Goal: Task Accomplishment & Management: Use online tool/utility

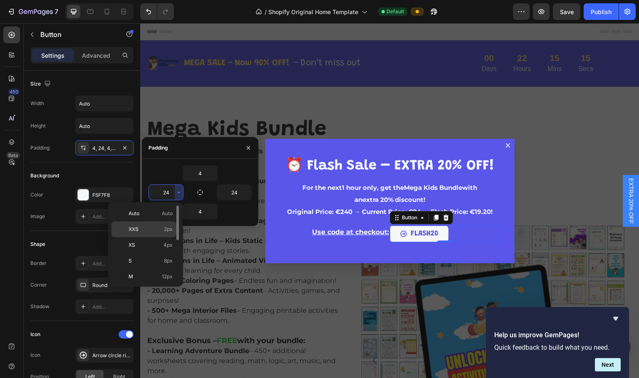
scroll to position [125, 0]
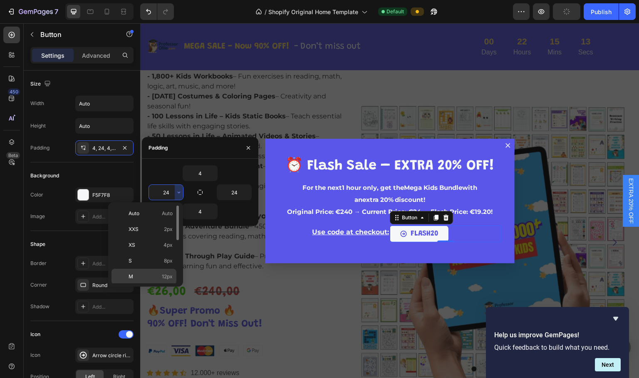
click at [164, 277] on span "12px" at bounding box center [167, 276] width 11 height 7
type input "12"
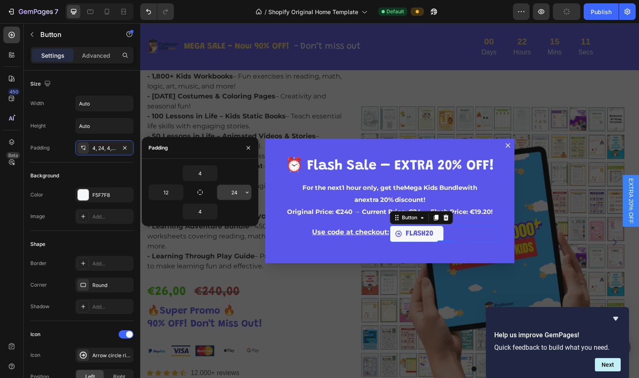
click at [242, 190] on input "24" at bounding box center [234, 192] width 34 height 15
click at [249, 194] on icon "button" at bounding box center [247, 192] width 7 height 7
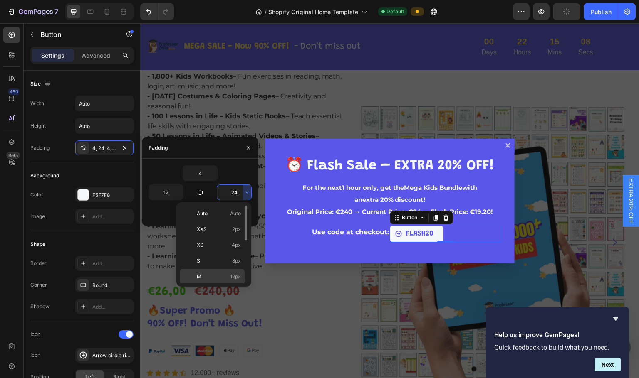
click at [208, 275] on p "M 12px" at bounding box center [219, 276] width 44 height 7
type input "12"
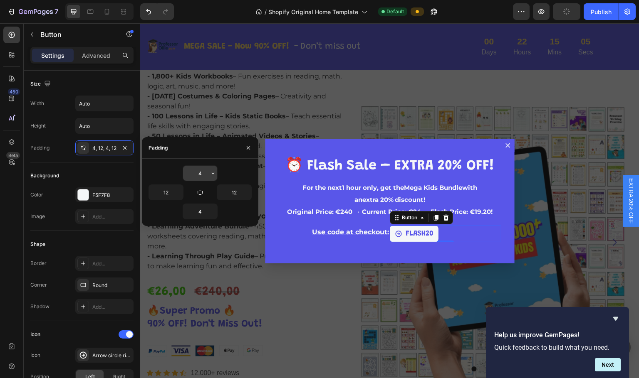
click at [199, 177] on input "4" at bounding box center [200, 173] width 34 height 15
click at [213, 171] on icon "button" at bounding box center [213, 173] width 7 height 7
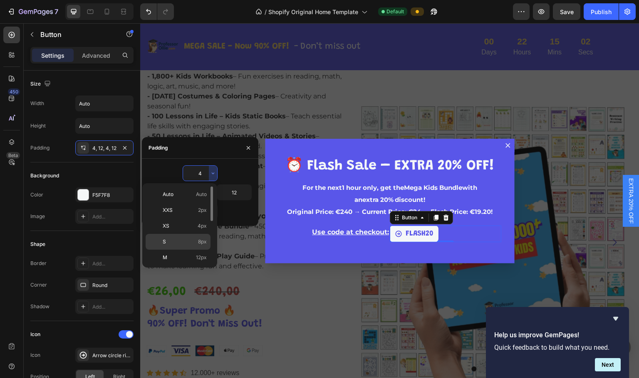
click at [188, 238] on p "S 8px" at bounding box center [185, 241] width 44 height 7
type input "8"
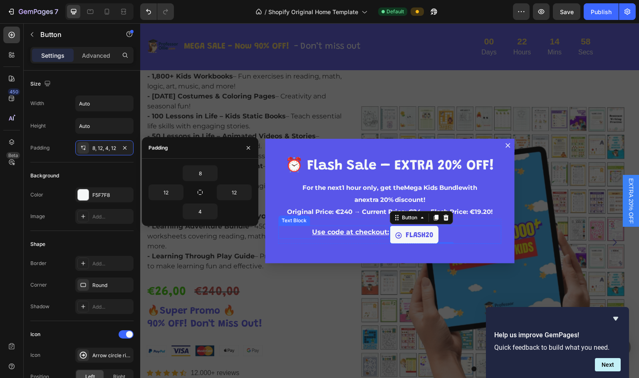
click at [350, 229] on p "Use code at checkout:" at bounding box center [334, 233] width 110 height 12
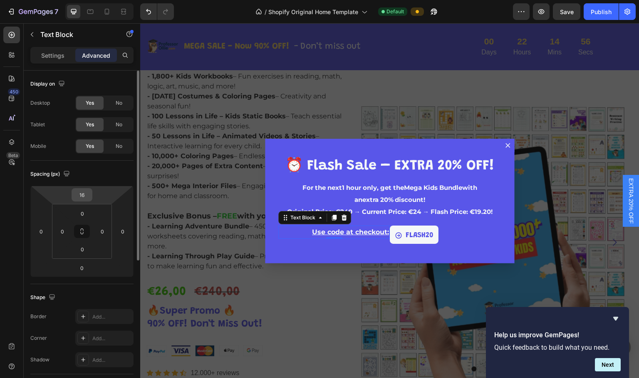
click at [89, 193] on input "16" at bounding box center [82, 195] width 17 height 12
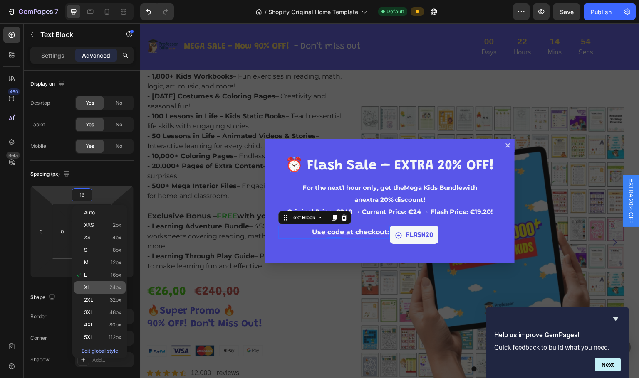
click at [110, 285] on span "24px" at bounding box center [115, 288] width 12 height 6
type input "24"
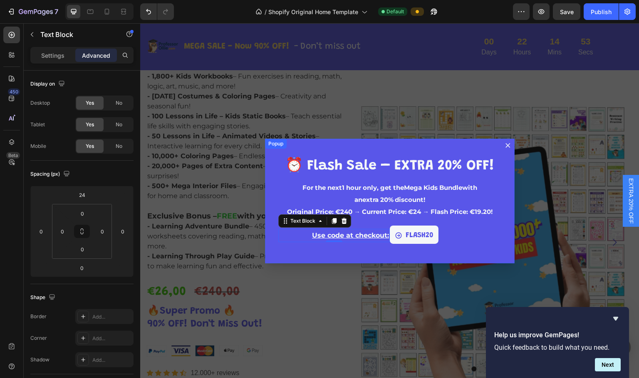
click at [473, 245] on div "⁠⁠⁠⁠⁠⁠⁠ ⏰ Flash Sale – EXTRA 20% OFF! Heading For the next 1 hour only , get th…" at bounding box center [390, 201] width 250 height 125
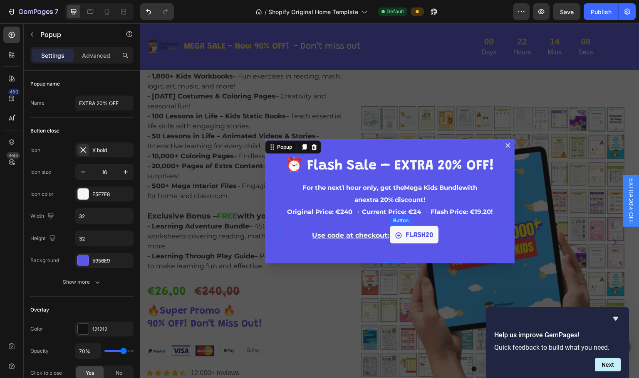
click at [450, 236] on div "FLASH20 Button" at bounding box center [445, 235] width 111 height 18
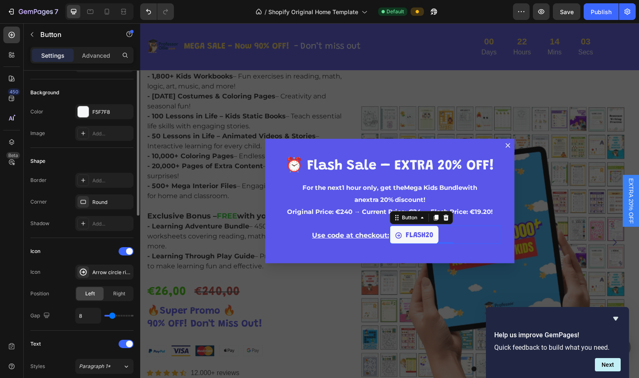
scroll to position [0, 0]
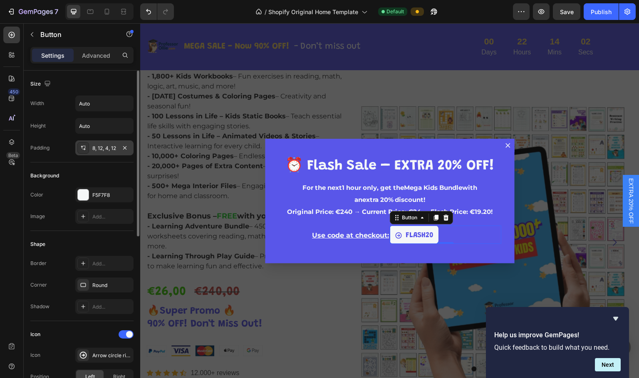
click at [109, 151] on div "8, 12, 4, 12" at bounding box center [104, 148] width 24 height 7
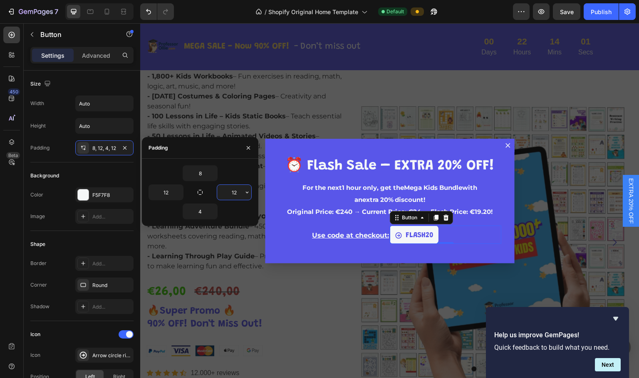
click at [233, 187] on input "12" at bounding box center [234, 192] width 34 height 15
click at [248, 194] on icon "button" at bounding box center [247, 192] width 7 height 7
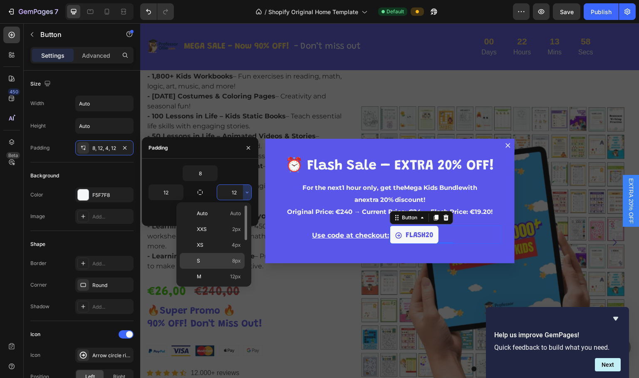
scroll to position [42, 0]
click at [230, 271] on div "XL 24px" at bounding box center [212, 267] width 65 height 16
type input "24"
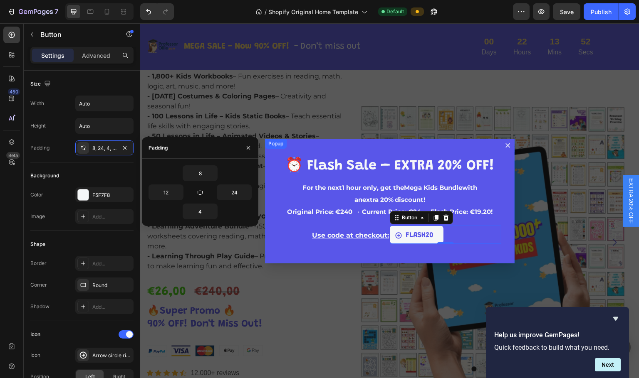
click at [447, 248] on div "⁠⁠⁠⁠⁠⁠⁠ ⏰ Flash Sale – EXTRA 20% OFF! Heading For the next 1 hour only , get th…" at bounding box center [390, 201] width 250 height 125
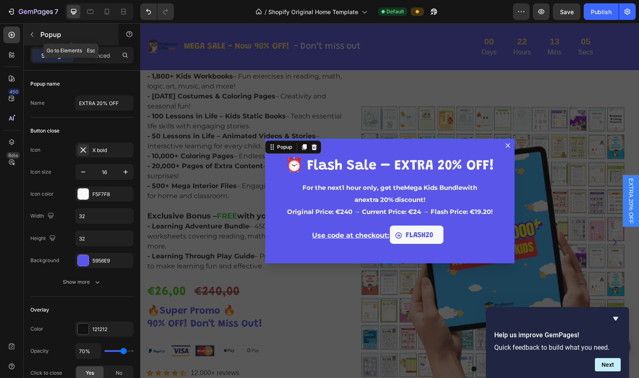
click at [34, 36] on icon "button" at bounding box center [32, 34] width 7 height 7
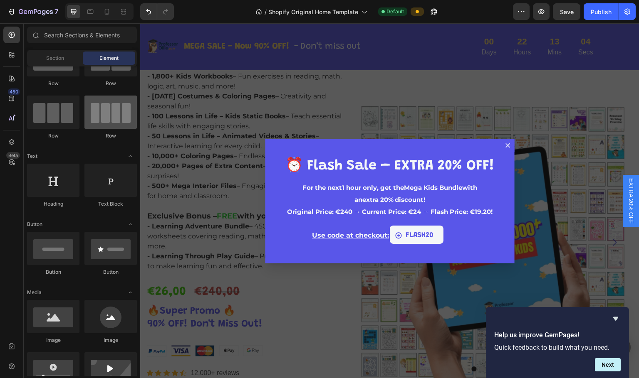
scroll to position [0, 0]
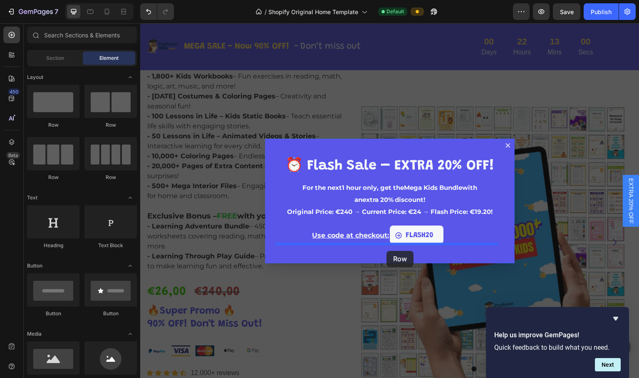
drag, startPoint x: 248, startPoint y: 131, endPoint x: 386, endPoint y: 251, distance: 182.8
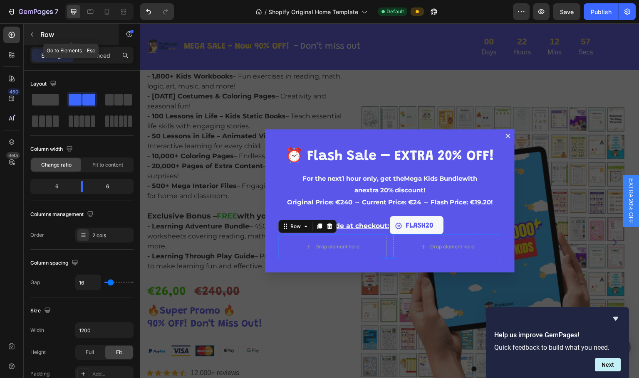
click at [33, 34] on icon "button" at bounding box center [32, 34] width 7 height 7
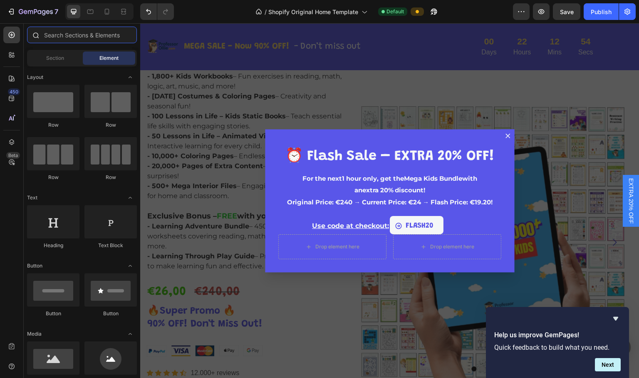
click at [74, 35] on input "text" at bounding box center [82, 35] width 110 height 17
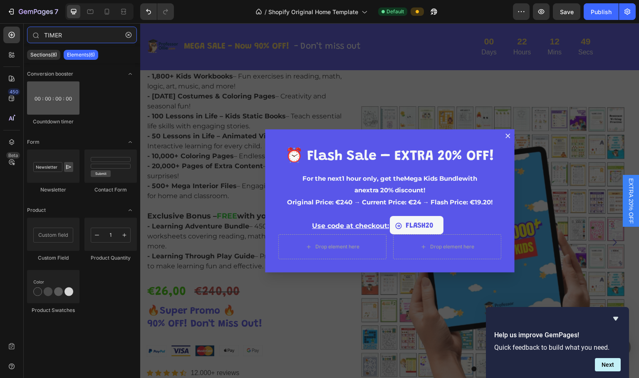
type input "TIMER"
drag, startPoint x: 49, startPoint y: 97, endPoint x: 46, endPoint y: 104, distance: 7.6
click at [46, 104] on div at bounding box center [53, 98] width 52 height 33
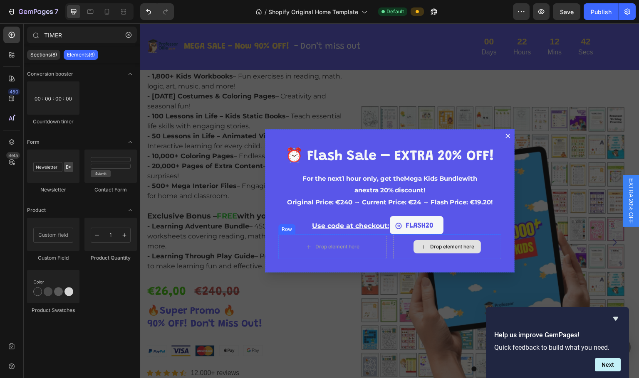
click at [393, 247] on div "Drop element here" at bounding box center [447, 247] width 108 height 25
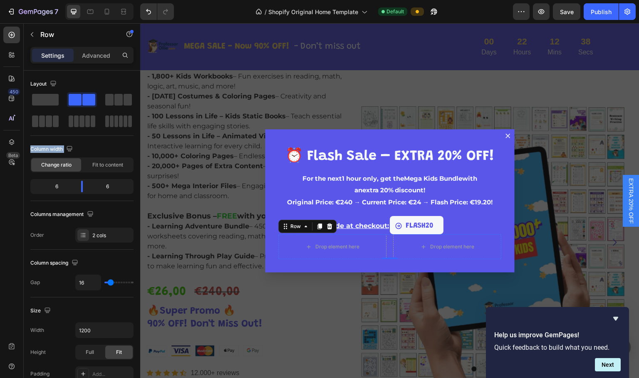
drag, startPoint x: 202, startPoint y: 138, endPoint x: 383, endPoint y: 243, distance: 210.0
click at [327, 228] on icon "Dialog body" at bounding box center [329, 227] width 5 height 6
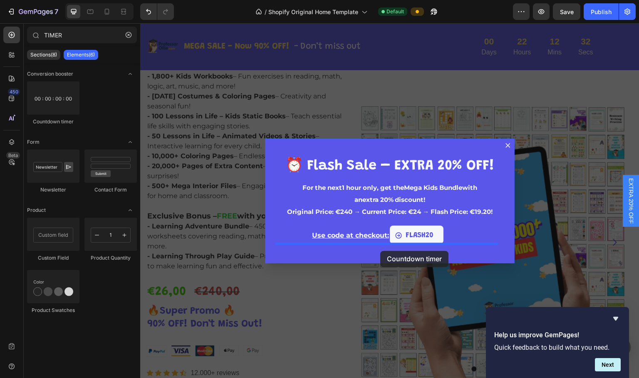
drag, startPoint x: 197, startPoint y: 127, endPoint x: 380, endPoint y: 251, distance: 221.6
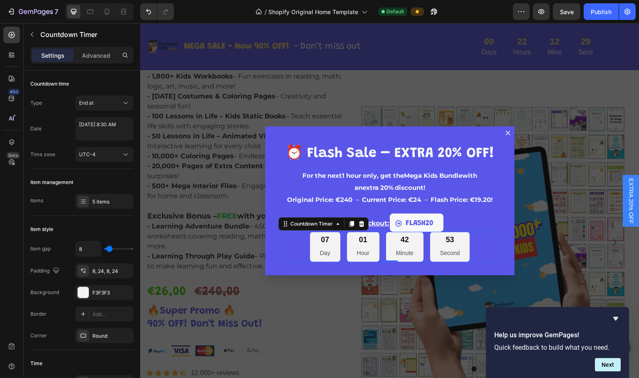
click at [481, 248] on div "07 Day 01 Hour 42 Minute 53 Second" at bounding box center [389, 247] width 223 height 30
click at [100, 272] on div "8, 24, 8, 24" at bounding box center [104, 271] width 24 height 7
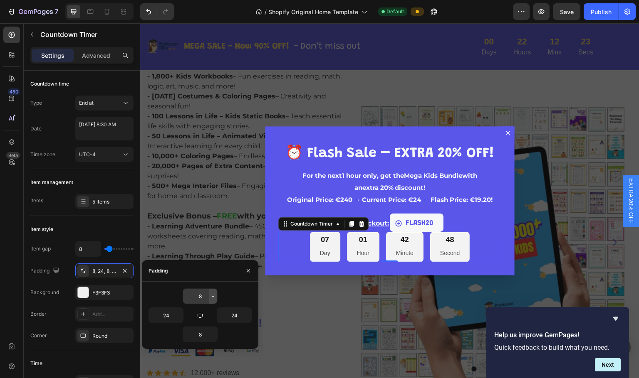
click at [213, 295] on icon "button" at bounding box center [213, 296] width 7 height 7
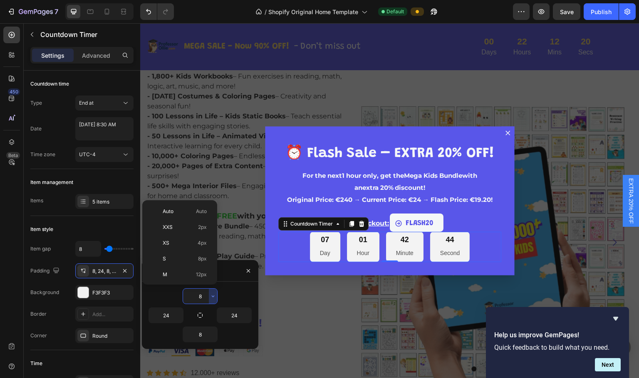
click at [203, 275] on span "12px" at bounding box center [201, 274] width 11 height 7
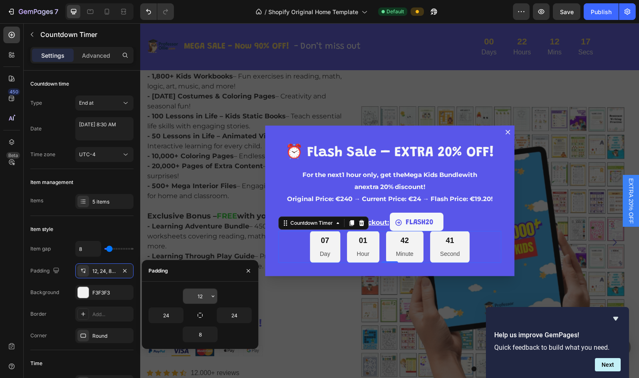
click at [203, 296] on input "12" at bounding box center [200, 296] width 34 height 15
click at [215, 297] on icon "button" at bounding box center [213, 296] width 7 height 7
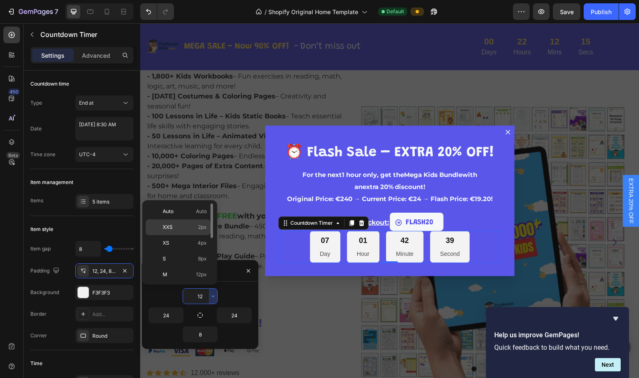
click at [194, 224] on p "XXS 2px" at bounding box center [185, 227] width 44 height 7
type input "2"
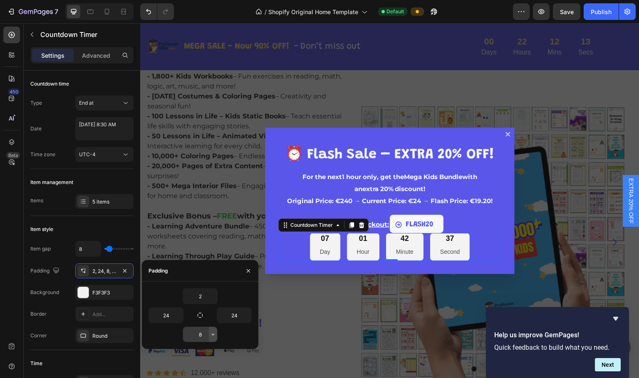
click at [211, 336] on icon "button" at bounding box center [213, 334] width 7 height 7
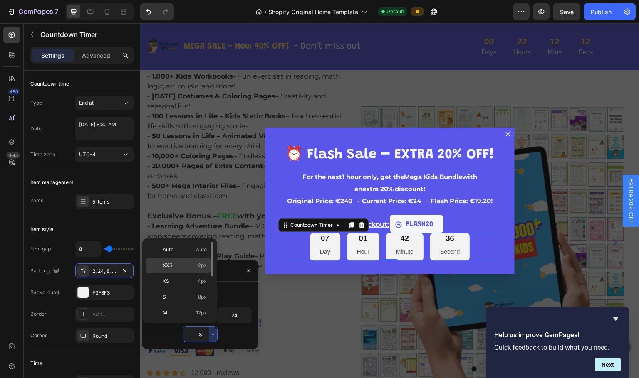
click at [199, 261] on div "XXS 2px" at bounding box center [178, 266] width 65 height 16
type input "2"
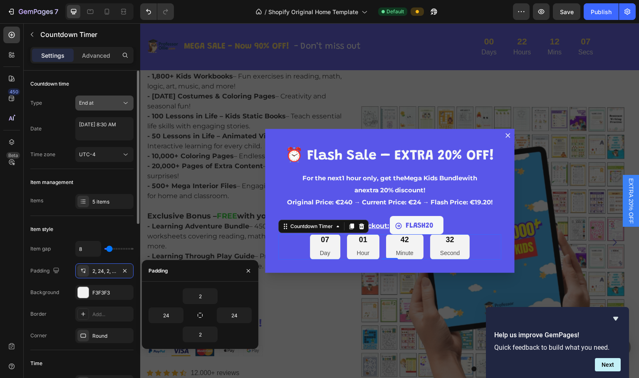
click at [119, 104] on div "End at" at bounding box center [100, 102] width 42 height 7
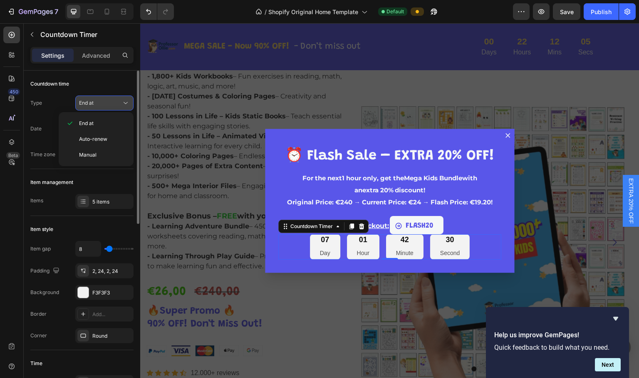
click at [119, 104] on div "End at" at bounding box center [100, 102] width 42 height 7
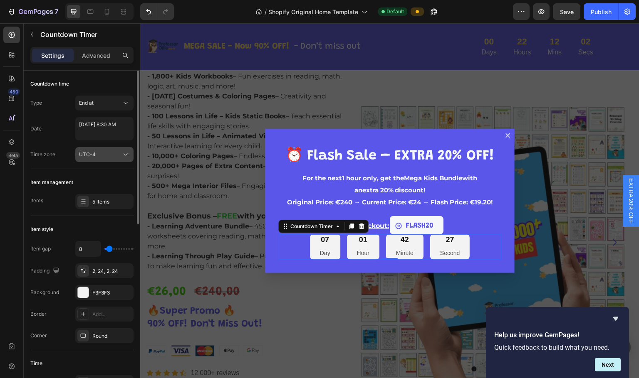
click at [118, 154] on div "UTC-4" at bounding box center [100, 154] width 42 height 7
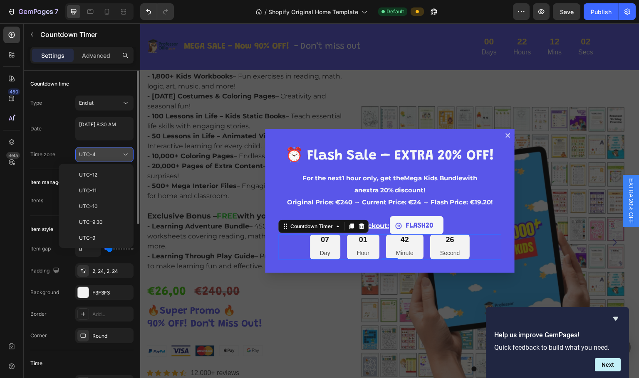
scroll to position [90, 0]
click at [118, 154] on div "UTC-4" at bounding box center [100, 154] width 42 height 7
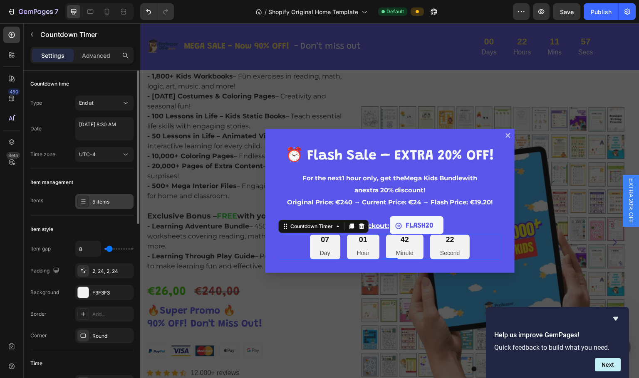
click at [99, 201] on div "5 items" at bounding box center [111, 201] width 39 height 7
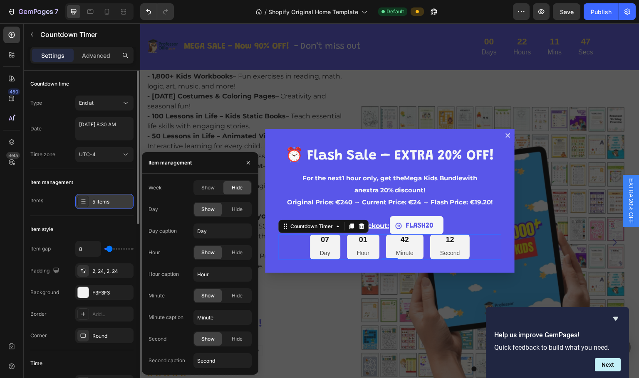
click at [82, 201] on icon at bounding box center [83, 201] width 7 height 7
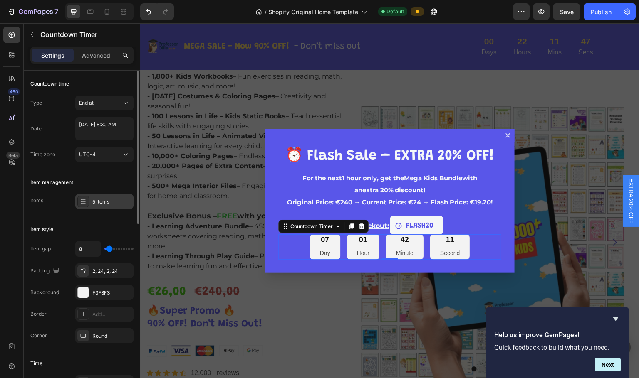
click at [82, 201] on icon at bounding box center [83, 201] width 7 height 7
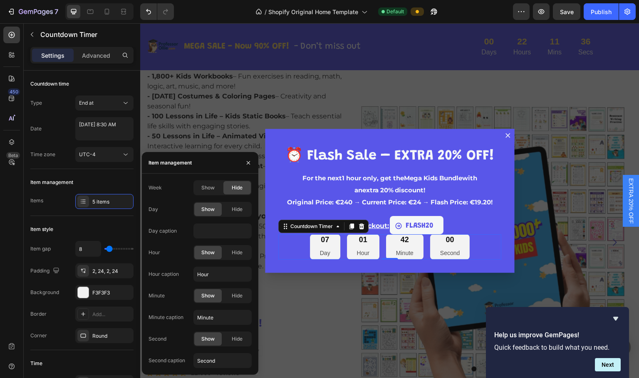
click at [154, 253] on div "Hour" at bounding box center [154, 252] width 12 height 7
click at [241, 256] on span "Hide" at bounding box center [237, 252] width 11 height 7
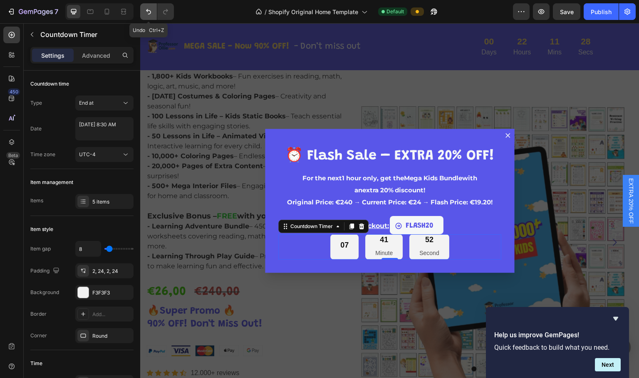
click at [150, 11] on icon "Undo/Redo" at bounding box center [148, 11] width 8 height 8
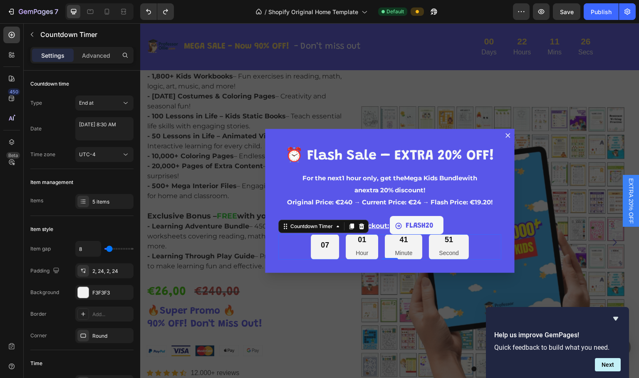
click at [324, 245] on div "07" at bounding box center [325, 246] width 8 height 10
click at [96, 200] on div "5 items" at bounding box center [111, 201] width 39 height 7
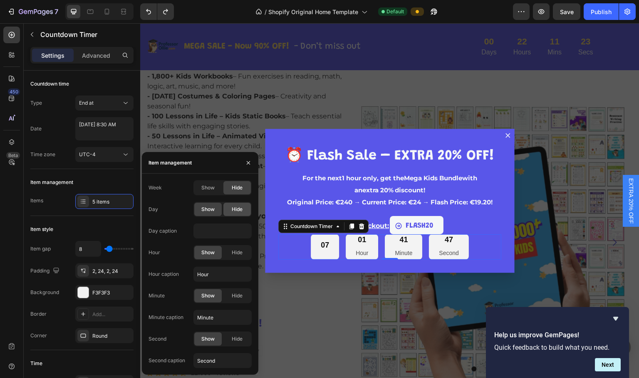
click at [235, 209] on span "Hide" at bounding box center [237, 209] width 11 height 7
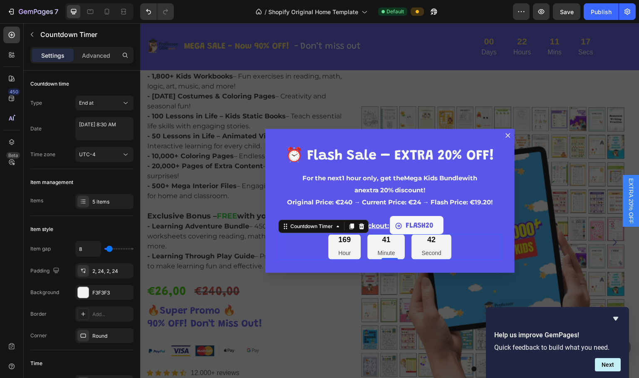
click at [338, 242] on div "169" at bounding box center [344, 240] width 12 height 10
click at [101, 97] on button "End at" at bounding box center [104, 103] width 58 height 15
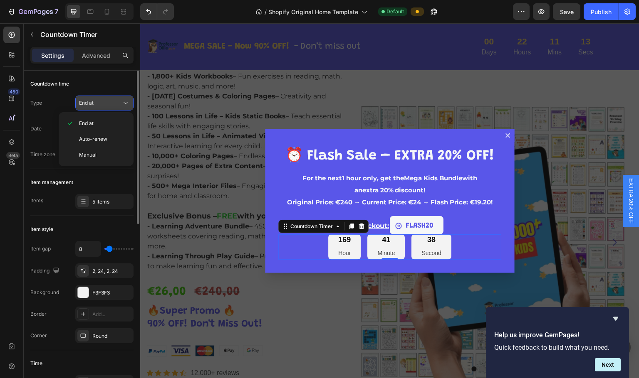
click at [101, 97] on button "End at" at bounding box center [104, 103] width 58 height 15
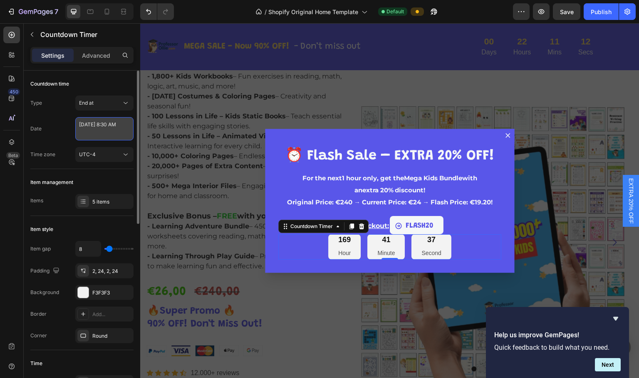
select select "8"
select select "30"
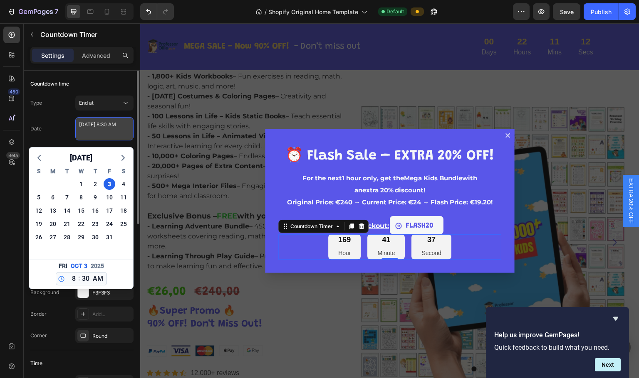
click at [98, 127] on textarea "[DATE] 8:30 AM" at bounding box center [104, 128] width 58 height 23
click at [70, 121] on div "Date [DATE] 8:30 AM [DATE] S M T W T F S 28 29 30 1 2 3 4 5 6 7 8 9 10 11 12 13…" at bounding box center [81, 128] width 103 height 23
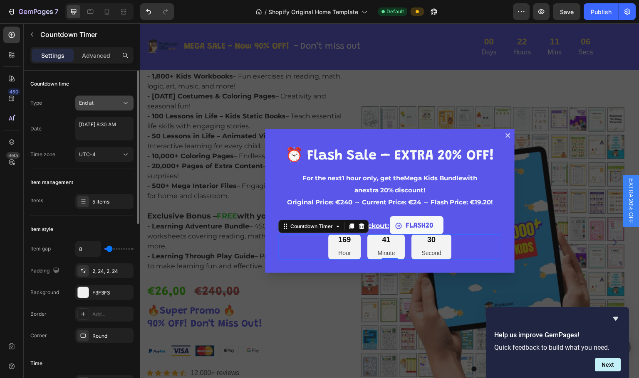
click at [100, 105] on div "End at" at bounding box center [100, 102] width 42 height 7
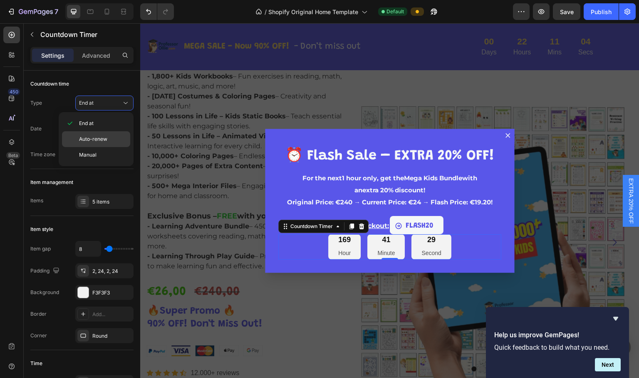
click at [106, 140] on span "Auto-renew" at bounding box center [93, 139] width 28 height 7
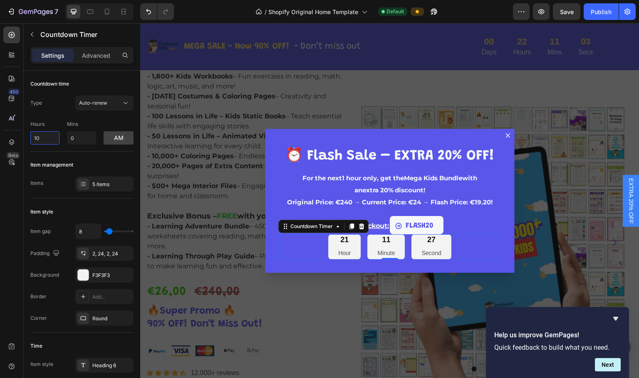
drag, startPoint x: 48, startPoint y: 136, endPoint x: 20, endPoint y: 133, distance: 28.8
click at [20, 133] on div "450 Beta TIMER Sections(8) Elements(6) Conversion booster Countdown timer Form …" at bounding box center [70, 200] width 140 height 355
type input "1"
click at [120, 157] on div "Item management Items 5 items" at bounding box center [81, 175] width 103 height 47
click at [111, 165] on div "Item management" at bounding box center [81, 164] width 103 height 13
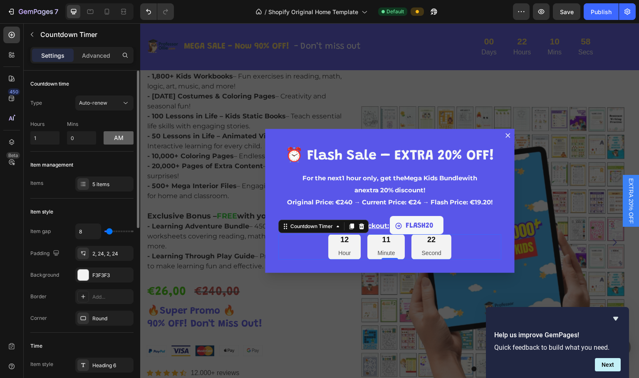
click at [114, 138] on button "am" at bounding box center [119, 137] width 30 height 13
click at [113, 139] on button "pm" at bounding box center [119, 137] width 30 height 13
click at [41, 135] on input "1" at bounding box center [44, 137] width 29 height 13
click at [106, 156] on div "Item management Items 5 items" at bounding box center [81, 175] width 103 height 47
type input "13"
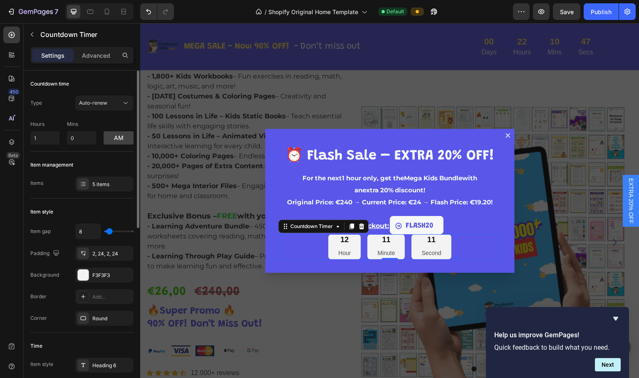
type input "13"
type input "51"
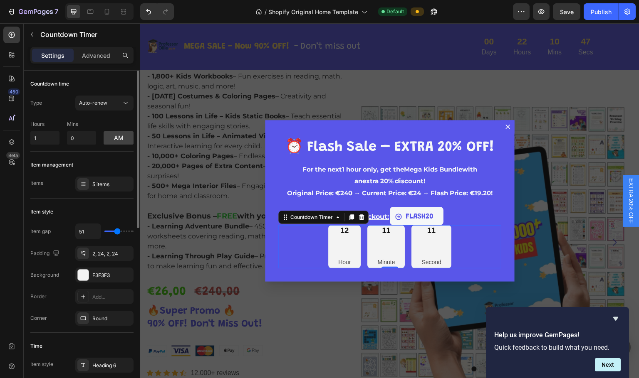
type input "53"
type input "56"
type input "62"
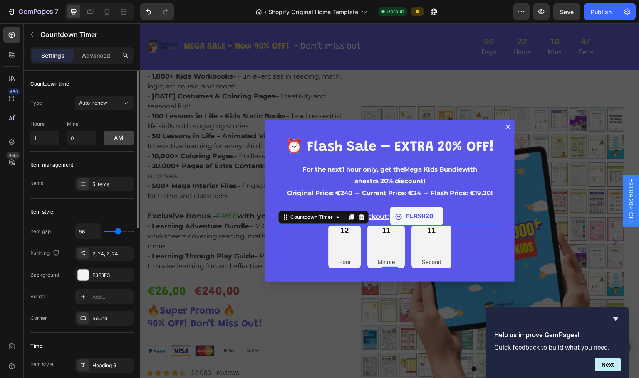
type input "62"
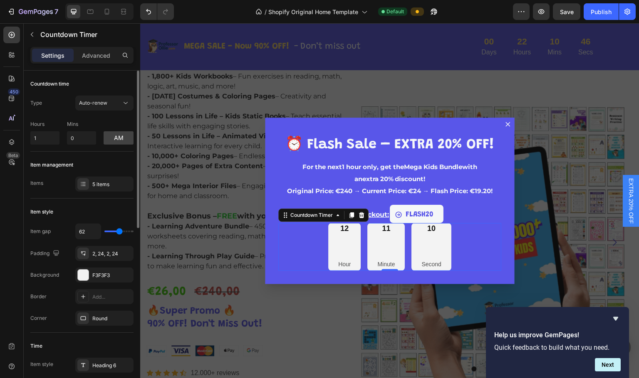
type input "60"
type input "53"
type input "27"
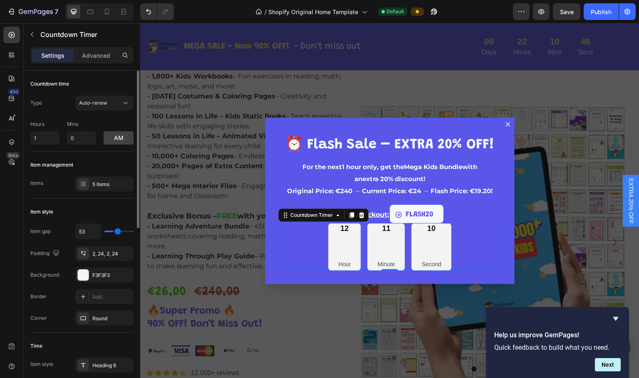
type input "27"
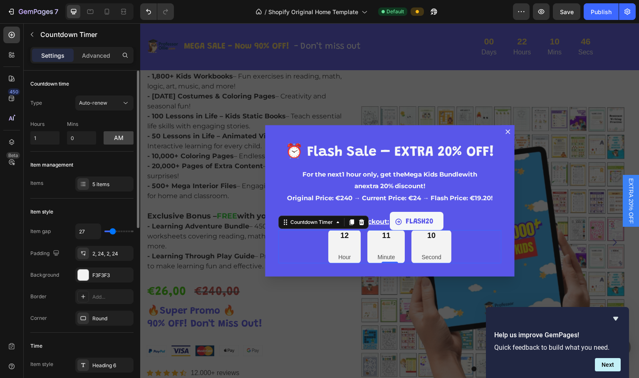
type input "18"
type input "16"
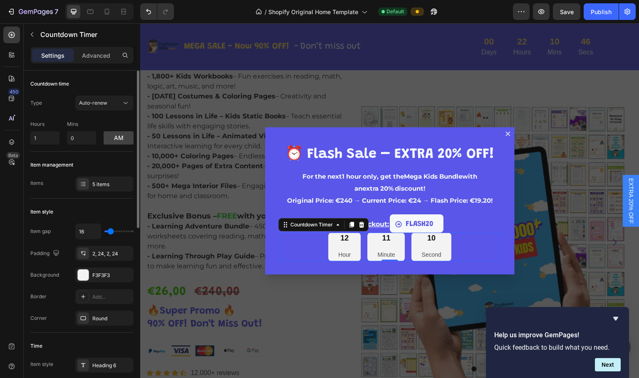
type input "9"
type input "7"
type input "2"
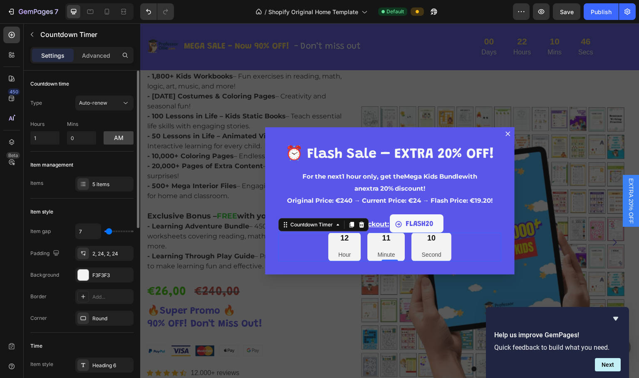
type input "2"
type input "0"
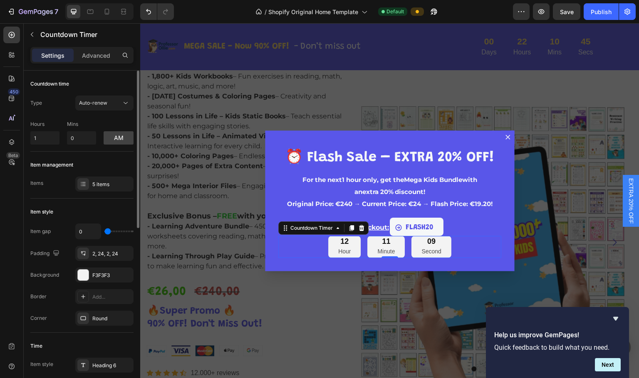
drag, startPoint x: 108, startPoint y: 232, endPoint x: 106, endPoint y: 228, distance: 4.3
type input "0"
click at [106, 231] on input "range" at bounding box center [118, 232] width 29 height 2
click at [45, 138] on input "1" at bounding box center [44, 137] width 29 height 13
click at [90, 156] on div "Item management Items 5 items" at bounding box center [81, 175] width 103 height 47
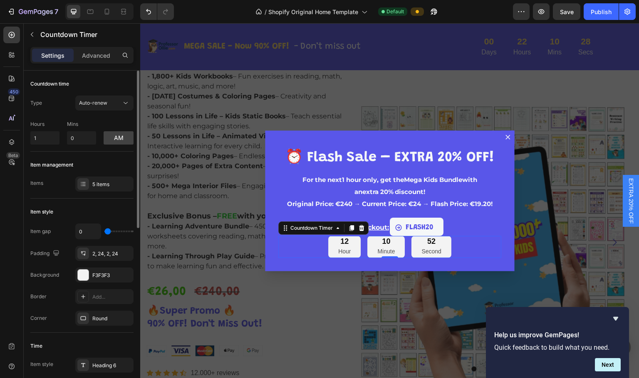
click at [109, 145] on div "Countdown time Type Auto-renew Hours 1 Mins 0 am" at bounding box center [81, 111] width 103 height 81
click at [114, 139] on button "am" at bounding box center [119, 137] width 30 height 13
click at [43, 136] on input "1" at bounding box center [44, 137] width 29 height 13
click at [114, 138] on button "pm" at bounding box center [119, 137] width 30 height 13
click at [96, 54] on p "Advanced" at bounding box center [96, 55] width 28 height 9
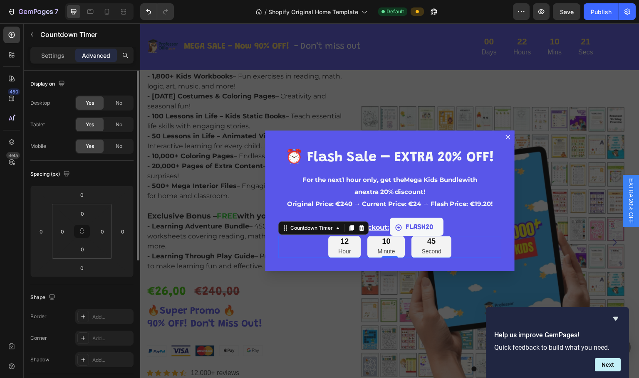
click at [44, 53] on p "Settings" at bounding box center [52, 55] width 23 height 9
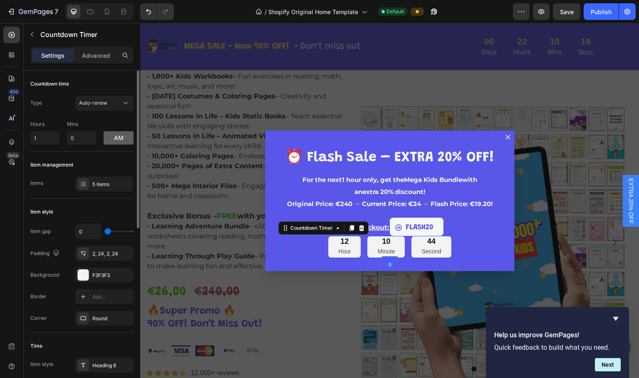
click at [116, 141] on button "am" at bounding box center [119, 137] width 30 height 13
click at [116, 141] on button "pm" at bounding box center [119, 137] width 30 height 13
click at [116, 141] on button "am" at bounding box center [119, 137] width 30 height 13
click at [128, 101] on icon at bounding box center [125, 103] width 8 height 8
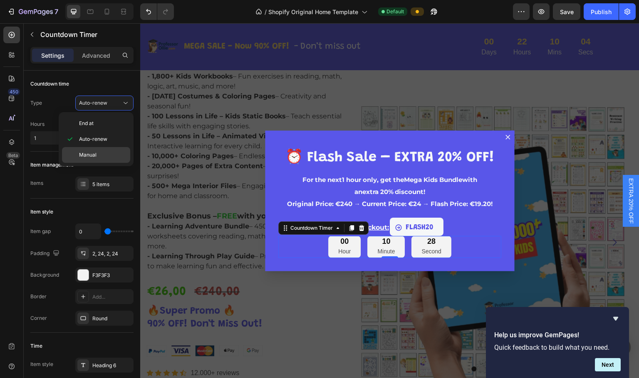
click at [110, 157] on p "Manual" at bounding box center [102, 154] width 47 height 7
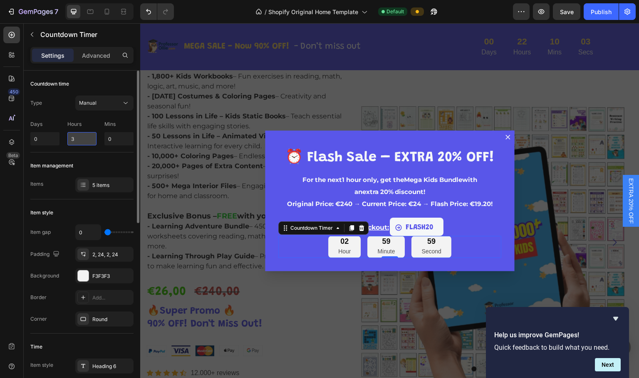
drag, startPoint x: 83, startPoint y: 137, endPoint x: 72, endPoint y: 136, distance: 10.8
click at [72, 136] on input "3" at bounding box center [81, 138] width 29 height 13
type input "1"
click at [118, 165] on div "Item management" at bounding box center [81, 165] width 103 height 13
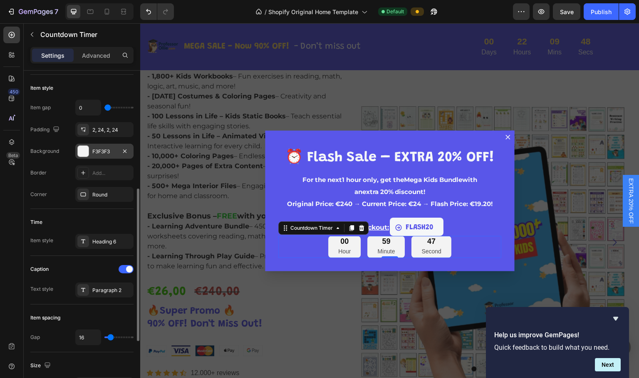
scroll to position [166, 0]
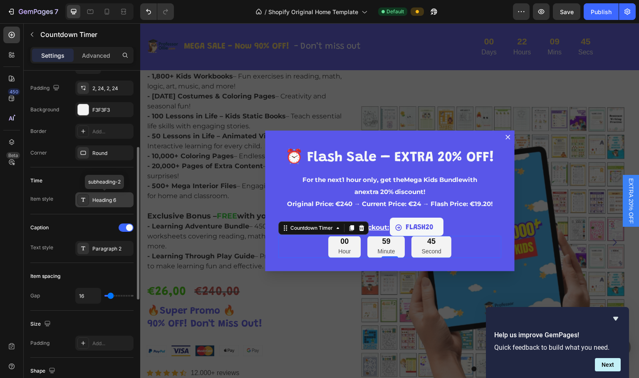
click at [94, 201] on div "Heading 6" at bounding box center [111, 200] width 39 height 7
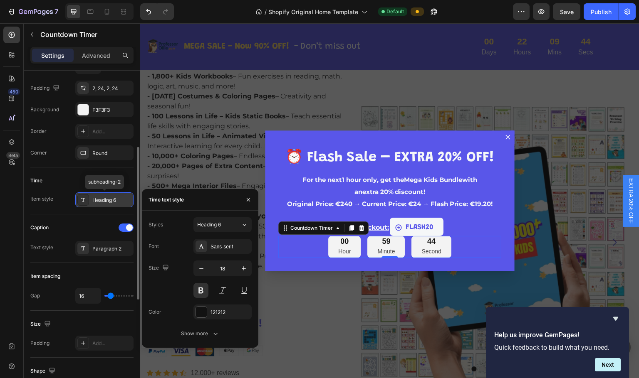
click at [94, 201] on div "Heading 6" at bounding box center [111, 200] width 39 height 7
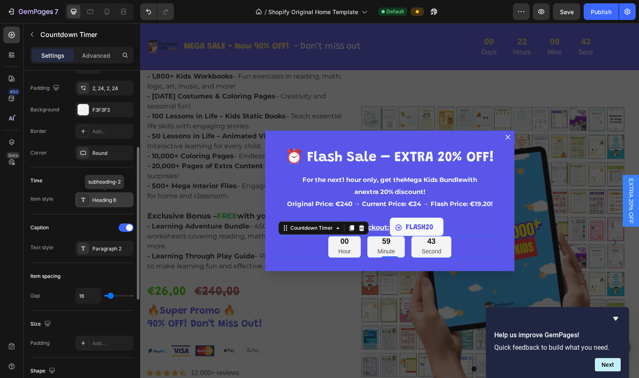
click at [94, 201] on div "Heading 6" at bounding box center [111, 200] width 39 height 7
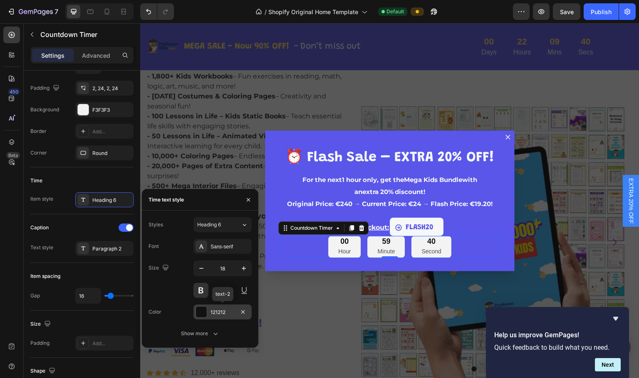
click at [203, 312] on div at bounding box center [201, 312] width 11 height 11
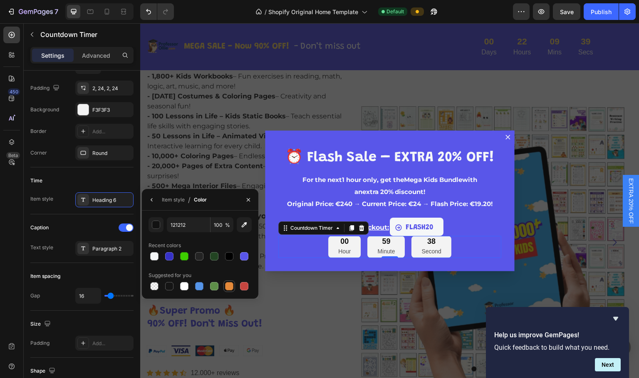
click at [227, 285] on div at bounding box center [229, 286] width 8 height 8
type input "E4893A"
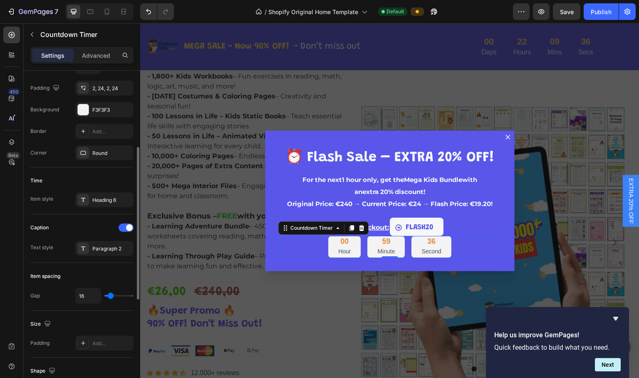
click at [82, 223] on div "Caption" at bounding box center [81, 227] width 103 height 13
click at [98, 251] on div "Paragraph 2" at bounding box center [111, 248] width 39 height 7
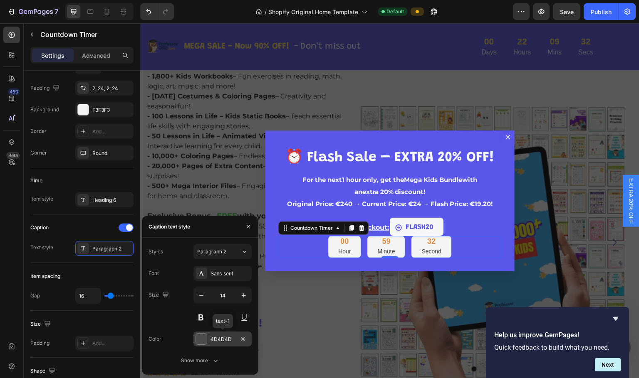
click at [200, 339] on div at bounding box center [201, 339] width 11 height 11
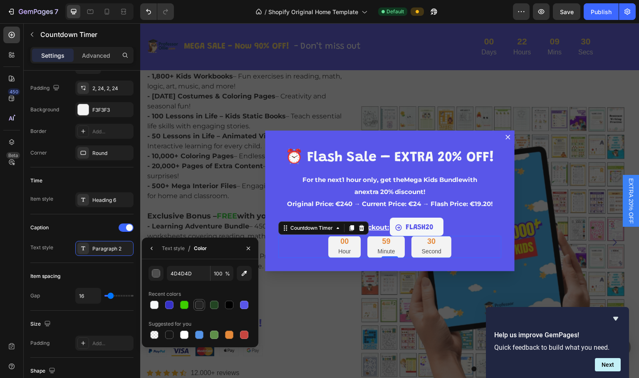
click at [199, 306] on div at bounding box center [199, 305] width 8 height 8
click at [226, 307] on div at bounding box center [229, 305] width 8 height 8
click at [166, 337] on div at bounding box center [169, 335] width 8 height 8
type input "151515"
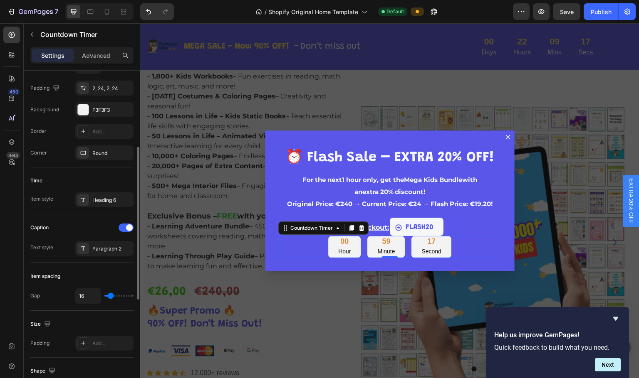
type input "18"
type input "78"
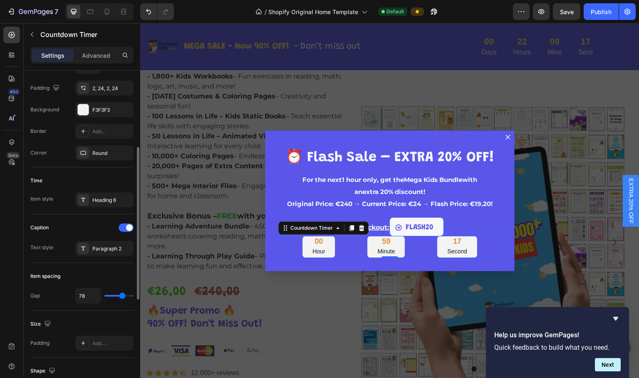
type input "80"
type input "82"
type input "80"
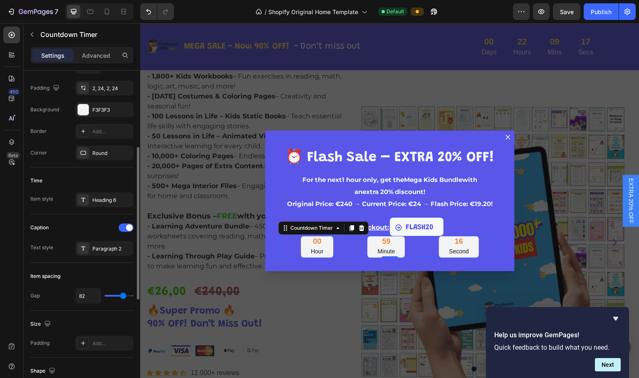
type input "80"
type input "76"
type input "64"
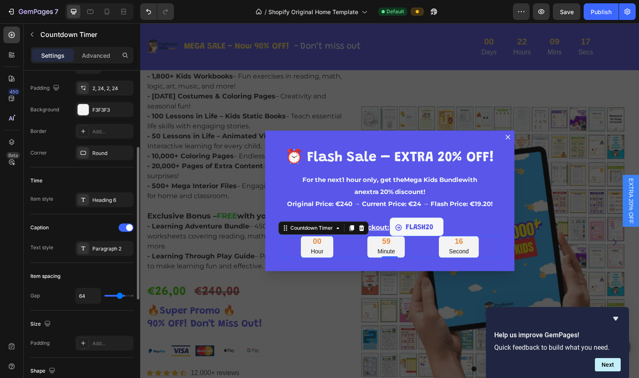
type input "60"
type input "58"
type input "56"
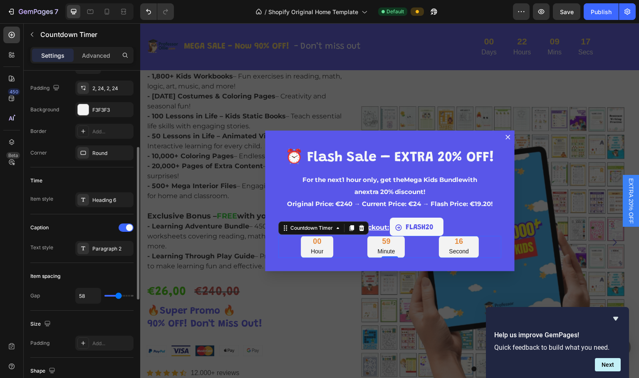
type input "56"
type input "53"
type input "44"
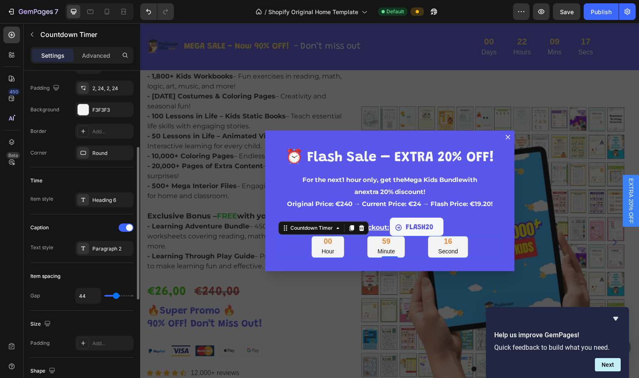
type input "38"
type input "27"
type input "22"
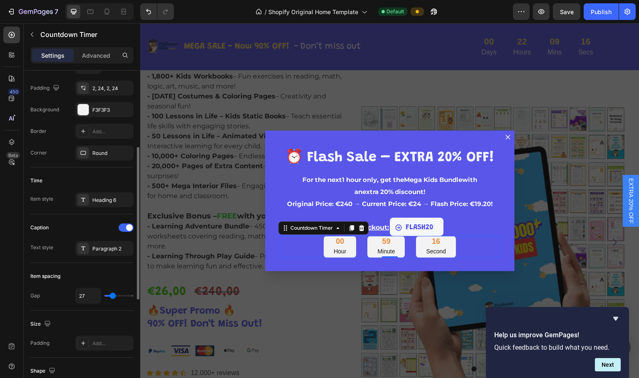
type input "22"
type input "20"
type input "16"
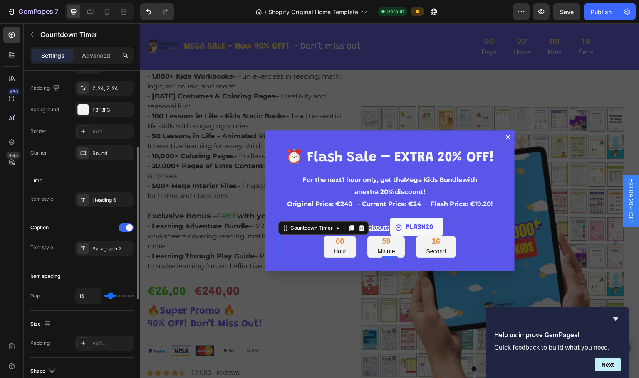
type input "9"
type input "7"
type input "2"
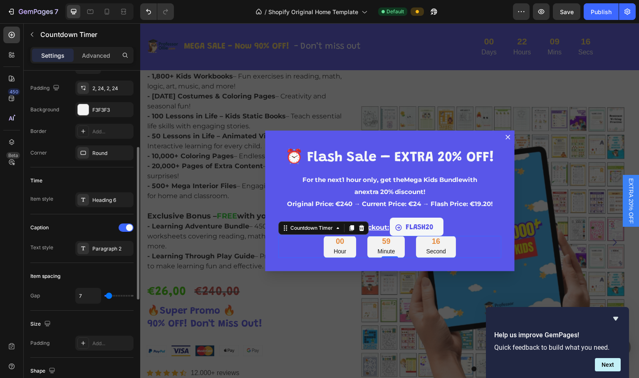
type input "2"
type input "0"
type input "2"
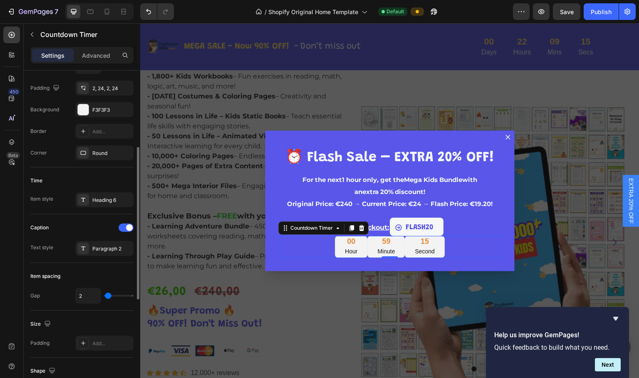
type input "4"
type input "9"
type input "11"
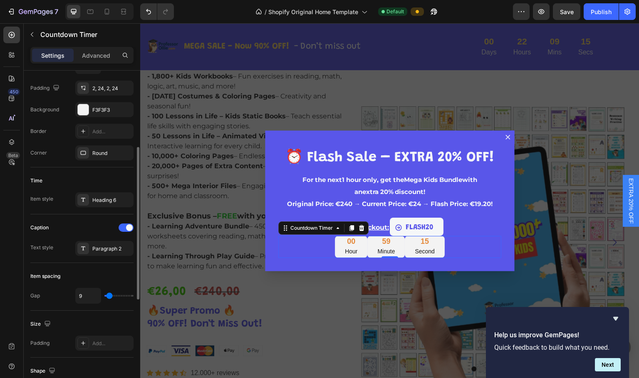
type input "11"
type input "13"
type input "16"
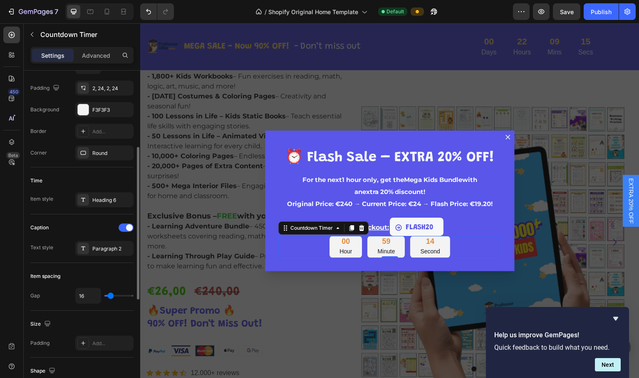
type input "18"
type input "20"
type input "22"
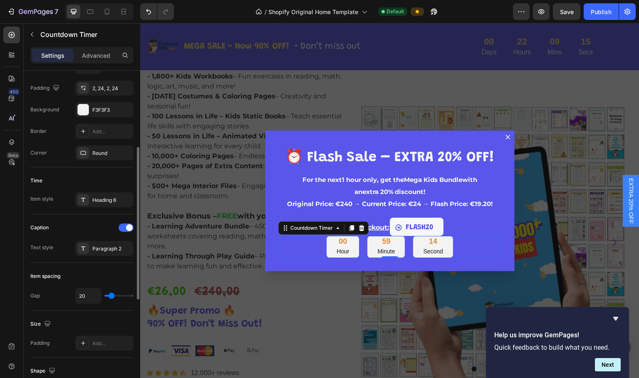
type input "22"
type input "20"
type input "18"
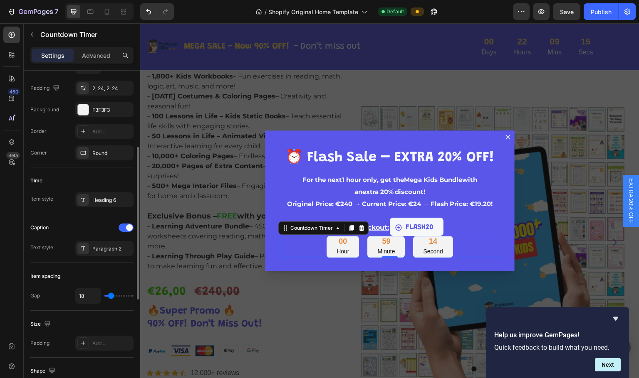
type input "16"
type input "13"
type input "11"
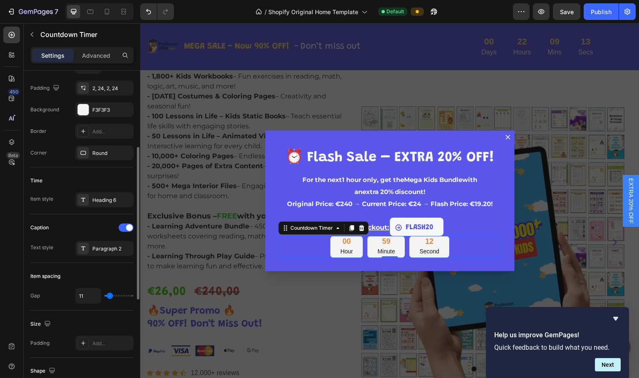
type input "11"
click at [110, 295] on input "range" at bounding box center [118, 296] width 29 height 2
click at [87, 295] on input "11" at bounding box center [88, 296] width 25 height 15
type input "1"
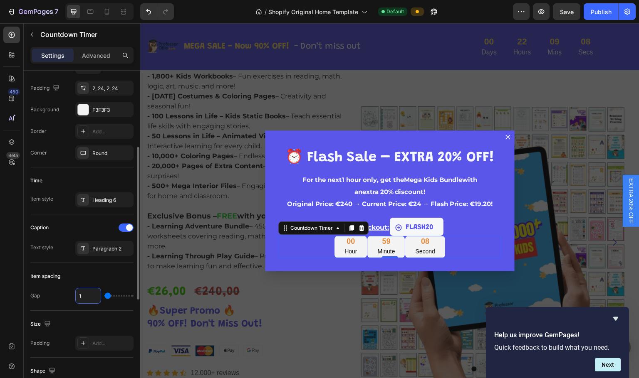
type input "10"
click at [87, 276] on div "Item spacing" at bounding box center [81, 276] width 103 height 13
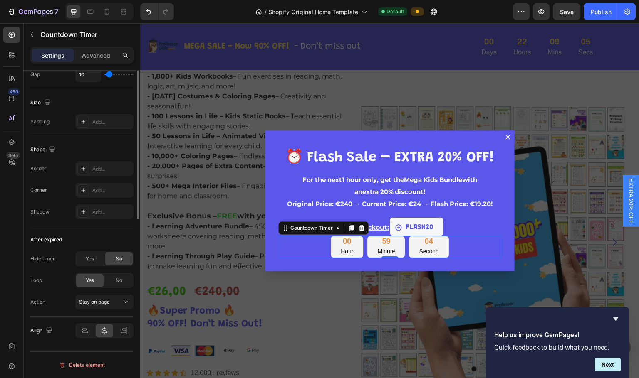
scroll to position [0, 0]
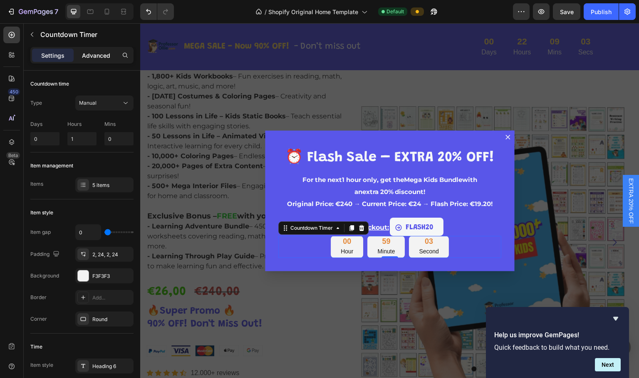
click at [94, 51] on p "Advanced" at bounding box center [96, 55] width 28 height 9
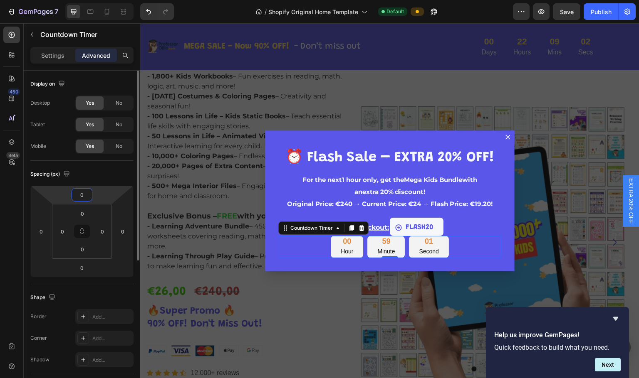
click at [84, 192] on input "0" at bounding box center [82, 195] width 17 height 12
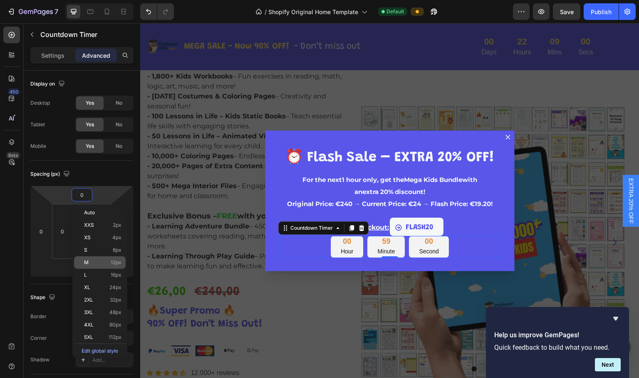
click at [98, 262] on p "M 12px" at bounding box center [102, 263] width 37 height 6
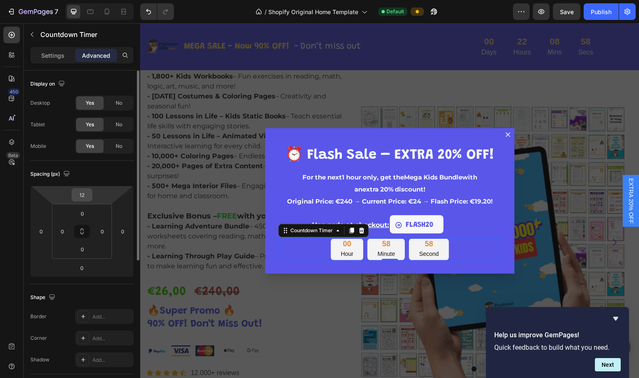
click at [88, 193] on input "12" at bounding box center [82, 195] width 17 height 12
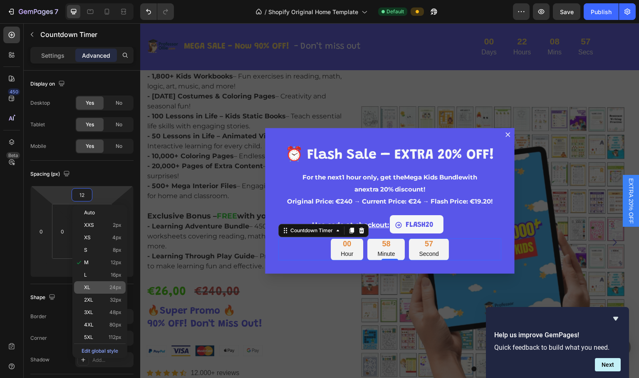
click at [105, 289] on p "XL 24px" at bounding box center [102, 288] width 37 height 6
type input "24"
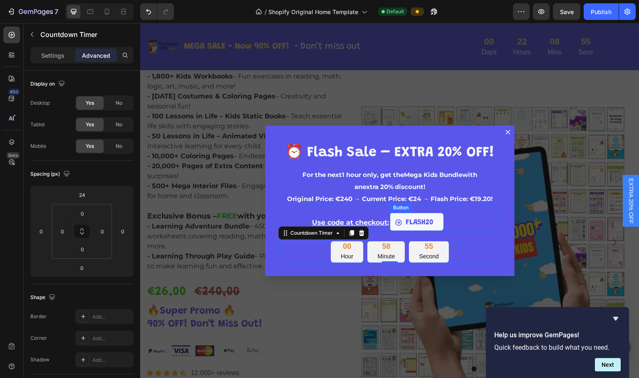
click at [477, 218] on div "FLASH20 Button" at bounding box center [445, 222] width 111 height 18
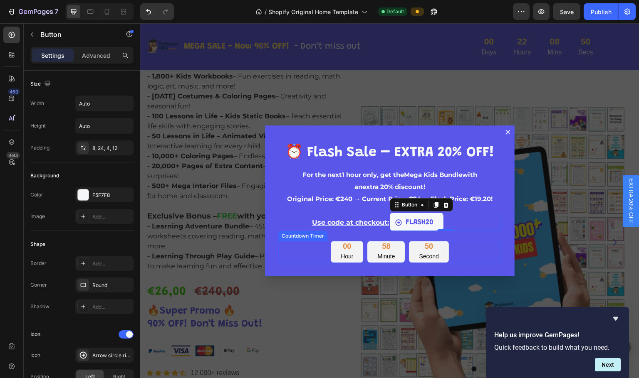
click at [473, 245] on div "00 Hour 58 Minute 50 Second" at bounding box center [389, 252] width 223 height 22
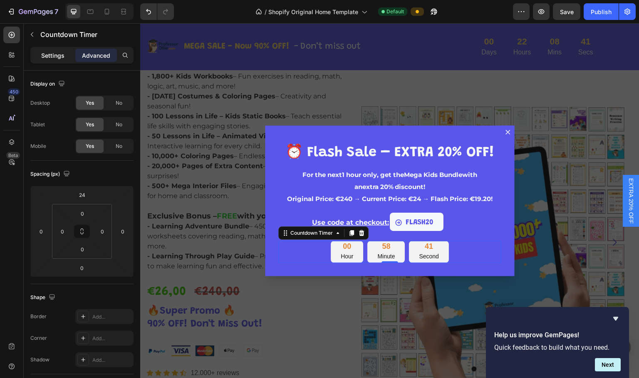
click at [53, 56] on p "Settings" at bounding box center [52, 55] width 23 height 9
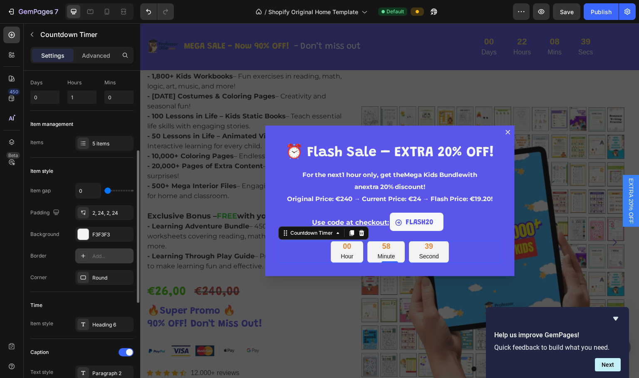
scroll to position [83, 0]
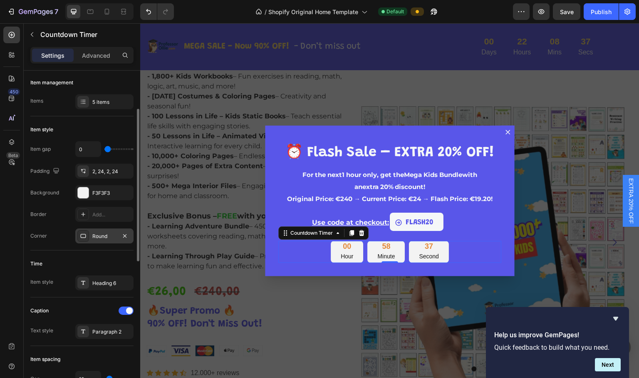
click at [97, 238] on div "Round" at bounding box center [104, 236] width 24 height 7
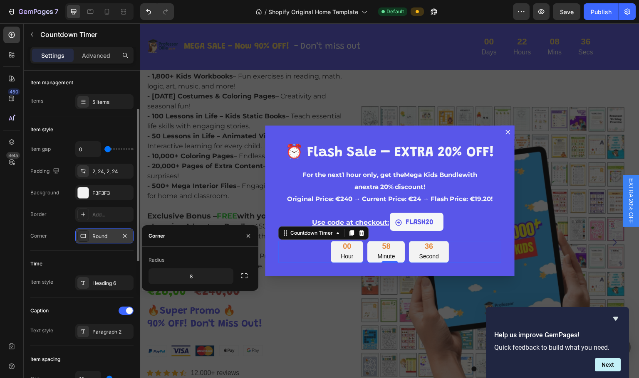
click at [97, 238] on div "Round" at bounding box center [104, 236] width 24 height 7
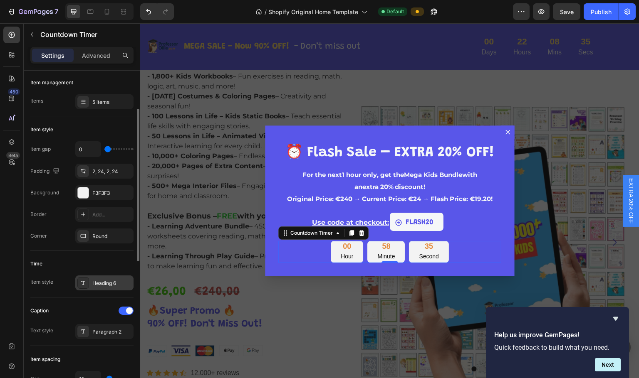
click at [97, 287] on div "Heading 6" at bounding box center [111, 283] width 39 height 7
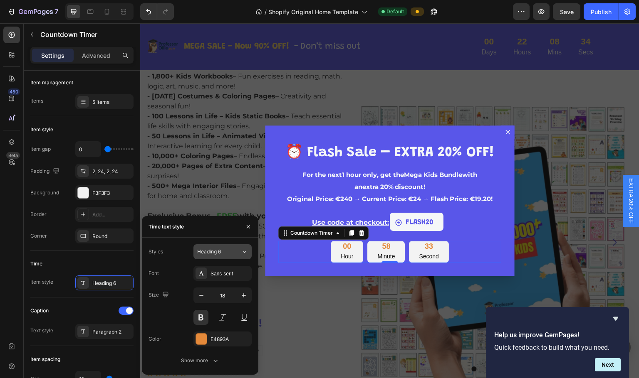
click at [224, 248] on button "Heading 6" at bounding box center [222, 252] width 58 height 15
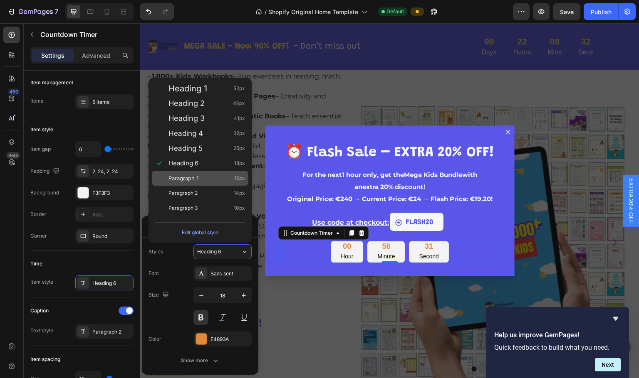
click at [208, 176] on div "Paragraph 1 16px" at bounding box center [206, 178] width 77 height 8
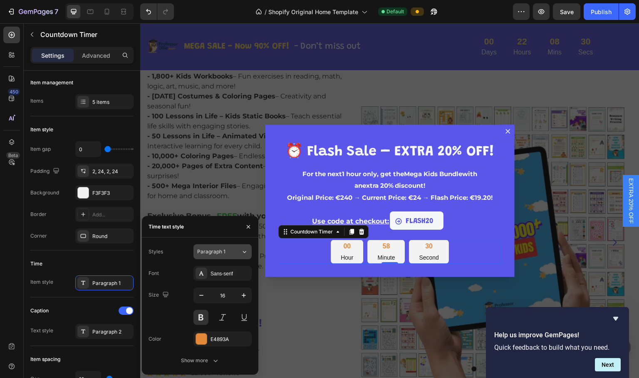
click at [213, 252] on span "Paragraph 1" at bounding box center [211, 251] width 28 height 7
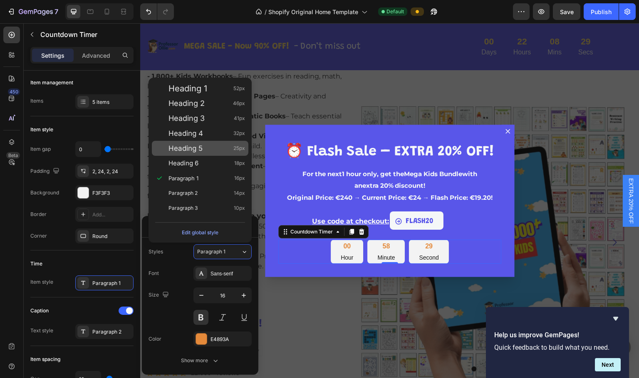
click at [181, 151] on span "Heading 5" at bounding box center [185, 148] width 34 height 8
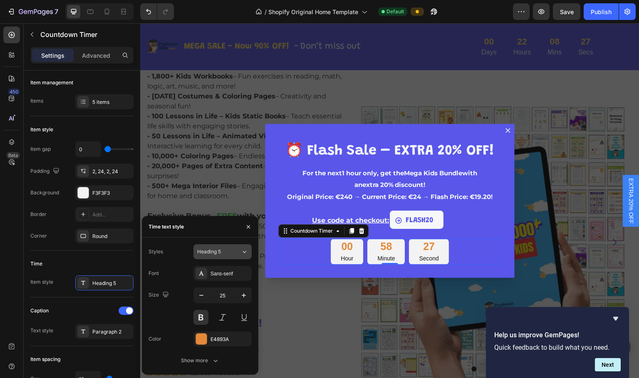
click at [212, 255] on span "Heading 5" at bounding box center [209, 251] width 24 height 7
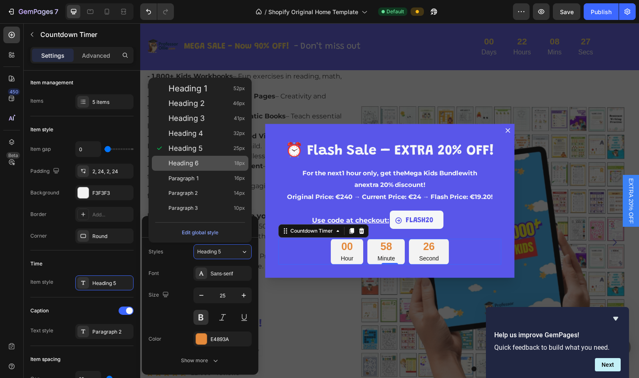
click at [187, 162] on span "Heading 6" at bounding box center [183, 163] width 30 height 8
type input "18"
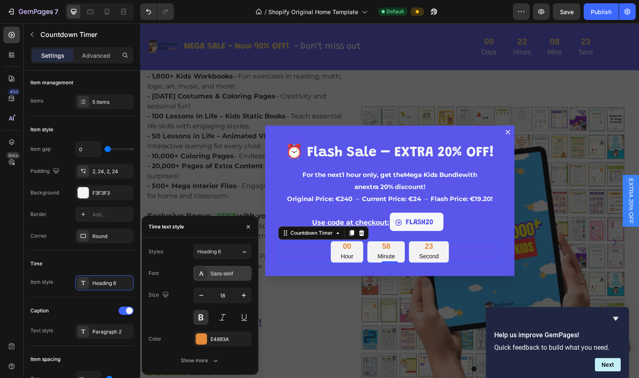
click at [222, 273] on div "Sans-serif" at bounding box center [229, 273] width 39 height 7
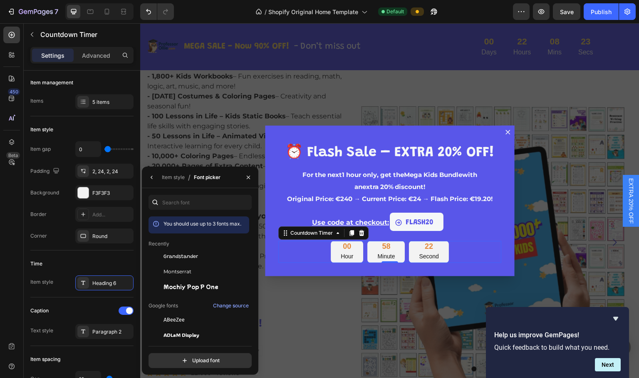
click at [222, 273] on div "Montserrat" at bounding box center [205, 271] width 84 height 7
click at [200, 284] on span "Mochiy Pop P One" at bounding box center [190, 286] width 55 height 7
click at [200, 269] on div "Montserrat" at bounding box center [205, 271] width 84 height 7
click at [435, 223] on button "FLASH20" at bounding box center [417, 222] width 54 height 18
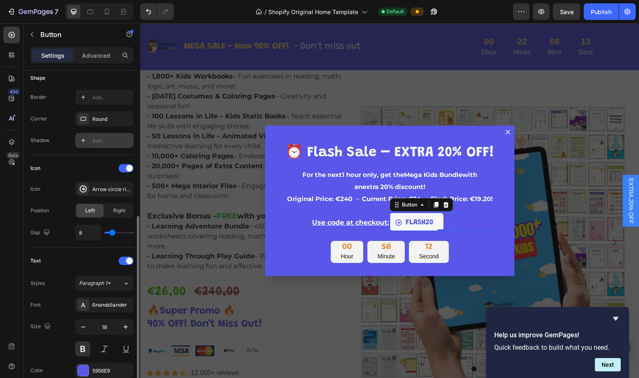
scroll to position [250, 0]
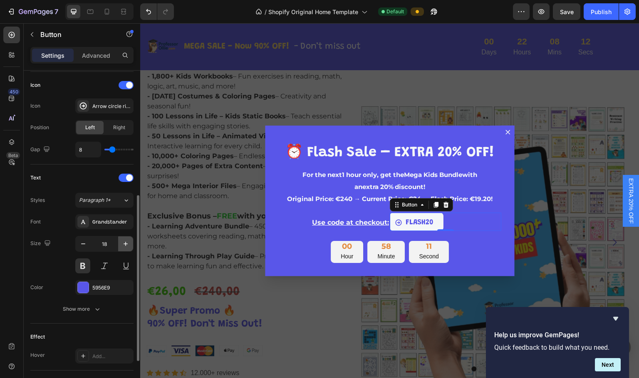
click at [129, 241] on icon "button" at bounding box center [125, 244] width 8 height 8
type input "20"
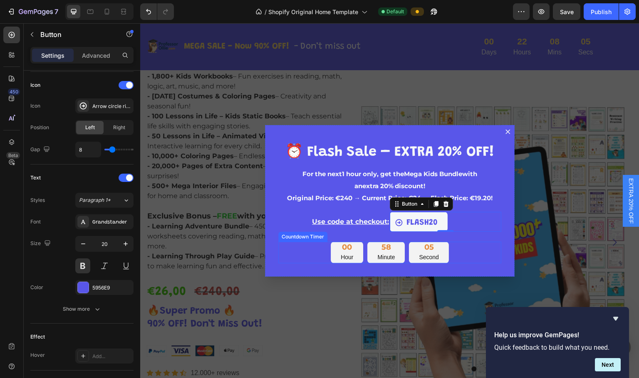
click at [483, 255] on div "00 Hour 58 Minute 05 Second" at bounding box center [389, 253] width 223 height 22
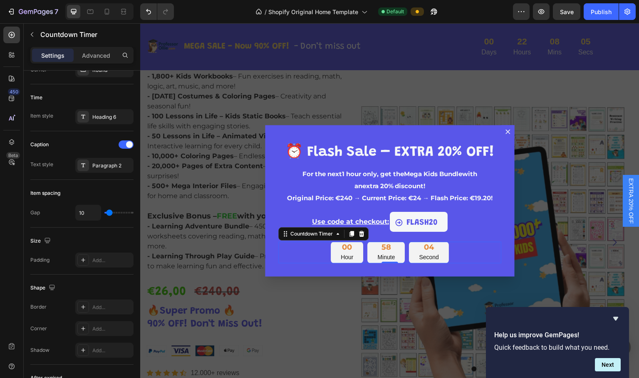
scroll to position [0, 0]
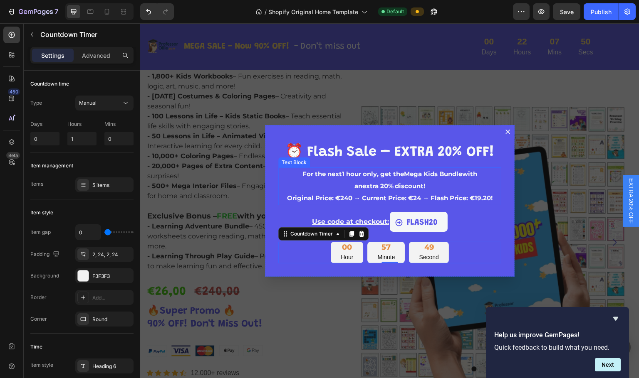
click at [339, 169] on p "For the next 1 hour only , get the Mega Kids Bundle with" at bounding box center [389, 174] width 221 height 12
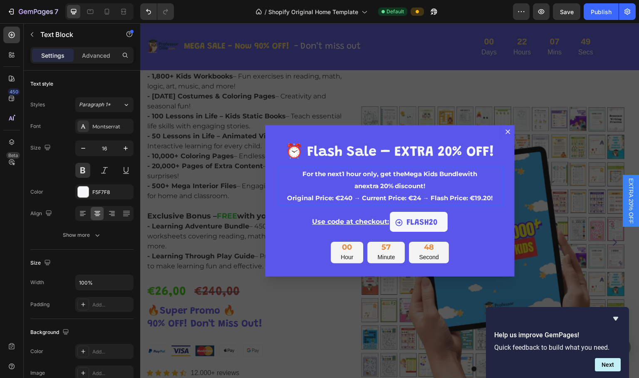
click at [335, 171] on span "For the next 1 hour only , get the Mega Kids Bundle with" at bounding box center [389, 174] width 175 height 8
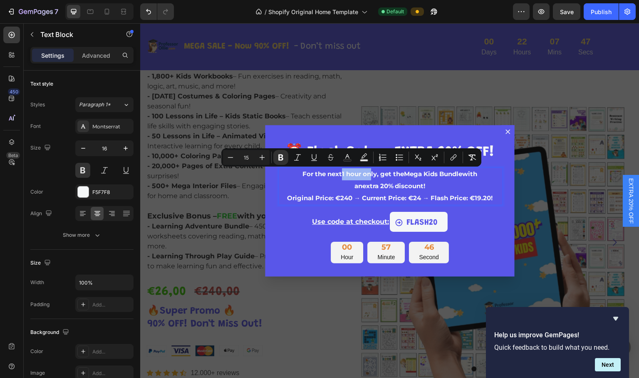
drag, startPoint x: 337, startPoint y: 173, endPoint x: 324, endPoint y: 171, distance: 13.4
click at [362, 174] on strong "1 hour only" at bounding box center [359, 174] width 35 height 8
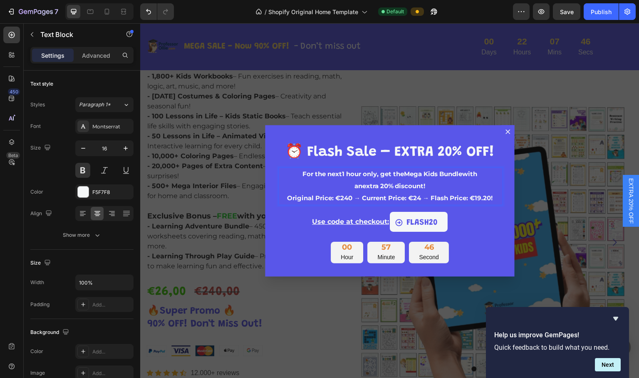
drag, startPoint x: 318, startPoint y: 173, endPoint x: 321, endPoint y: 176, distance: 4.4
click at [318, 173] on span "For the next 1 hour only , get the Mega Kids Bundle with" at bounding box center [389, 174] width 175 height 8
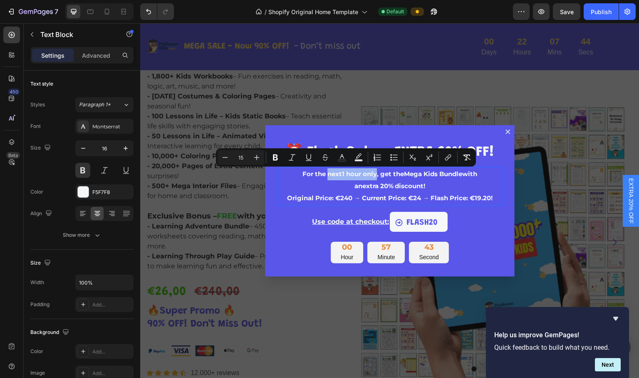
drag, startPoint x: 322, startPoint y: 175, endPoint x: 371, endPoint y: 174, distance: 48.7
click at [371, 174] on span "For the next 1 hour only , get the Mega Kids Bundle with" at bounding box center [389, 174] width 175 height 8
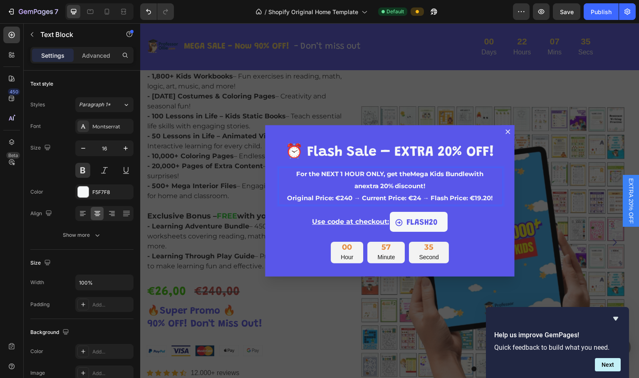
click at [454, 184] on p "an extra 20% discount ! Original Price: €240 → Current Price: €24 → Flash Price…" at bounding box center [389, 193] width 221 height 24
click at [485, 239] on div "⁠⁠⁠⁠⁠⁠⁠ ⏰ Flash Sale – EXTRA 20% OFF! Heading For the NEXT 1 HOUR ONLY, get the…" at bounding box center [390, 201] width 250 height 152
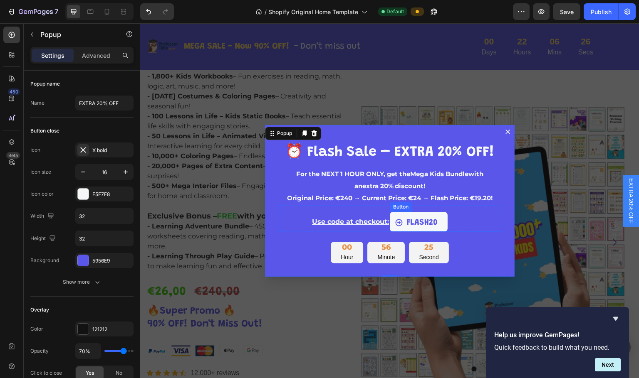
click at [484, 221] on div "FLASH20 Button" at bounding box center [445, 222] width 111 height 20
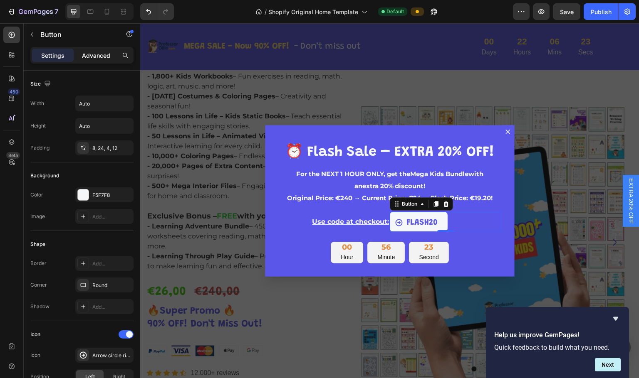
click at [96, 57] on p "Advanced" at bounding box center [96, 55] width 28 height 9
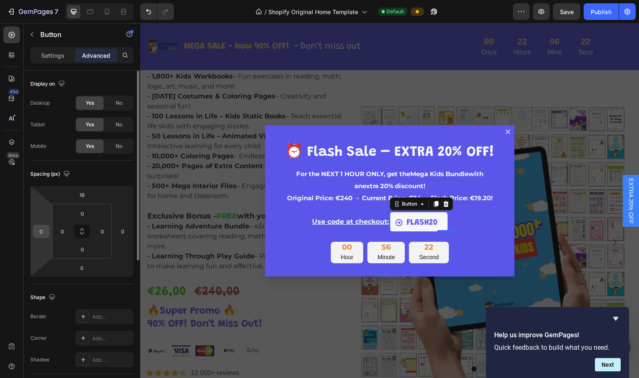
click at [39, 233] on input "0" at bounding box center [41, 231] width 12 height 12
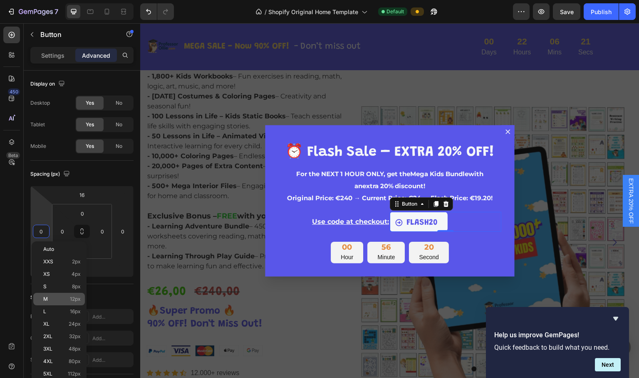
click at [49, 299] on p "M 12px" at bounding box center [61, 300] width 37 height 6
type input "12"
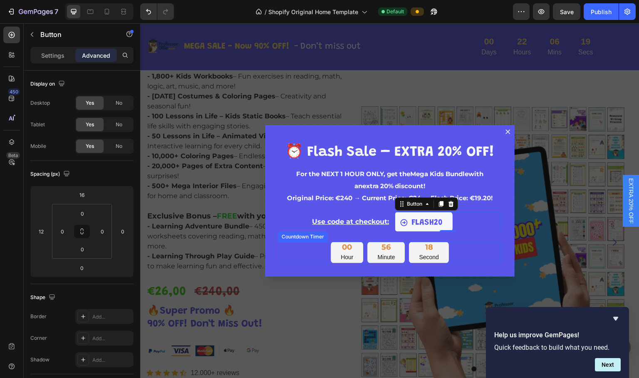
click at [489, 255] on div "00 Hour 56 Minute 18 Second" at bounding box center [389, 253] width 223 height 22
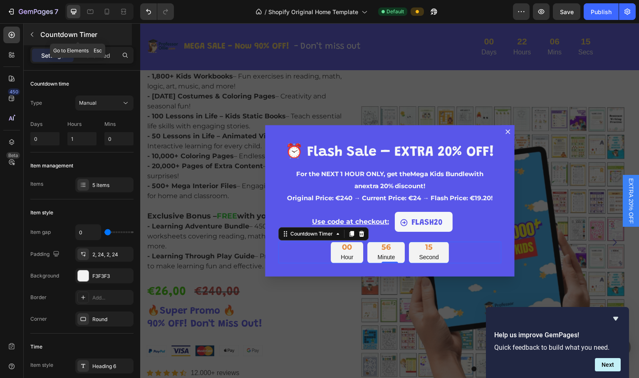
click at [32, 32] on icon "button" at bounding box center [32, 34] width 7 height 7
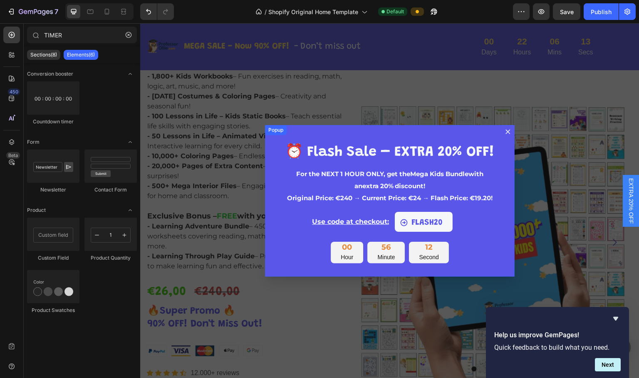
click at [486, 258] on div "00 Hour 56 Minute 12 Second" at bounding box center [389, 253] width 223 height 22
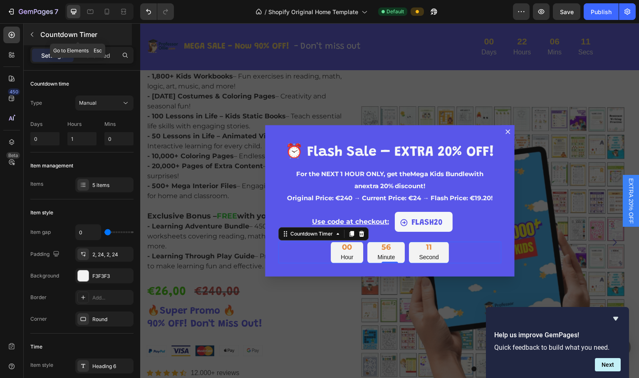
click at [28, 35] on button "button" at bounding box center [31, 34] width 13 height 13
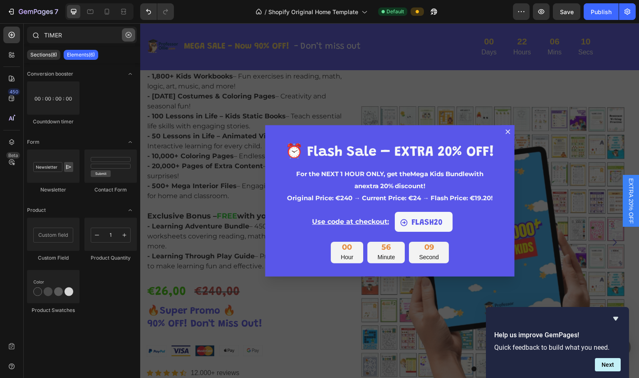
click at [129, 36] on icon "button" at bounding box center [129, 35] width 6 height 6
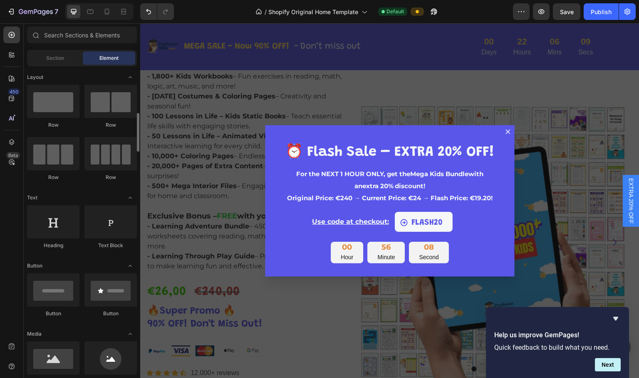
scroll to position [83, 0]
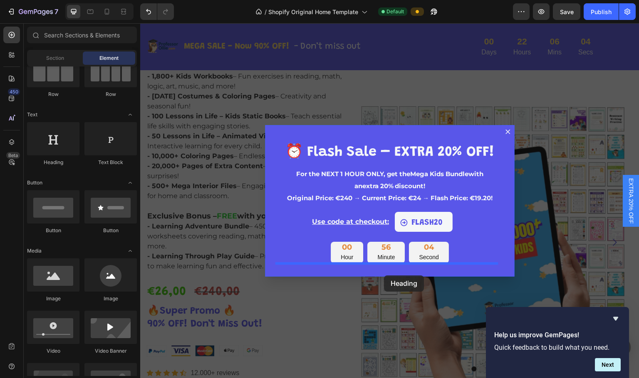
drag, startPoint x: 190, startPoint y: 164, endPoint x: 384, endPoint y: 274, distance: 222.8
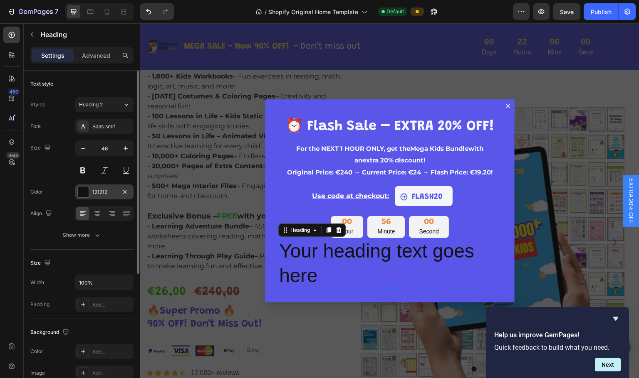
click at [81, 191] on div at bounding box center [83, 192] width 11 height 11
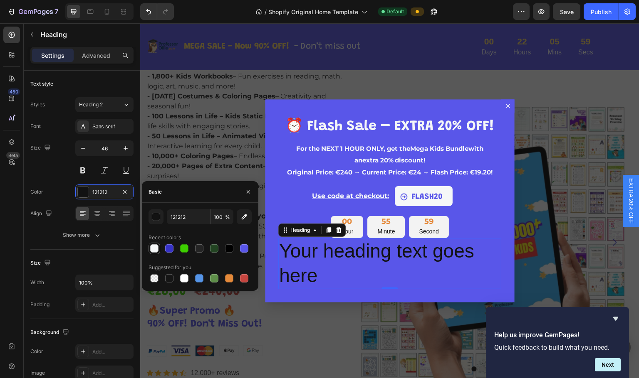
click at [152, 245] on div at bounding box center [154, 249] width 8 height 8
type input "F5F7F8"
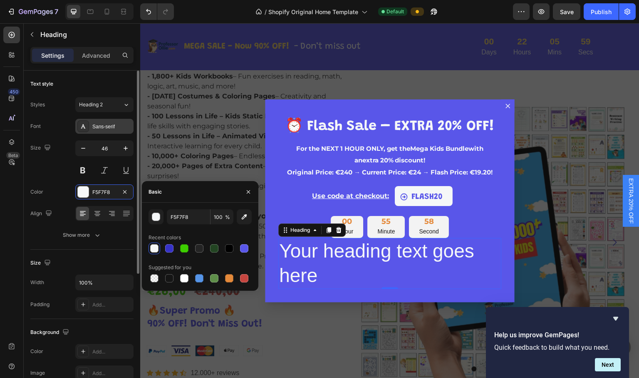
click at [96, 127] on div "Sans-serif" at bounding box center [111, 126] width 39 height 7
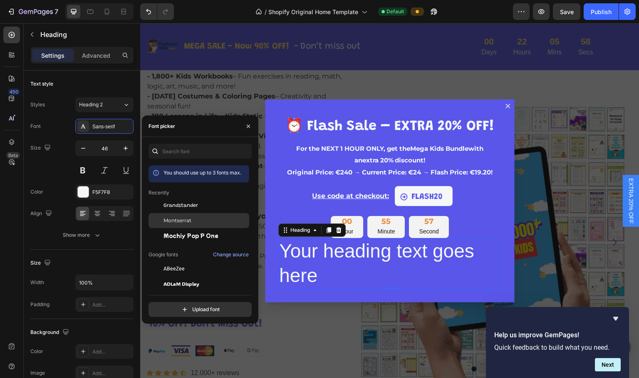
click at [185, 224] on span "Montserrat" at bounding box center [177, 220] width 28 height 7
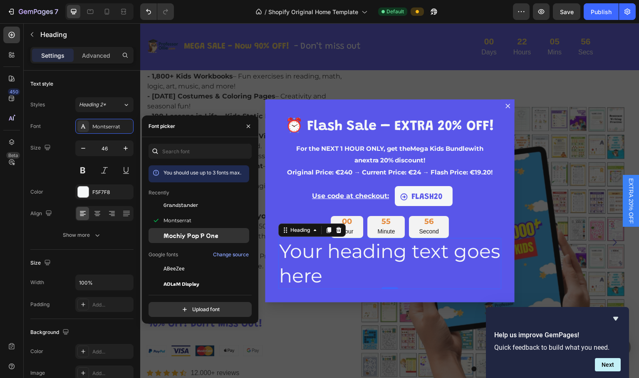
click at [183, 237] on span "Mochiy Pop P One" at bounding box center [190, 235] width 55 height 7
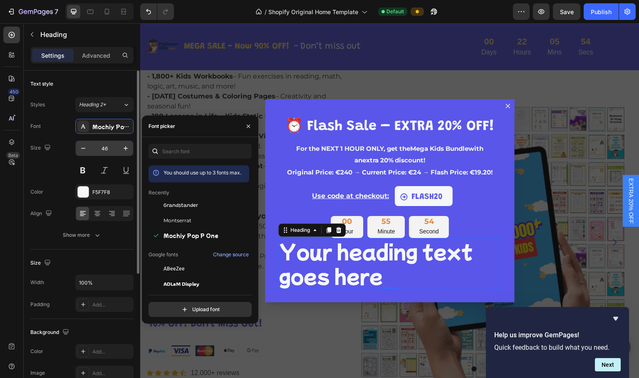
click at [104, 147] on input "46" at bounding box center [104, 148] width 27 height 15
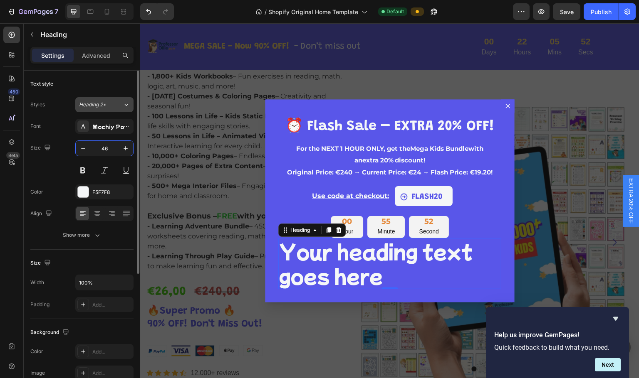
click at [117, 107] on div "Heading 2*" at bounding box center [101, 104] width 44 height 7
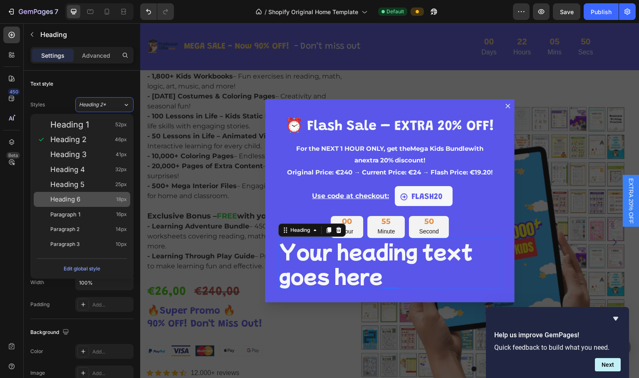
click at [91, 199] on div "Heading 6 18px" at bounding box center [88, 199] width 77 height 8
type input "18"
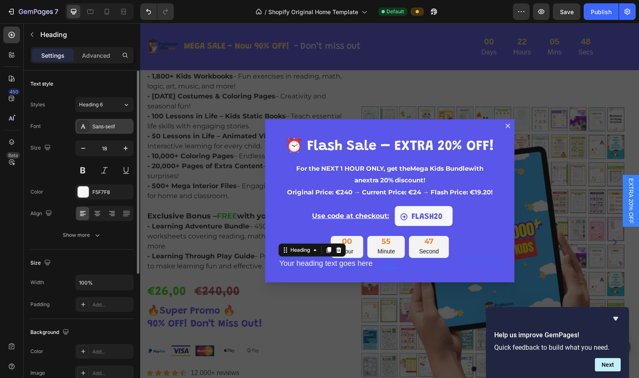
click at [108, 126] on div "Sans-serif" at bounding box center [111, 126] width 39 height 7
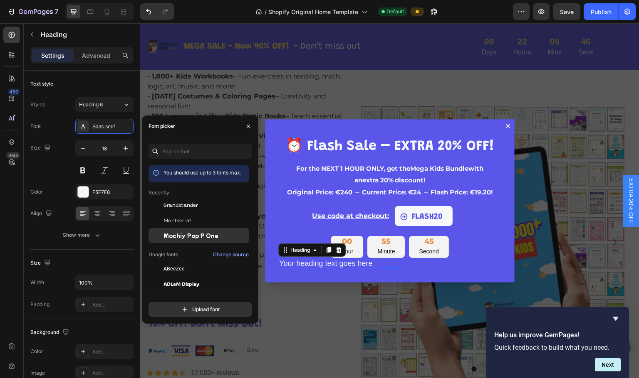
click at [178, 230] on div "Mochiy Pop P One" at bounding box center [198, 235] width 101 height 15
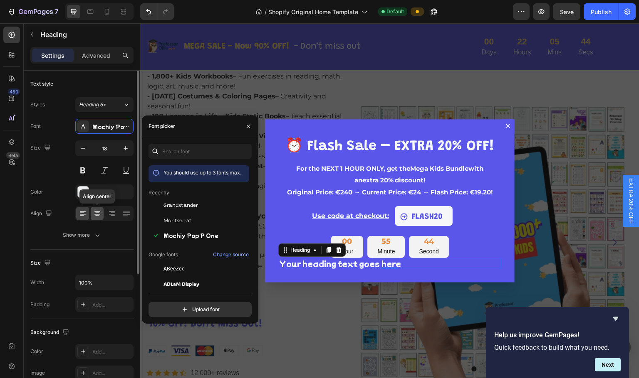
click at [96, 212] on icon at bounding box center [97, 211] width 6 height 1
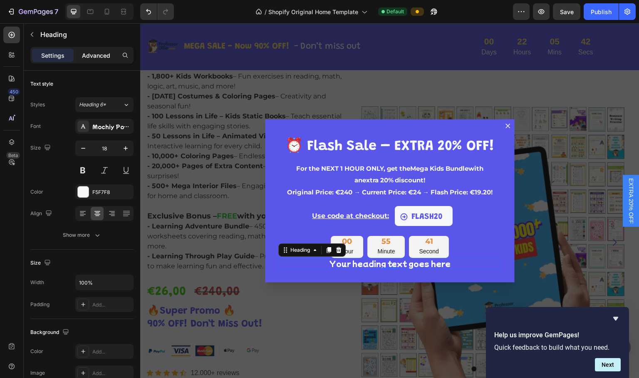
click at [104, 56] on p "Advanced" at bounding box center [96, 55] width 28 height 9
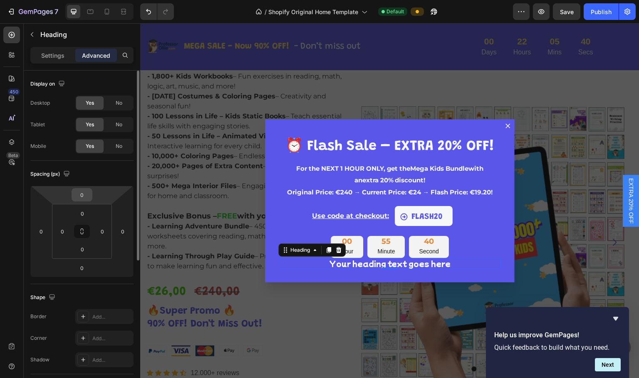
click at [80, 195] on input "0" at bounding box center [82, 195] width 17 height 12
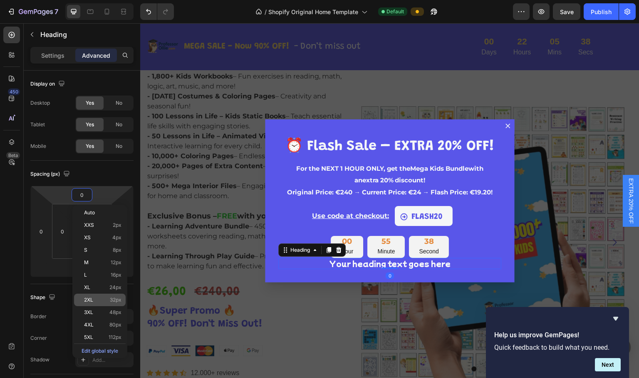
click at [101, 297] on div "2XL 32px" at bounding box center [100, 300] width 52 height 12
type input "32"
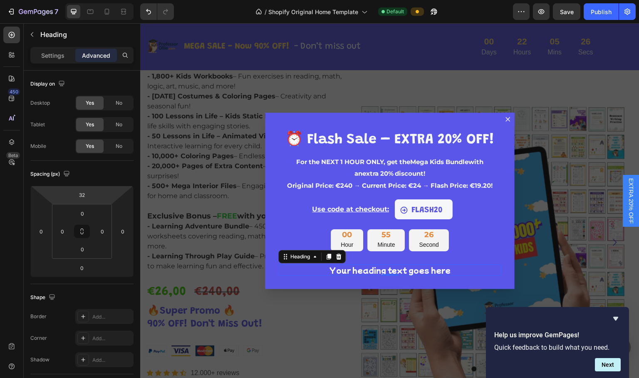
click at [383, 270] on h2 "Your heading text goes here" at bounding box center [389, 270] width 223 height 11
click at [383, 270] on p "Your heading text goes here" at bounding box center [389, 271] width 221 height 10
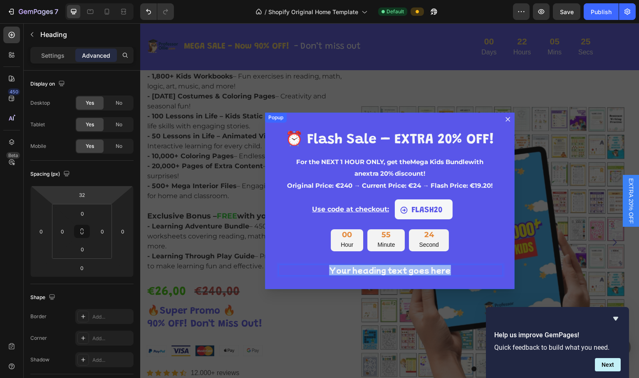
drag, startPoint x: 453, startPoint y: 268, endPoint x: 303, endPoint y: 263, distance: 150.2
click at [303, 263] on div "⁠⁠⁠⁠⁠⁠⁠ ⏰ Flash Sale – EXTRA 20% OFF! Heading For the NEXT 1 HOUR ONLY, get the…" at bounding box center [390, 201] width 250 height 177
drag, startPoint x: 475, startPoint y: 269, endPoint x: 309, endPoint y: 266, distance: 166.0
click at [309, 266] on p "CLAIM MY EXTRA DISCOUNT NOW" at bounding box center [389, 271] width 221 height 10
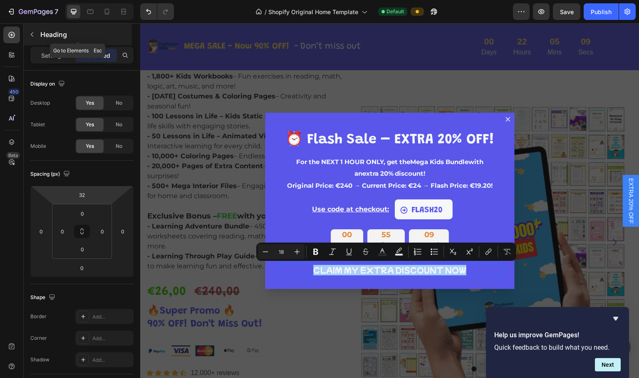
click at [31, 34] on icon "button" at bounding box center [32, 34] width 7 height 7
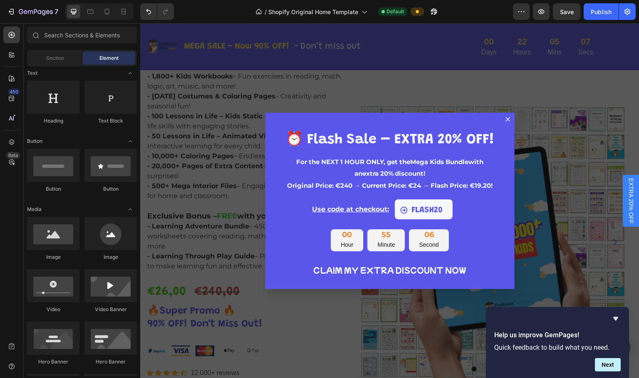
scroll to position [0, 0]
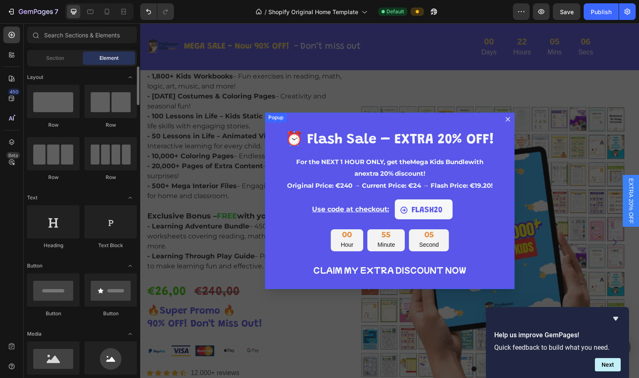
click at [336, 270] on p "CLAIM MY EXTRA DISCOUNT NOW" at bounding box center [389, 271] width 221 height 10
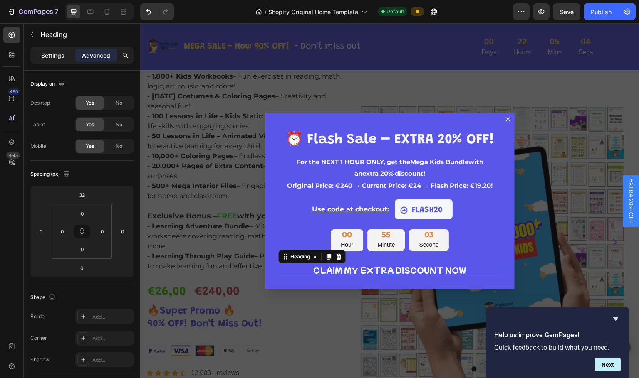
click at [50, 58] on p "Settings" at bounding box center [52, 55] width 23 height 9
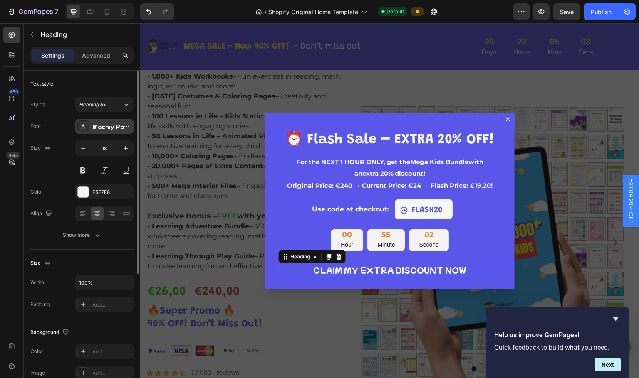
click at [107, 126] on div "Mochiy Pop P One" at bounding box center [111, 126] width 39 height 7
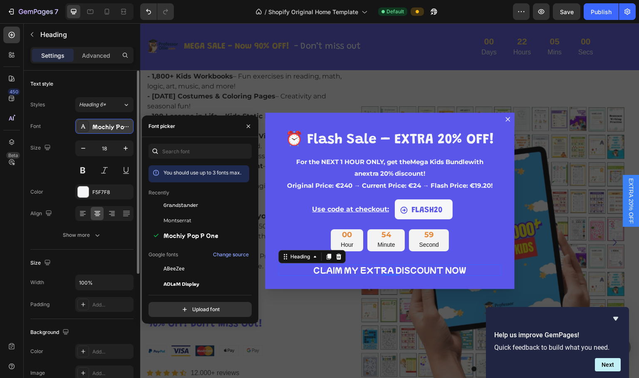
click at [107, 126] on div "Mochiy Pop P One" at bounding box center [111, 126] width 39 height 7
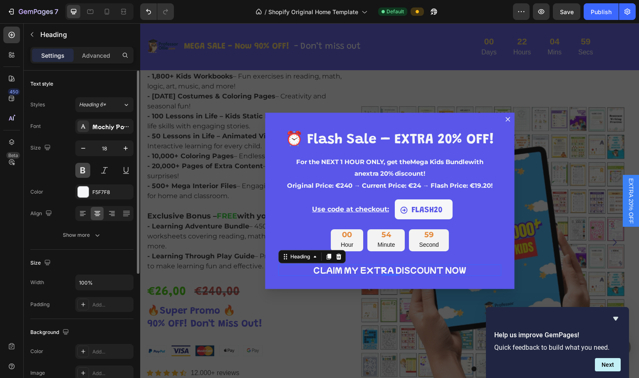
click at [83, 169] on button at bounding box center [82, 170] width 15 height 15
click at [85, 153] on button "button" at bounding box center [83, 148] width 15 height 15
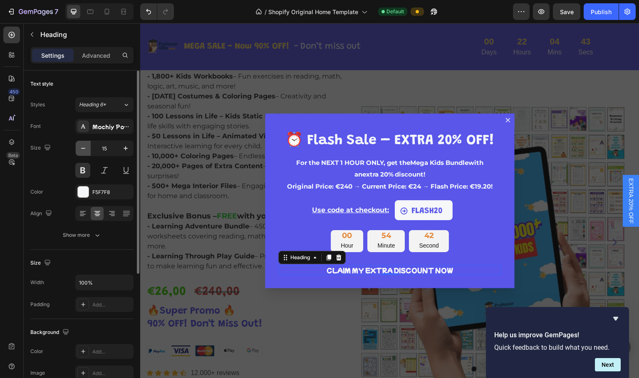
click at [85, 153] on button "button" at bounding box center [83, 148] width 15 height 15
type input "14"
click at [418, 272] on p "CLAIM MY EXTRA DISCOUNT NOW" at bounding box center [389, 270] width 221 height 7
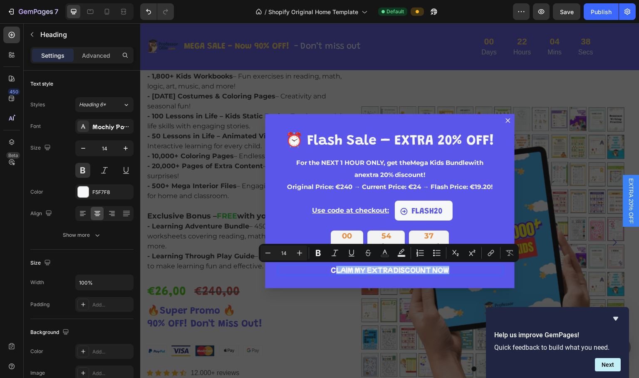
drag, startPoint x: 446, startPoint y: 270, endPoint x: 330, endPoint y: 271, distance: 116.0
click at [330, 271] on p "CLAIM MY EXTRA DISCOUNT NOW" at bounding box center [389, 270] width 221 height 7
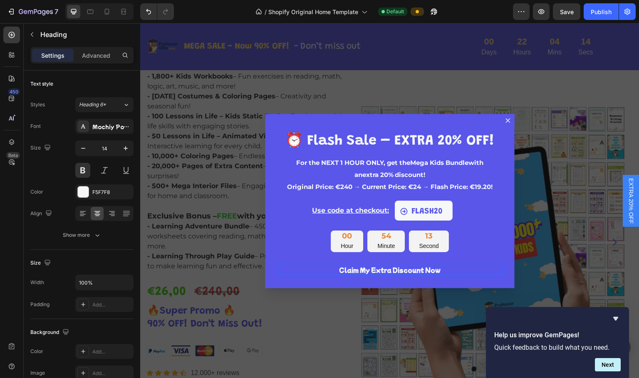
click at [457, 269] on p "Claim My Extra Discount Now" at bounding box center [389, 270] width 221 height 7
click at [332, 270] on p "Claim My Extra Discount Now 🎉" at bounding box center [389, 270] width 221 height 7
click at [467, 256] on div "⁠⁠⁠⁠⁠⁠⁠ ⏰ Flash Sale – EXTRA 20% OFF! Heading For the NEXT 1 HOUR ONLY, get the…" at bounding box center [390, 201] width 250 height 175
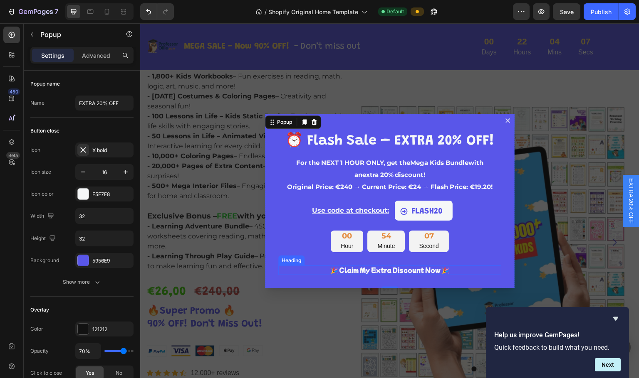
click at [394, 271] on p "🎉 Claim My Extra Discount Now 🎉" at bounding box center [389, 270] width 221 height 7
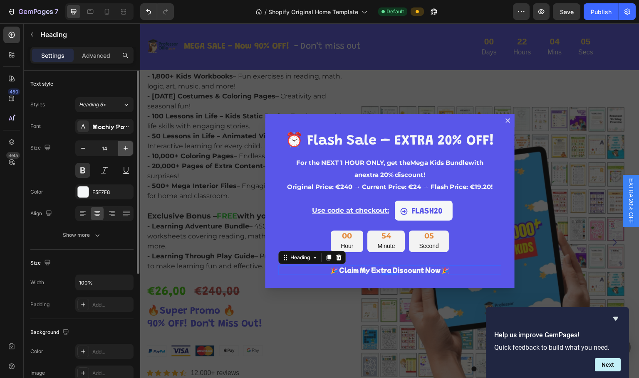
click at [126, 149] on icon "button" at bounding box center [126, 148] width 4 height 4
type input "16"
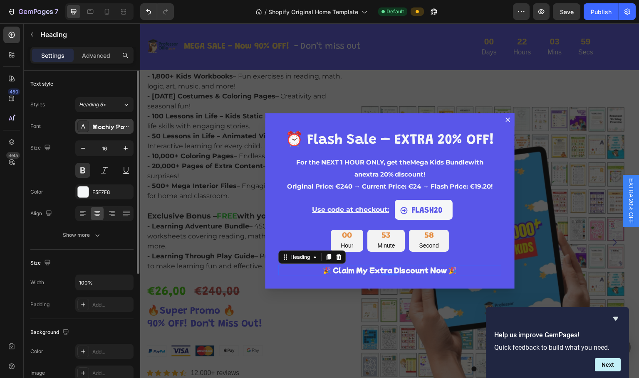
click at [107, 127] on div "Mochiy Pop P One" at bounding box center [111, 126] width 39 height 7
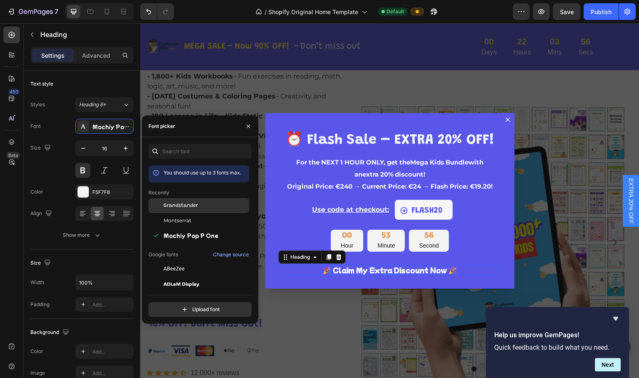
click at [177, 204] on span "Grandstander" at bounding box center [180, 205] width 35 height 7
click at [470, 284] on div "⁠⁠⁠⁠⁠⁠⁠ ⏰ Flash Sale – EXTRA 20% OFF! Heading For the NEXT 1 HOUR ONLY, get the…" at bounding box center [390, 201] width 250 height 176
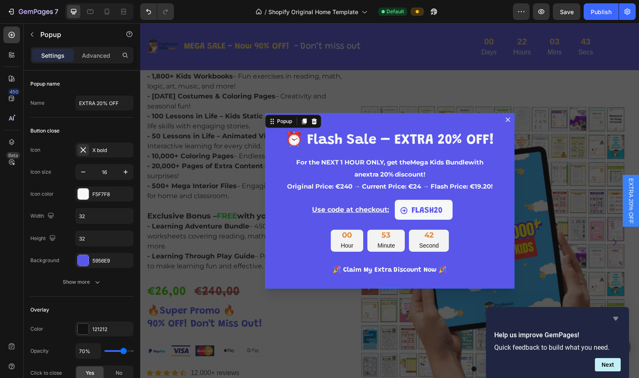
click at [614, 318] on icon "Hide survey" at bounding box center [615, 319] width 5 height 4
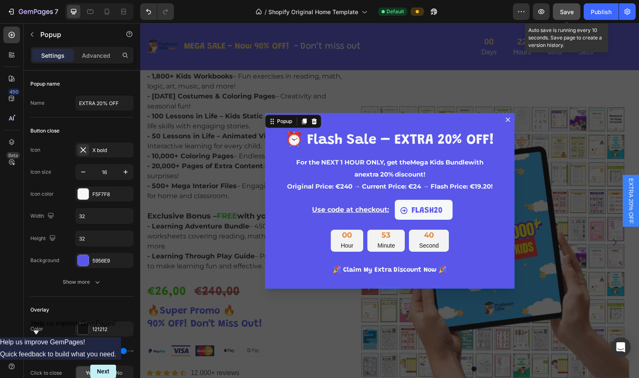
click at [569, 11] on span "Save" at bounding box center [567, 11] width 14 height 7
click at [272, 136] on div "⁠⁠⁠⁠⁠⁠⁠ ⏰ Flash Sale – EXTRA 20% OFF! Heading For the NEXT 1 HOUR ONLY, get the…" at bounding box center [390, 201] width 250 height 176
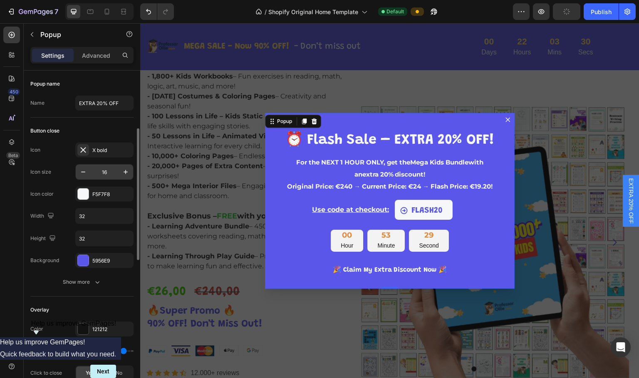
scroll to position [42, 0]
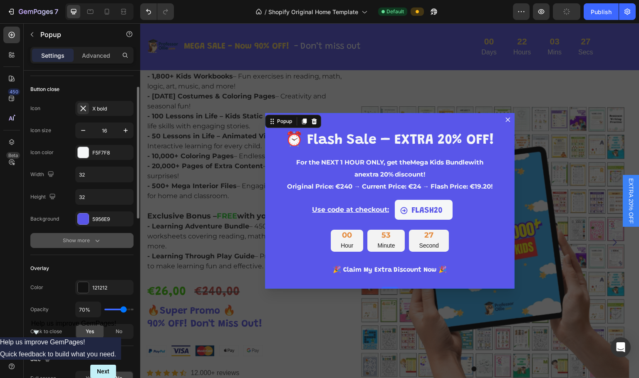
click at [94, 239] on icon "button" at bounding box center [97, 241] width 8 height 8
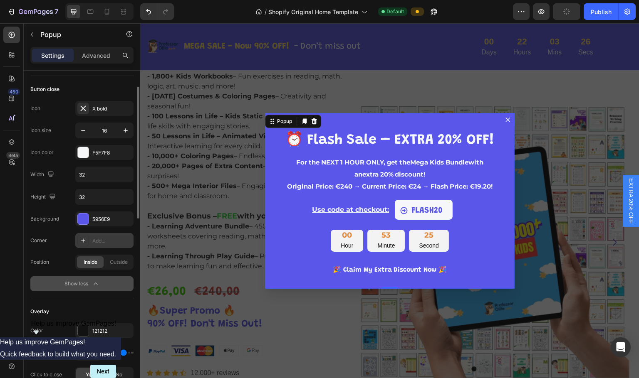
click at [96, 240] on div "Add..." at bounding box center [111, 240] width 39 height 7
click at [61, 246] on div "Corner Round" at bounding box center [81, 240] width 103 height 15
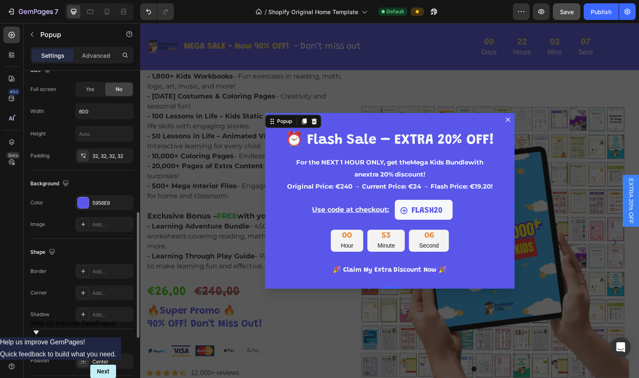
scroll to position [416, 0]
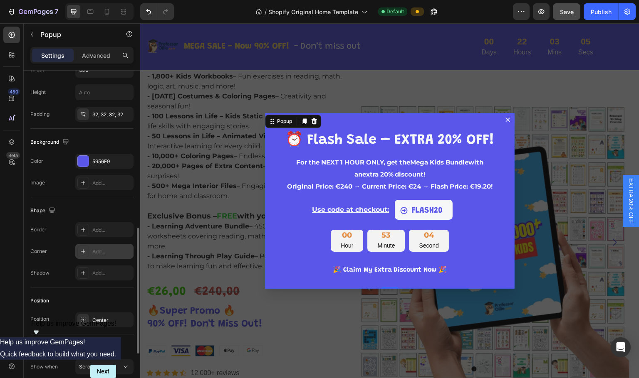
click at [107, 254] on div "Add..." at bounding box center [111, 251] width 39 height 7
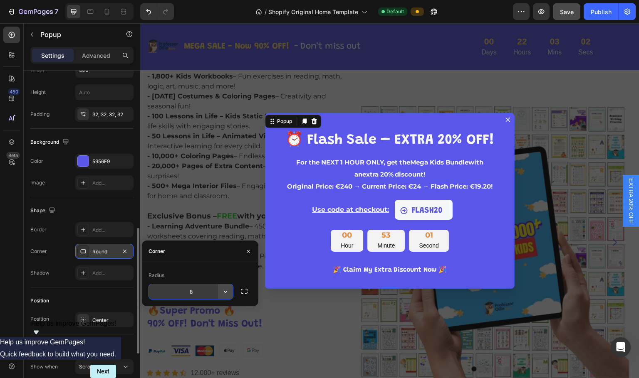
click at [228, 289] on icon "button" at bounding box center [225, 292] width 8 height 8
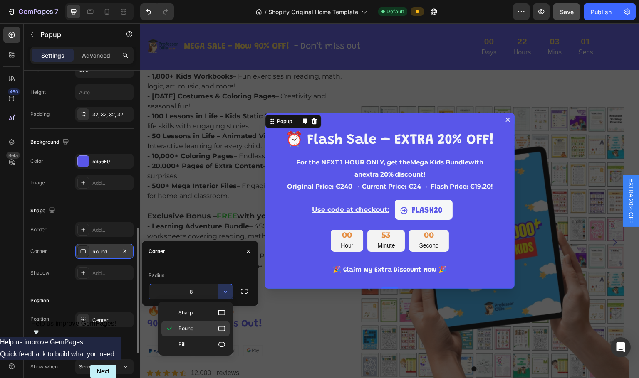
click at [195, 329] on p "Round" at bounding box center [201, 329] width 47 height 8
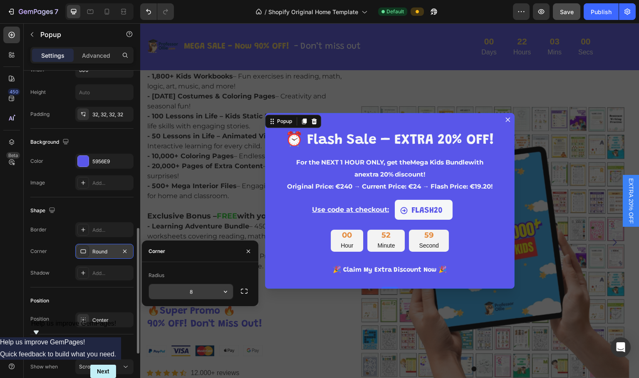
click at [196, 293] on input "8" at bounding box center [191, 291] width 84 height 15
type input "15"
click at [112, 289] on div "Position Position Center" at bounding box center [81, 311] width 103 height 47
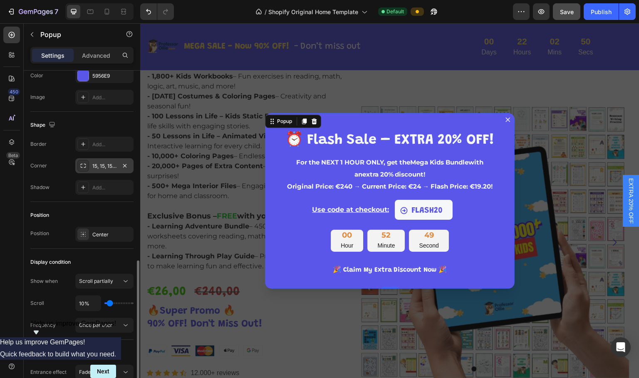
scroll to position [543, 0]
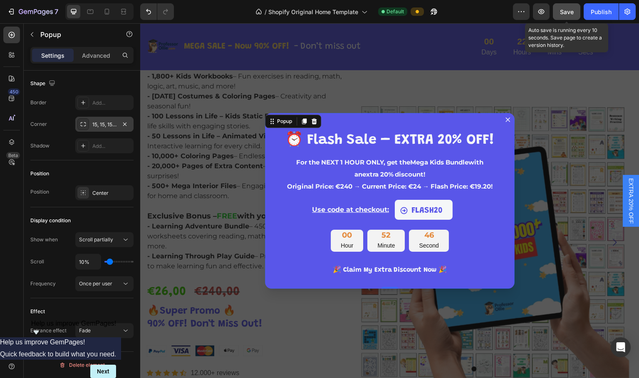
click at [571, 10] on span "Save" at bounding box center [567, 11] width 14 height 7
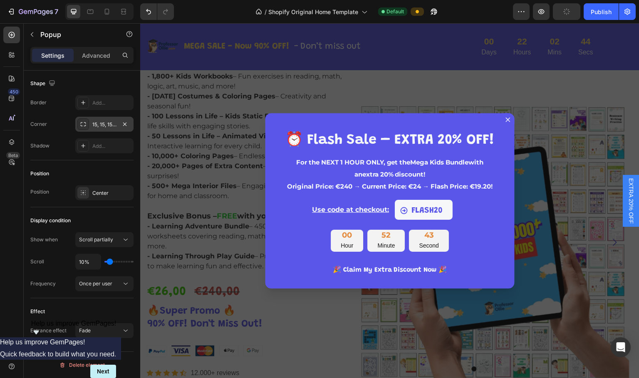
click at [470, 94] on div "Backdrop" at bounding box center [389, 201] width 499 height 356
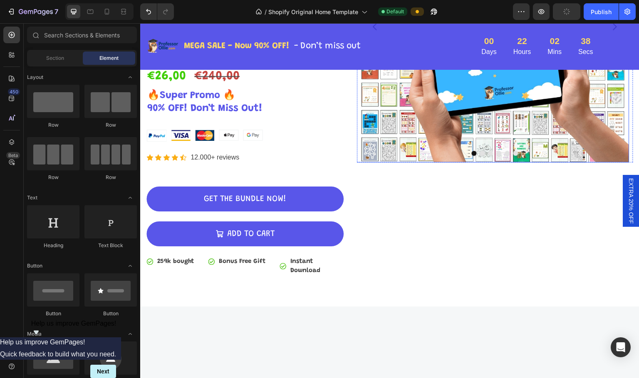
scroll to position [0, 0]
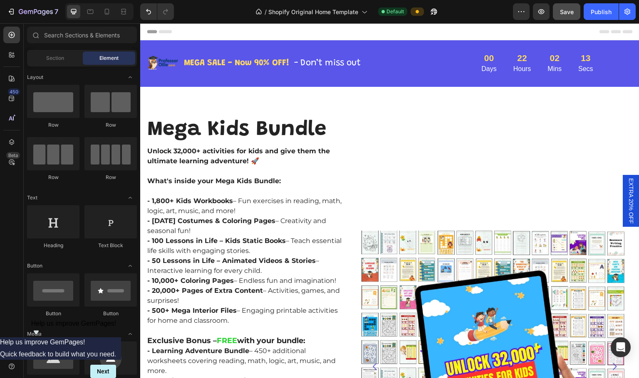
click at [627, 200] on span "EXTRA 20% OFF" at bounding box center [631, 201] width 8 height 46
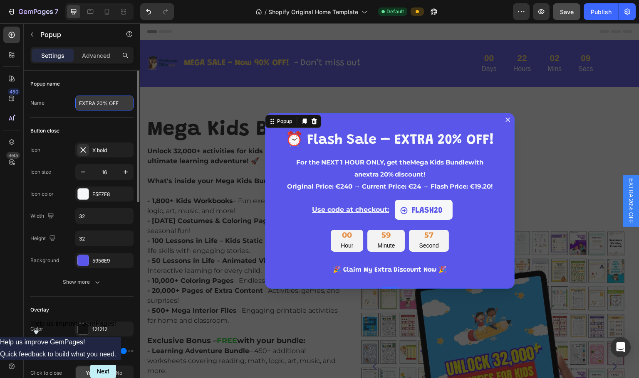
click at [103, 102] on input "EXTRA 20% OFF" at bounding box center [104, 103] width 58 height 15
click at [556, 129] on div "Backdrop" at bounding box center [389, 201] width 499 height 356
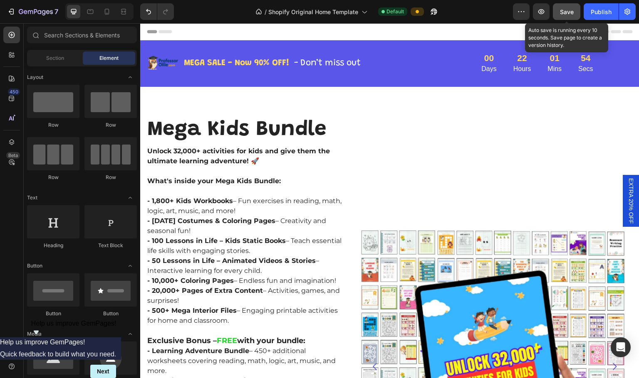
click at [568, 8] on span "Save" at bounding box center [567, 11] width 14 height 7
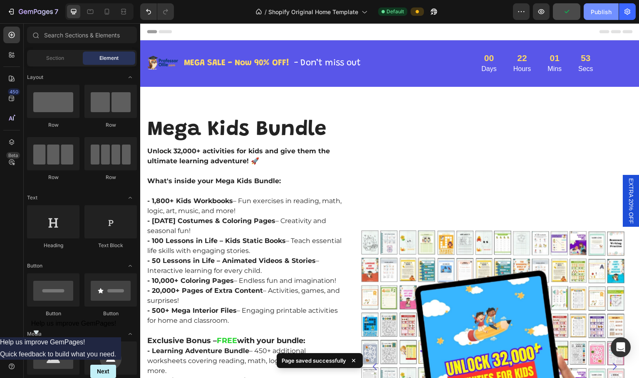
click at [597, 8] on div "Publish" at bounding box center [601, 11] width 21 height 9
click at [623, 205] on div "EXTRA 20% OFF" at bounding box center [631, 201] width 17 height 52
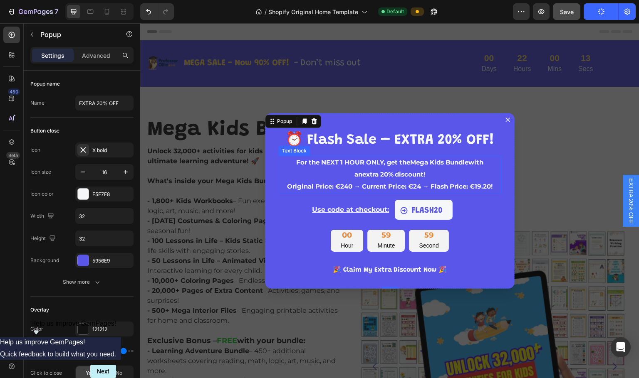
click at [402, 187] on span "Original Price: €240 → Current Price: €24 → Flash Price: €19.20!" at bounding box center [389, 187] width 205 height 8
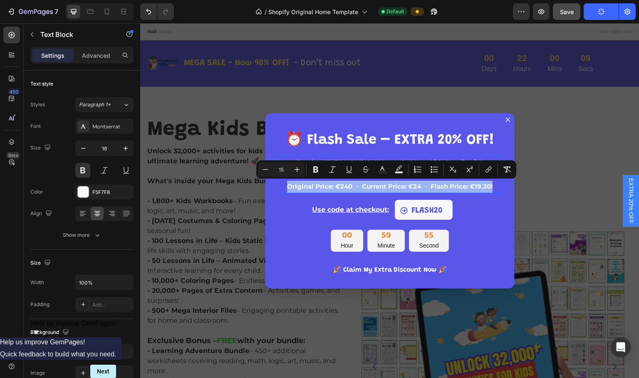
drag, startPoint x: 284, startPoint y: 187, endPoint x: 495, endPoint y: 188, distance: 210.5
click at [495, 188] on p "an extra 20% discount ! Original Price: €240 → Current Price: €24 → Flash Price…" at bounding box center [389, 181] width 221 height 24
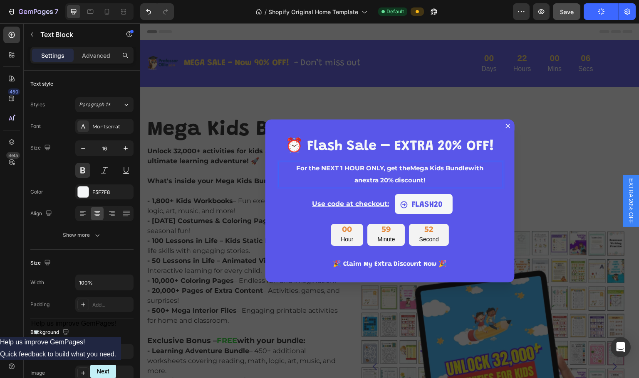
click at [571, 206] on div "Backdrop" at bounding box center [389, 201] width 499 height 356
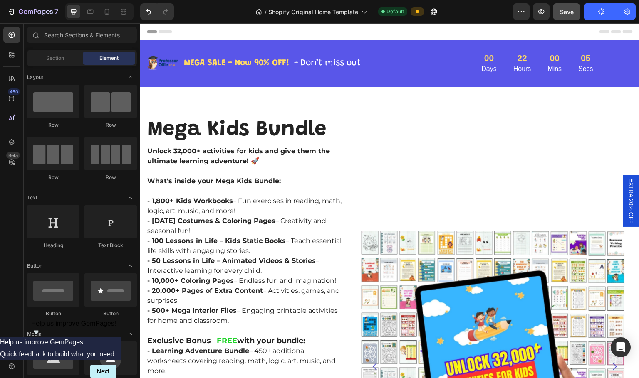
click at [627, 204] on span "EXTRA 20% OFF" at bounding box center [631, 201] width 8 height 46
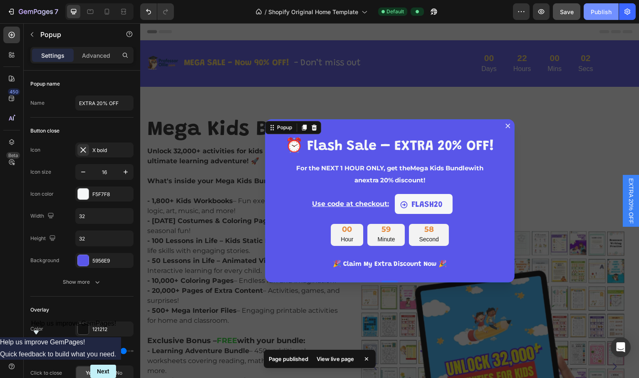
click at [600, 13] on div "Publish" at bounding box center [601, 11] width 21 height 9
click at [600, 11] on div "Publish" at bounding box center [601, 11] width 21 height 9
click at [600, 12] on div "Publish" at bounding box center [601, 11] width 21 height 9
click at [507, 126] on icon "Dialog content" at bounding box center [507, 126] width 7 height 7
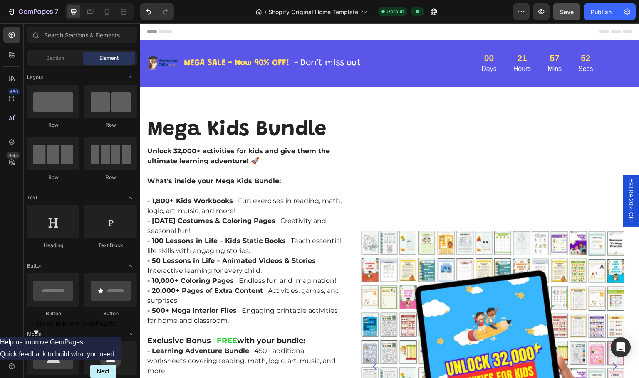
click at [627, 206] on span "EXTRA 20% OFF" at bounding box center [631, 201] width 8 height 46
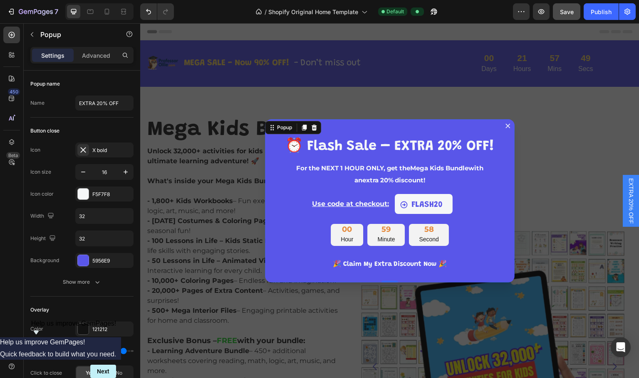
click at [506, 125] on icon "Dialog content" at bounding box center [508, 126] width 5 height 5
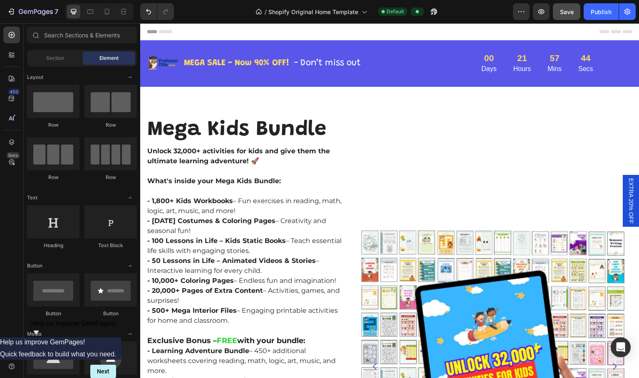
click at [627, 205] on span "EXTRA 20% OFF" at bounding box center [631, 201] width 8 height 46
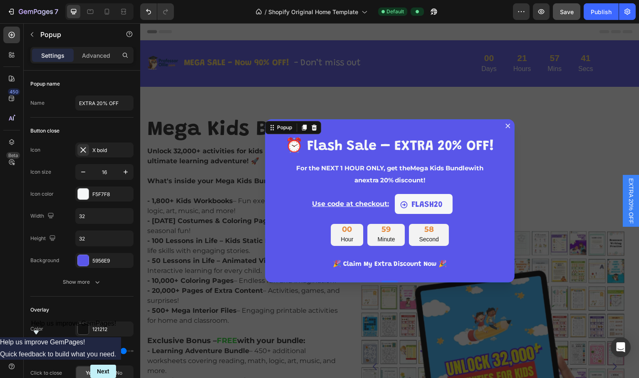
click at [328, 101] on div "Backdrop" at bounding box center [389, 201] width 499 height 356
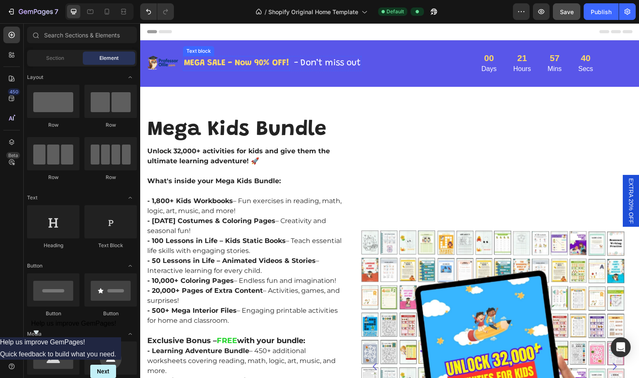
click at [278, 61] on p "MEGA SALE - Now 90% OFF!" at bounding box center [236, 63] width 105 height 13
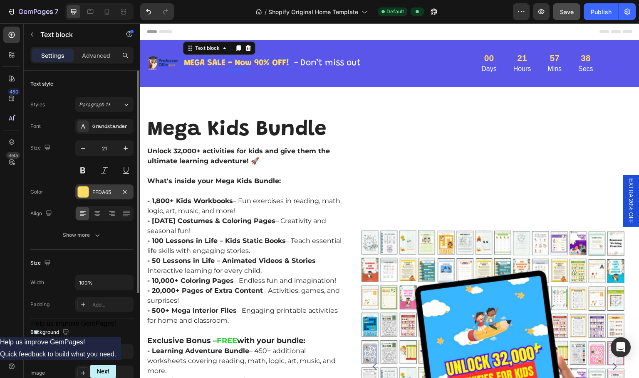
click at [101, 190] on div "FFDA65" at bounding box center [104, 192] width 24 height 7
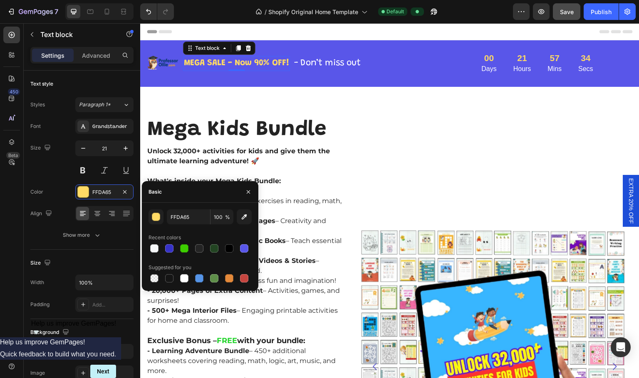
click at [630, 206] on div "EXTRA 20% OFF" at bounding box center [631, 201] width 17 height 52
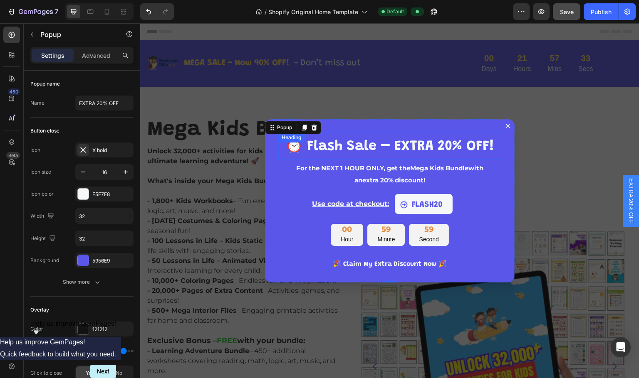
click at [372, 145] on span "⏰ Flash Sale – EXTRA 20% OFF!" at bounding box center [389, 147] width 209 height 14
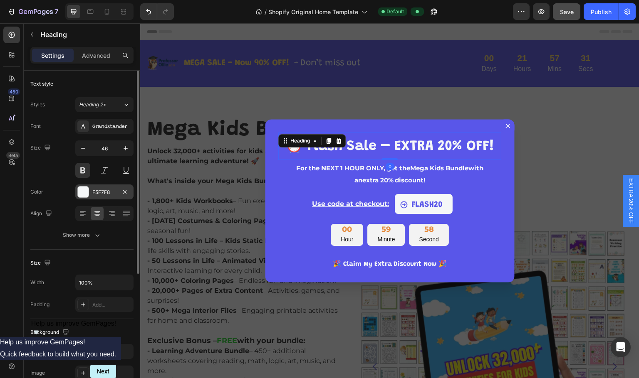
click at [111, 194] on div "F5F7F8" at bounding box center [104, 192] width 24 height 7
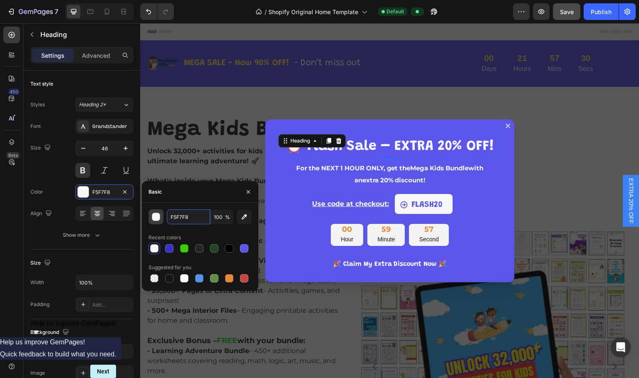
paste input "FDA65"
type input "FFDA65"
click at [490, 258] on div "⏰ Flash Sale – EXTRA 20% OFF! Heading 0 For the NEXT 1 HOUR ONLY, get the Mega …" at bounding box center [390, 201] width 250 height 164
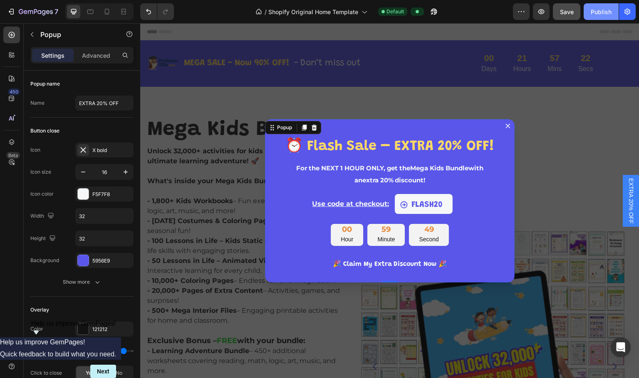
click at [601, 13] on div "Publish" at bounding box center [601, 11] width 21 height 9
click at [116, 327] on span "Help us improve GemPages!" at bounding box center [73, 323] width 85 height 7
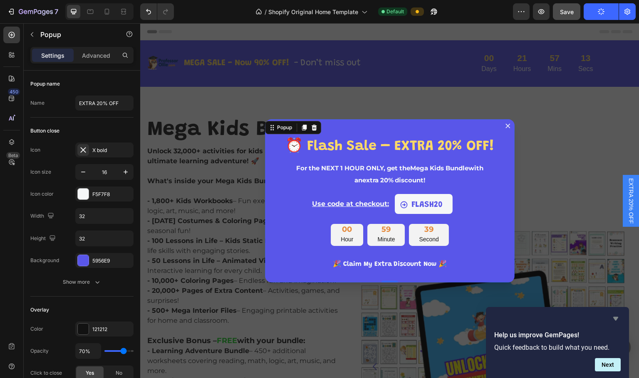
click at [614, 318] on icon "Hide survey" at bounding box center [615, 319] width 5 height 4
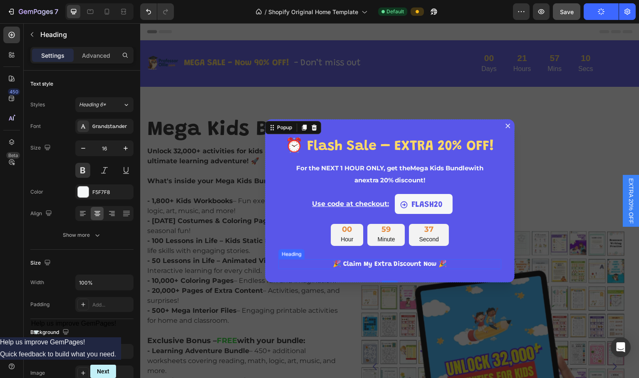
click at [423, 265] on h2 "🎉 Claim My Extra Discount Now 🎉" at bounding box center [389, 265] width 223 height 10
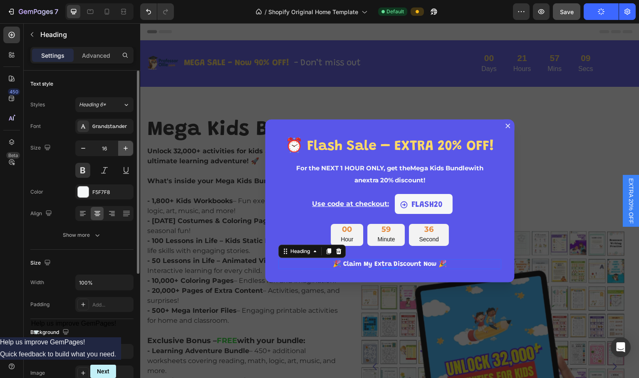
click at [123, 151] on icon "button" at bounding box center [125, 148] width 8 height 8
type input "18"
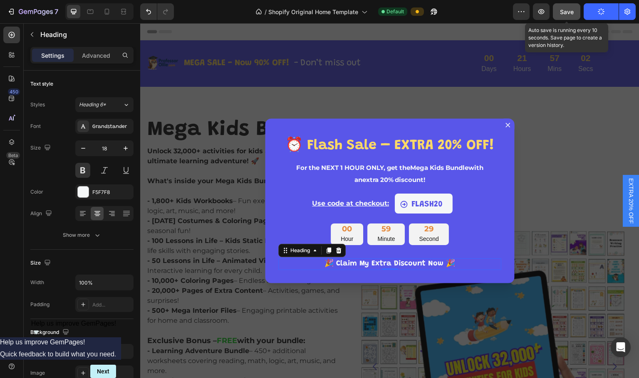
click at [571, 11] on span "Save" at bounding box center [567, 11] width 14 height 7
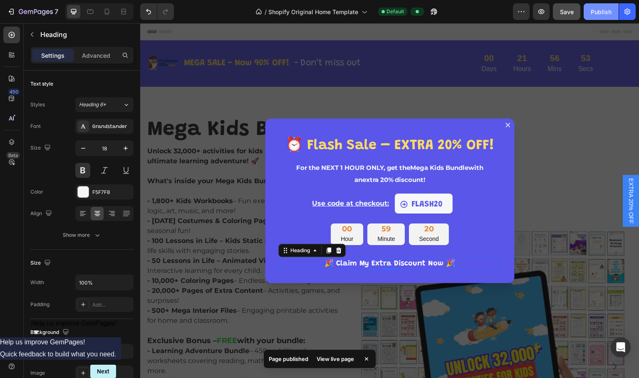
click at [603, 16] on button "Publish" at bounding box center [601, 11] width 35 height 17
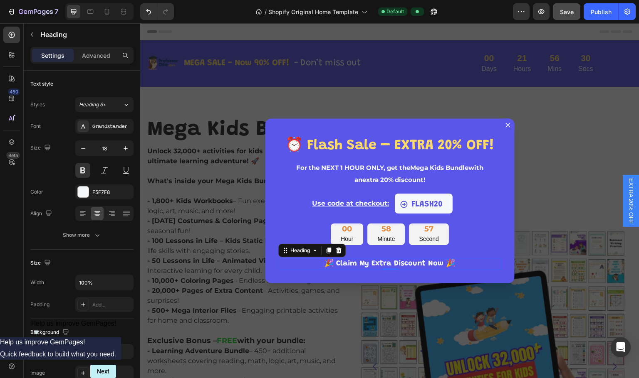
click at [550, 119] on div "Backdrop" at bounding box center [389, 201] width 499 height 356
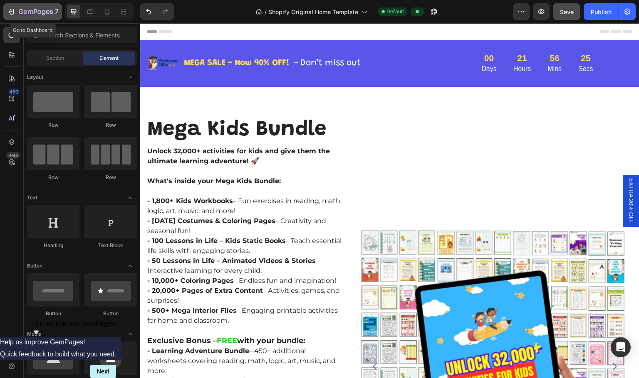
click at [10, 17] on button "7" at bounding box center [32, 11] width 59 height 17
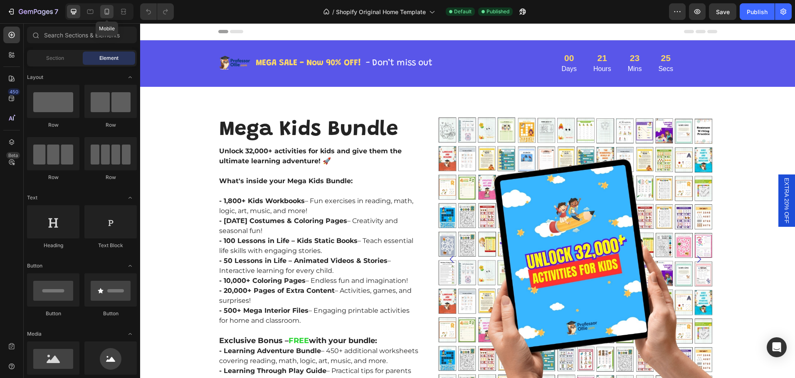
click at [109, 14] on icon at bounding box center [107, 11] width 8 height 8
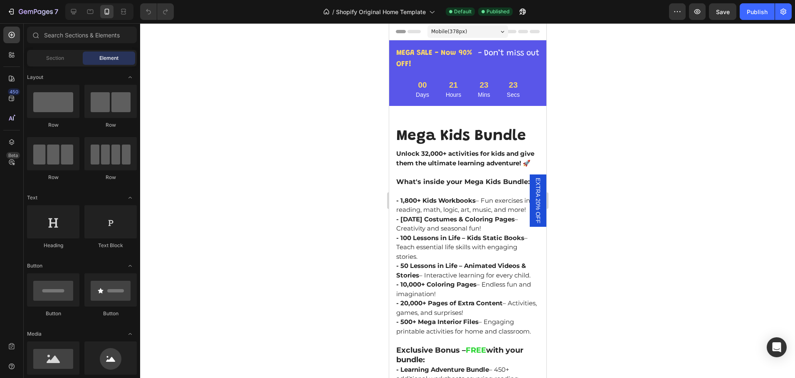
click at [534, 197] on span "EXTRA 20% OFF" at bounding box center [538, 201] width 8 height 46
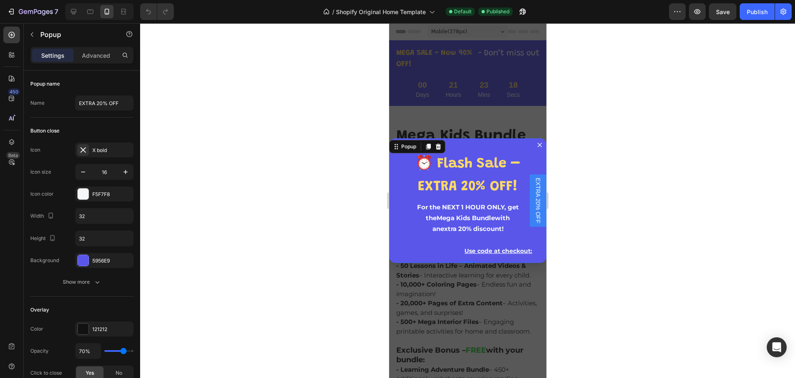
scroll to position [7, 0]
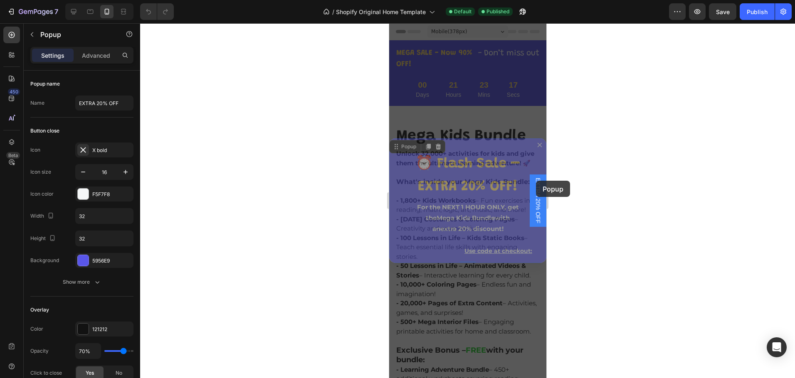
drag, startPoint x: 537, startPoint y: 163, endPoint x: 536, endPoint y: 181, distance: 18.0
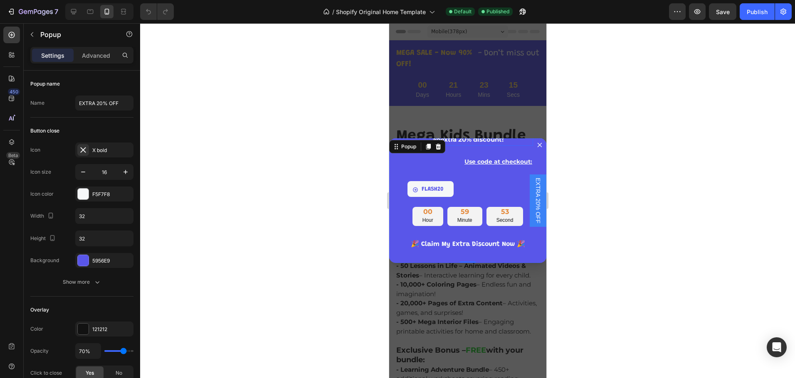
scroll to position [48, 0]
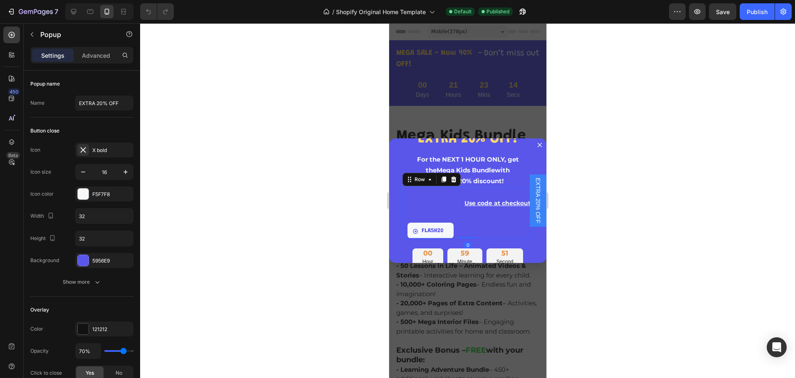
click at [431, 213] on div "Use code at checkout: Text Block FLASH20 Button Row 0" at bounding box center [467, 213] width 131 height 51
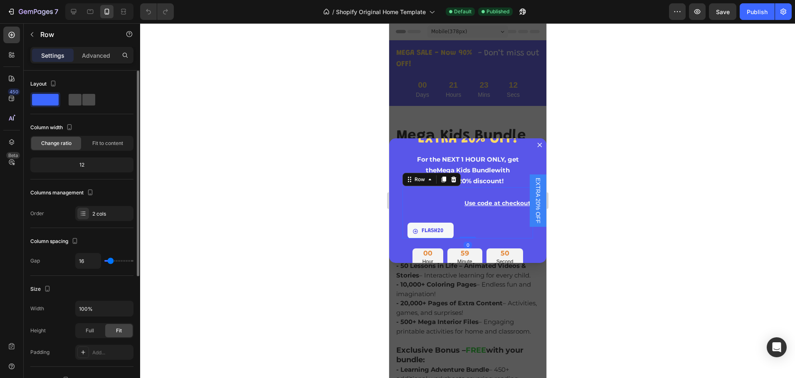
click at [83, 101] on span at bounding box center [88, 100] width 13 height 12
type input "0"
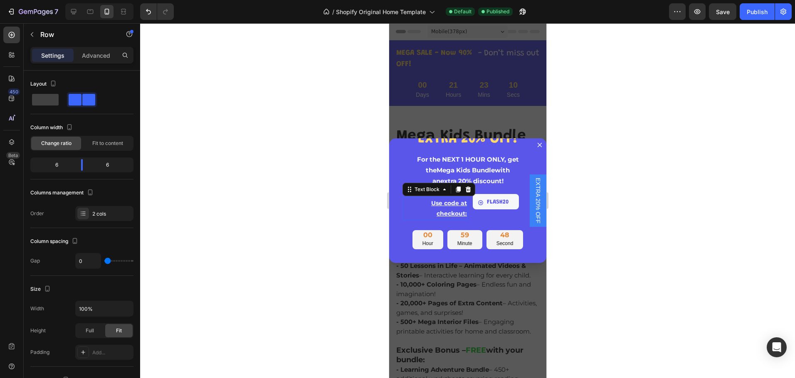
click at [446, 205] on p "Use code at checkout:" at bounding box center [435, 208] width 64 height 21
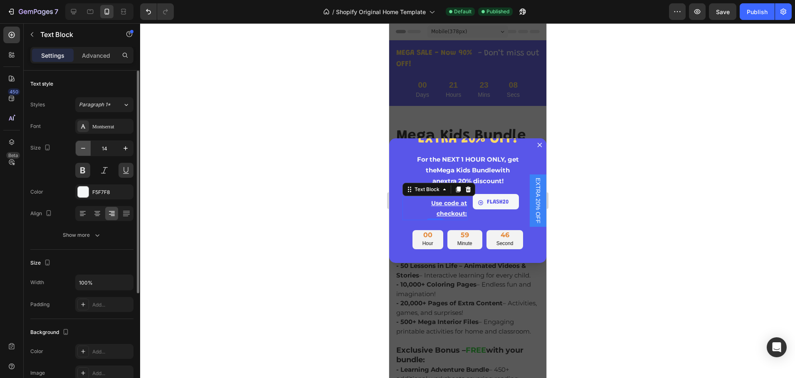
click at [82, 147] on icon "button" at bounding box center [83, 148] width 8 height 8
click at [81, 146] on icon "button" at bounding box center [83, 148] width 8 height 8
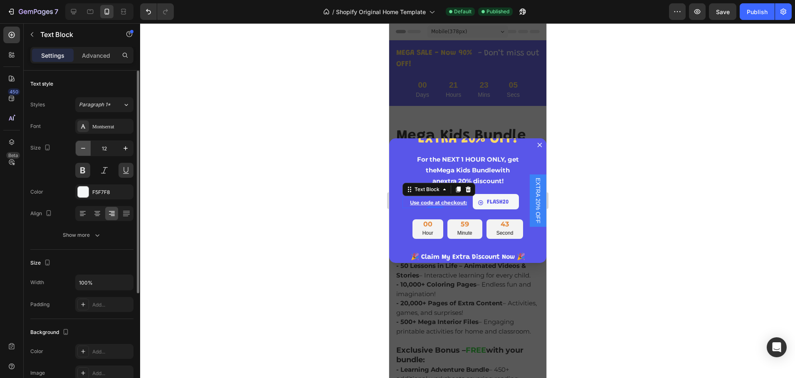
click at [81, 146] on icon "button" at bounding box center [83, 148] width 8 height 8
type input "10"
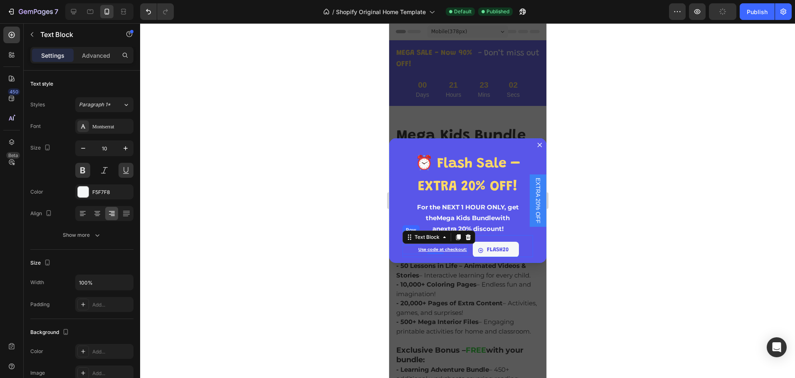
scroll to position [61, 0]
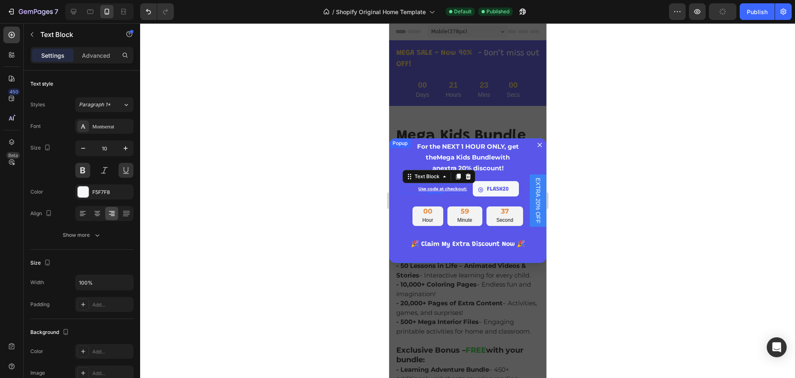
click at [462, 252] on div "⏰ Flash Sale – EXTRA 20% OFF! Heading For the NEXT 1 HOUR ONLY, get the Mega Ki…" at bounding box center [467, 200] width 157 height 125
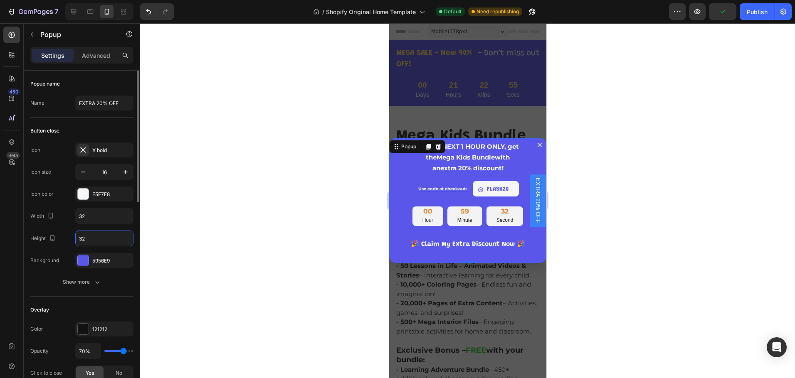
click at [96, 237] on input "32" at bounding box center [104, 238] width 57 height 15
type input "5"
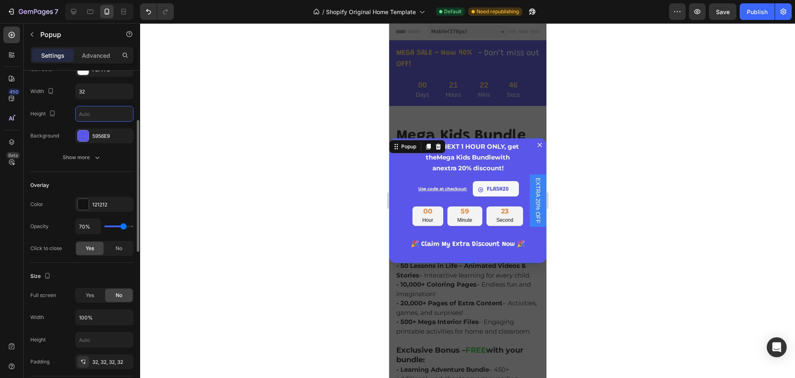
type input "32"
type input "26%"
type input "26"
type input "0%"
type input "0"
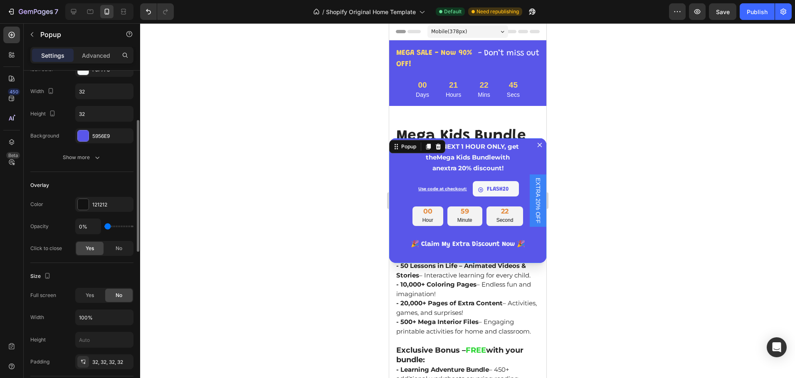
type input "2%"
type input "2"
type input "9%"
type input "9"
type input "17%"
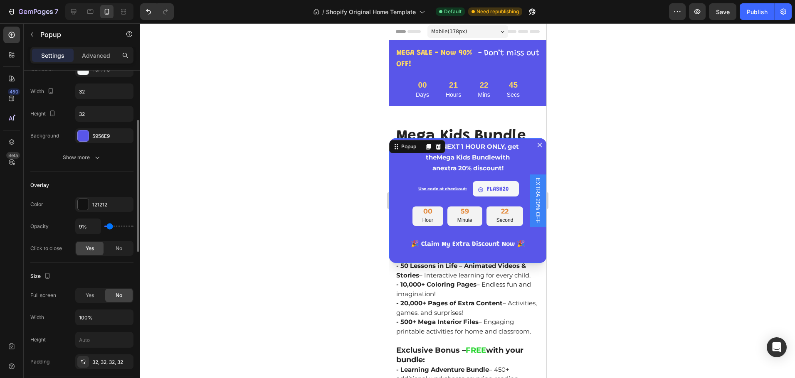
type input "17"
type input "20%"
type input "20"
type input "24%"
type input "24"
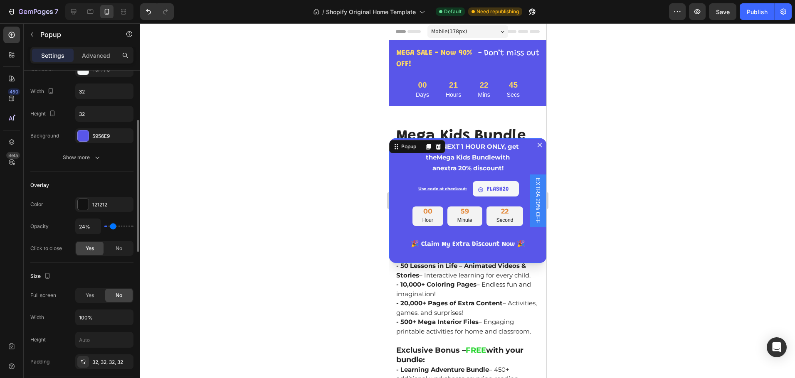
type input "30%"
type input "30"
type input "31%"
type input "31"
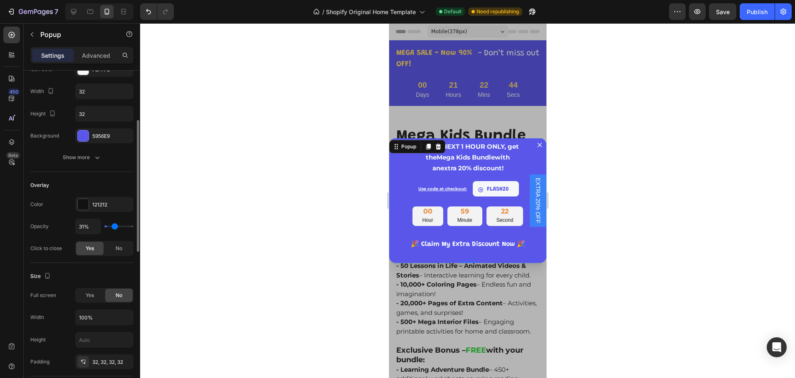
type input "33%"
type input "33"
type input "37%"
type input "37"
type input "39%"
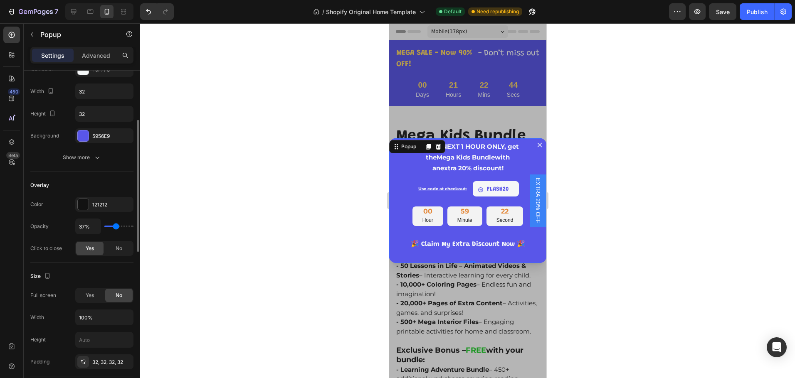
type input "39"
type input "41%"
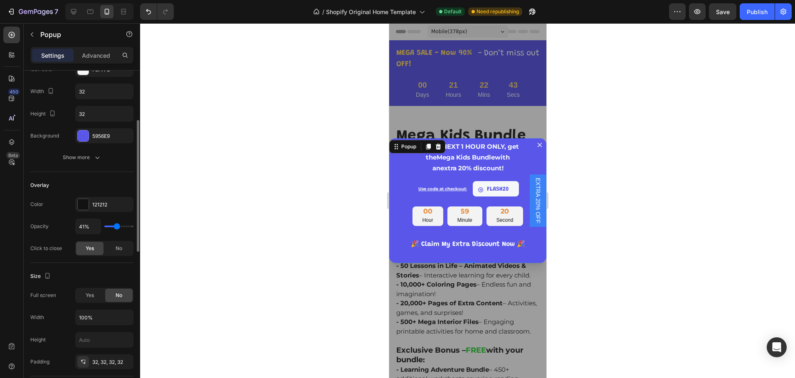
drag, startPoint x: 125, startPoint y: 225, endPoint x: 116, endPoint y: 229, distance: 9.1
type input "41"
click at [117, 227] on input "range" at bounding box center [118, 227] width 29 height 2
drag, startPoint x: 91, startPoint y: 225, endPoint x: 71, endPoint y: 224, distance: 20.0
click at [71, 223] on div "Opacity 41%" at bounding box center [81, 227] width 103 height 16
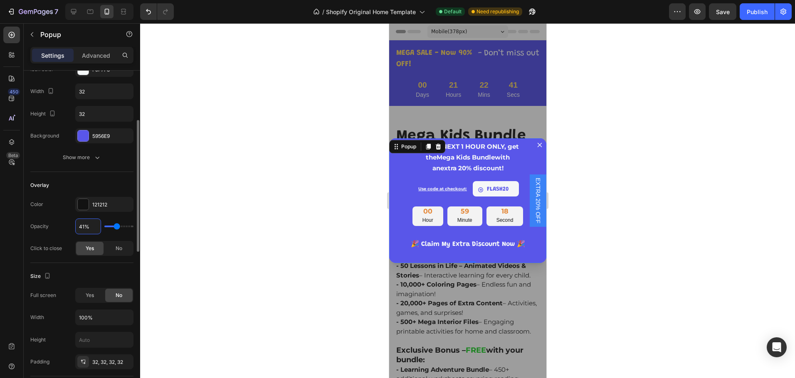
type input "741%"
type input "100"
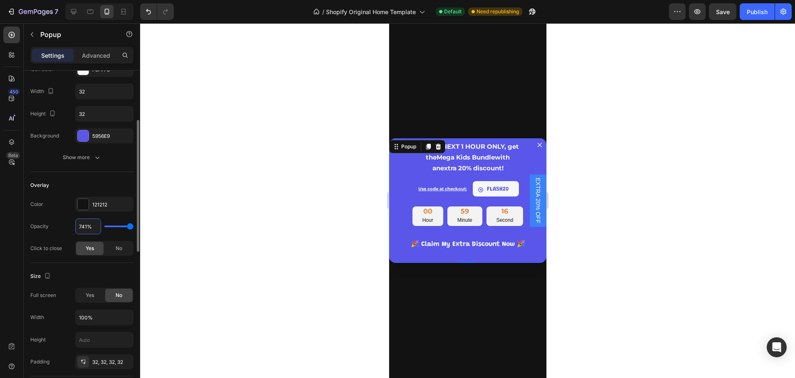
click at [86, 225] on input "741%" at bounding box center [88, 226] width 25 height 15
type input "74%"
type input "74"
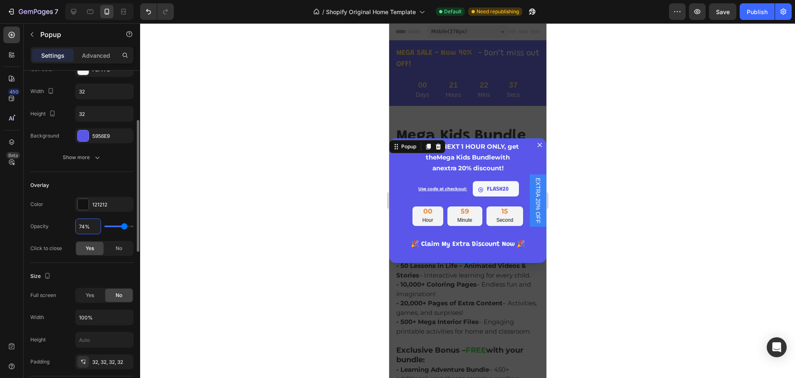
type input "7%"
type input "7"
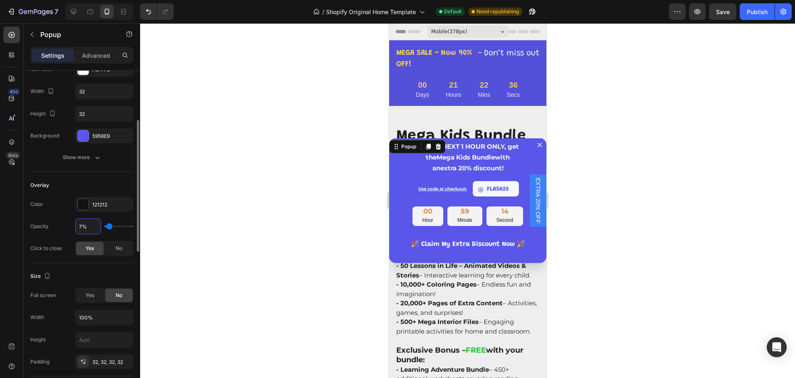
type input "70%"
type input "70"
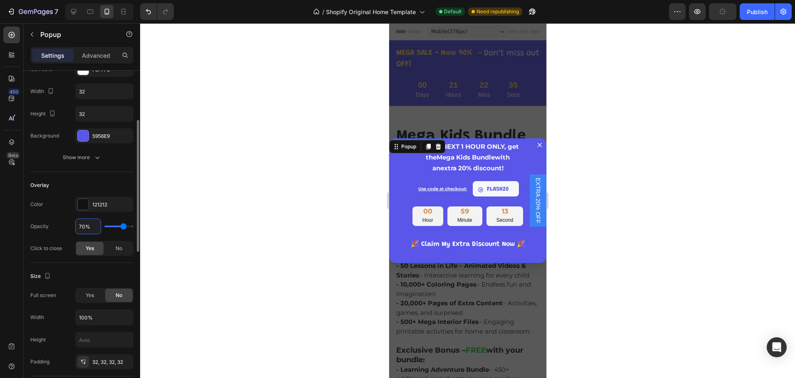
type input "70%"
click at [107, 265] on div "Size Full screen Yes No Width 100% Height Padding 32, 32, 32, 32" at bounding box center [81, 320] width 103 height 114
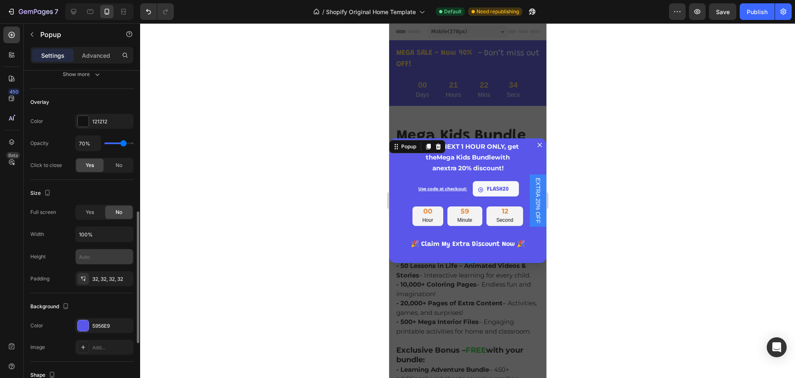
scroll to position [250, 0]
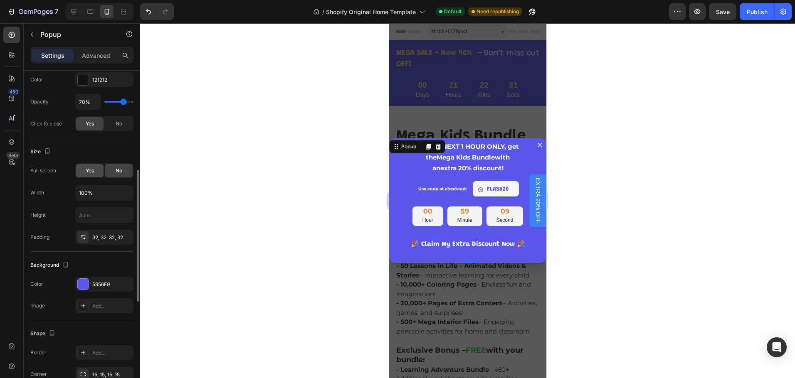
click at [87, 168] on span "Yes" at bounding box center [90, 170] width 8 height 7
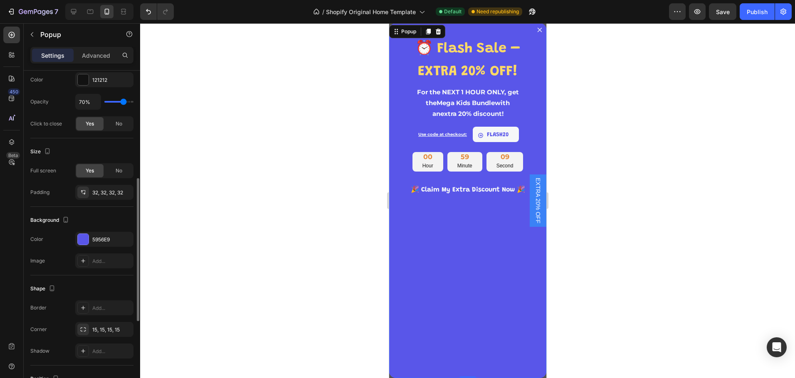
scroll to position [0, 0]
click at [118, 172] on span "No" at bounding box center [119, 170] width 7 height 7
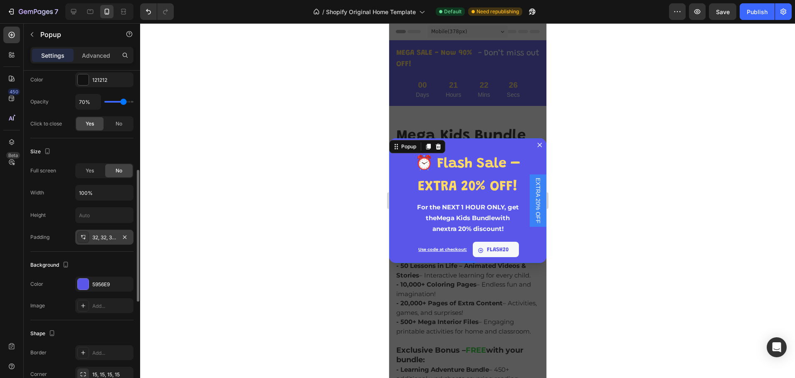
click at [98, 239] on div "32, 32, 32, 32" at bounding box center [104, 237] width 24 height 7
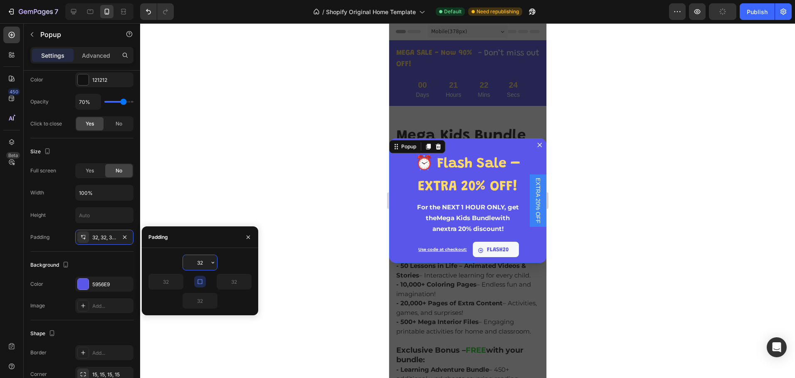
click at [202, 262] on input "32" at bounding box center [200, 262] width 34 height 15
click at [215, 262] on icon "button" at bounding box center [213, 263] width 7 height 7
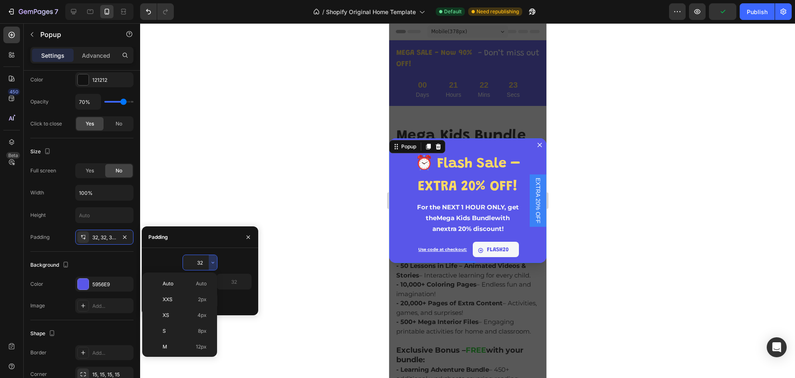
scroll to position [60, 0]
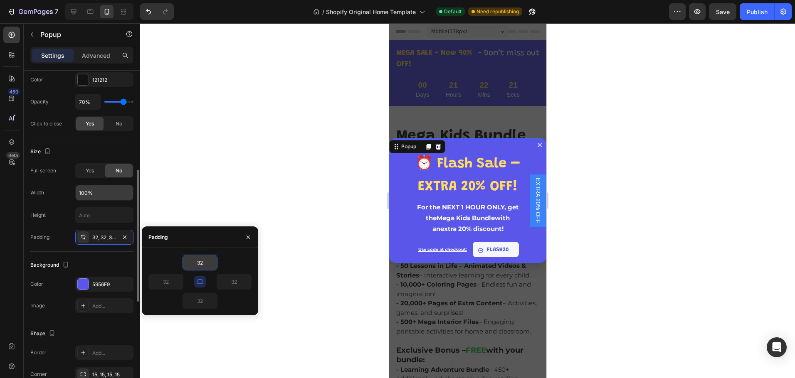
click at [115, 192] on input "100%" at bounding box center [104, 192] width 57 height 15
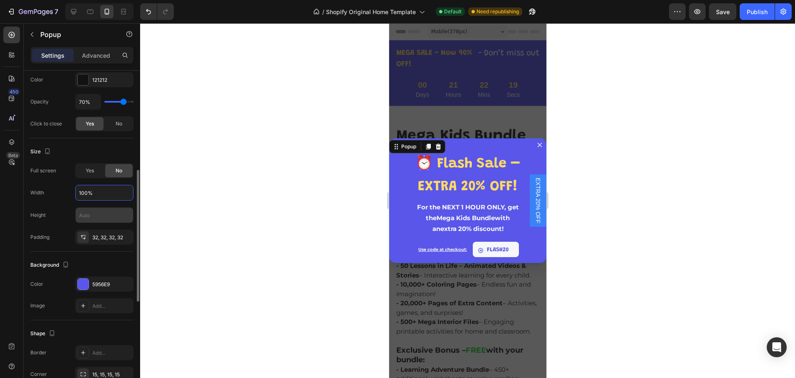
click at [95, 216] on input "text" at bounding box center [104, 215] width 57 height 15
type input "50"
click at [149, 223] on div at bounding box center [467, 200] width 655 height 355
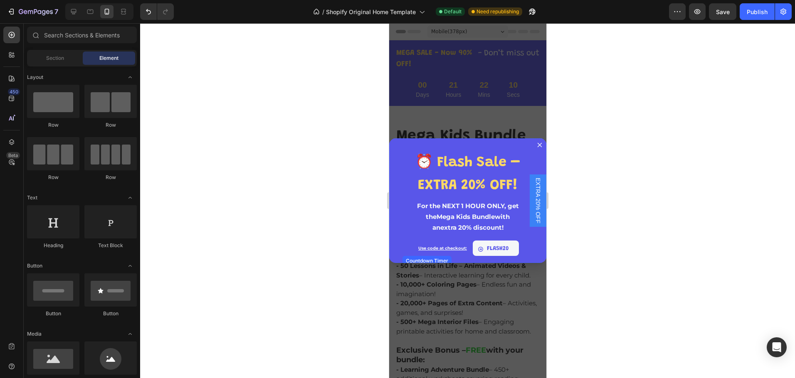
scroll to position [0, 0]
click at [394, 228] on div "⏰ Flash Sale – EXTRA 20% OFF! Heading For the NEXT 1 HOUR ONLY, get the Mega Ki…" at bounding box center [467, 200] width 157 height 125
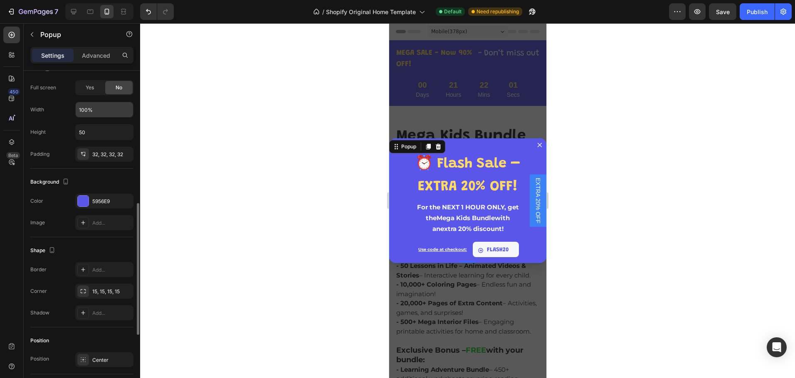
scroll to position [291, 0]
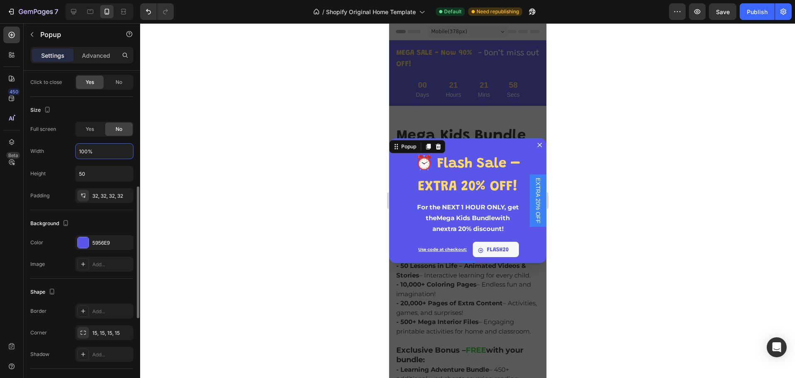
click at [97, 152] on input "100%" at bounding box center [104, 151] width 57 height 15
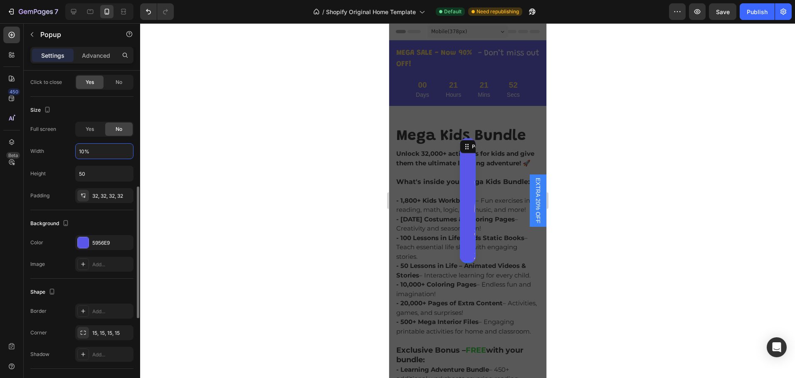
type input "100%"
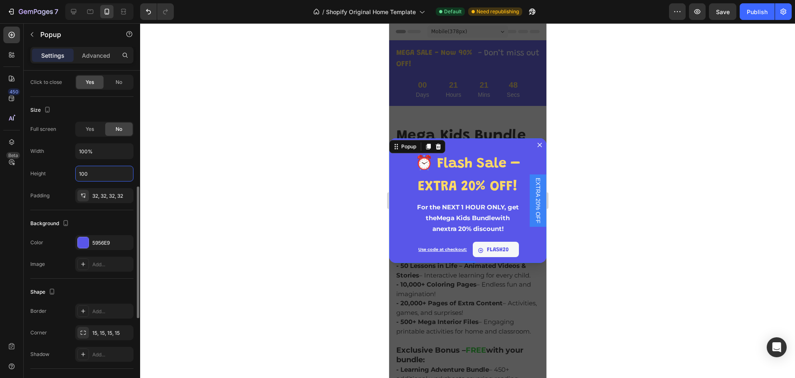
type input "100"
click at [111, 214] on div "Background The changes might be hidden by the video. Color 5956E9 Image Add..." at bounding box center [81, 244] width 103 height 69
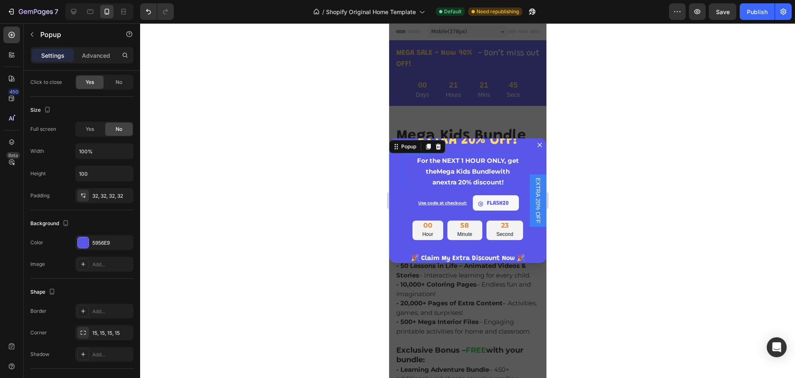
scroll to position [61, 0]
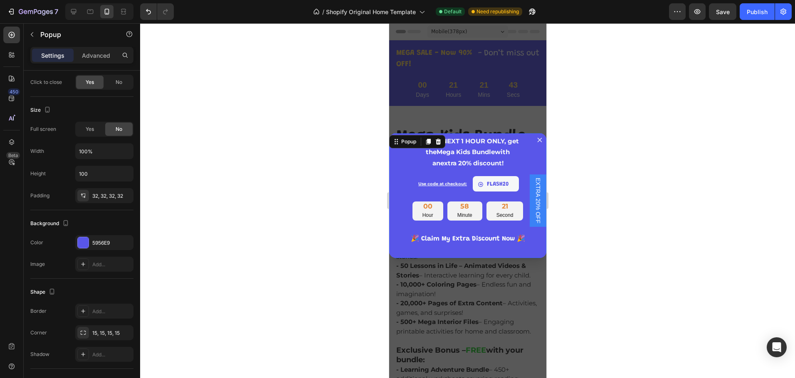
click at [462, 272] on div "⏰ Flash Sale – EXTRA 20% OFF! Heading For the NEXT 1 HOUR ONLY, get the Mega Ki…" at bounding box center [467, 200] width 157 height 355
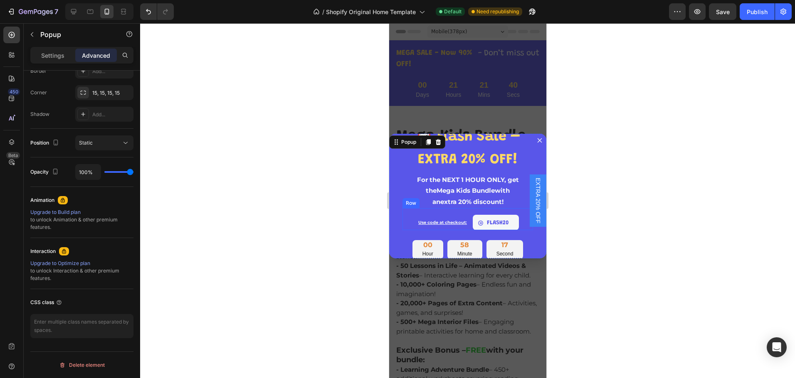
scroll to position [0, 0]
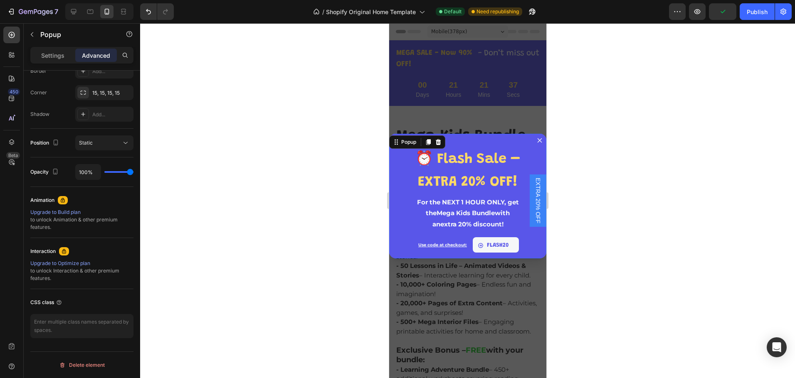
click at [396, 213] on div "⏰ Flash Sale – EXTRA 20% OFF! Heading For the NEXT 1 HOUR ONLY, get the Mega Ki…" at bounding box center [467, 196] width 157 height 125
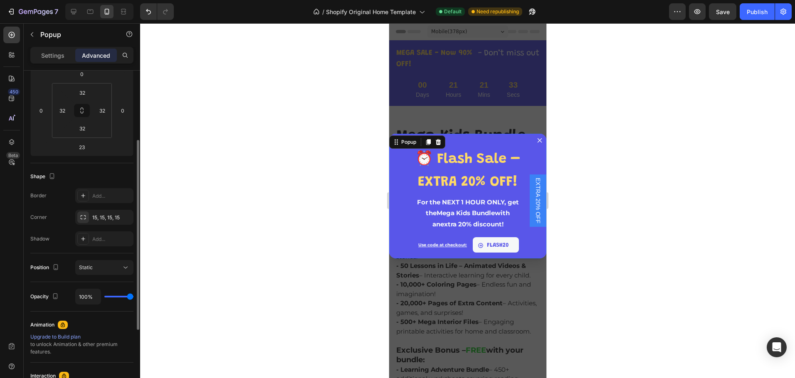
scroll to position [163, 0]
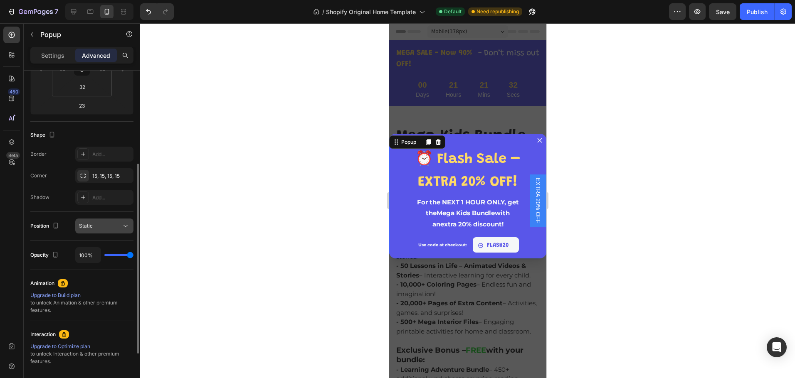
click at [119, 225] on div "Static" at bounding box center [100, 226] width 42 height 7
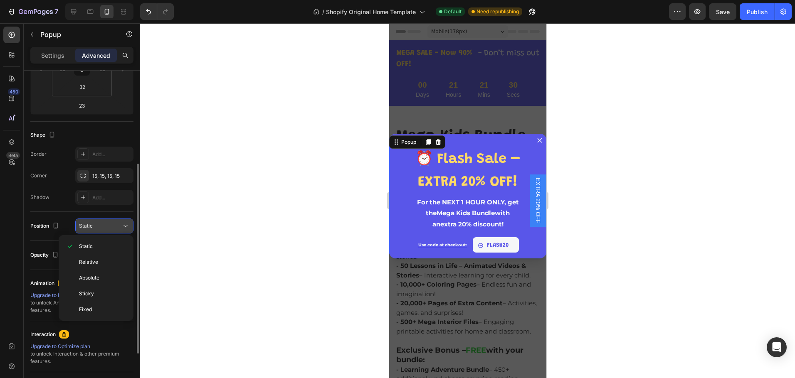
click at [119, 225] on div "Static" at bounding box center [100, 226] width 42 height 7
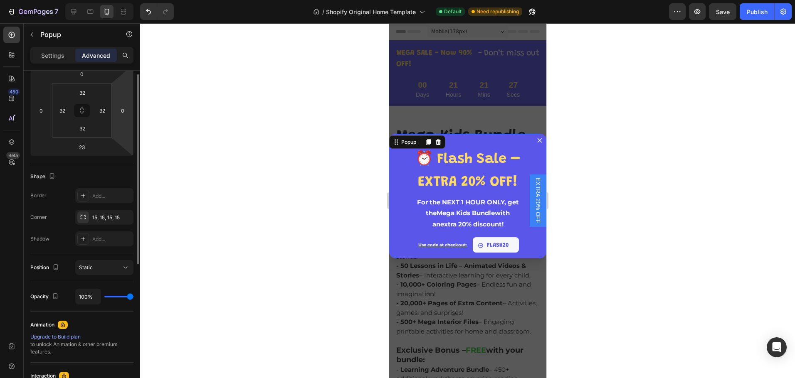
scroll to position [0, 0]
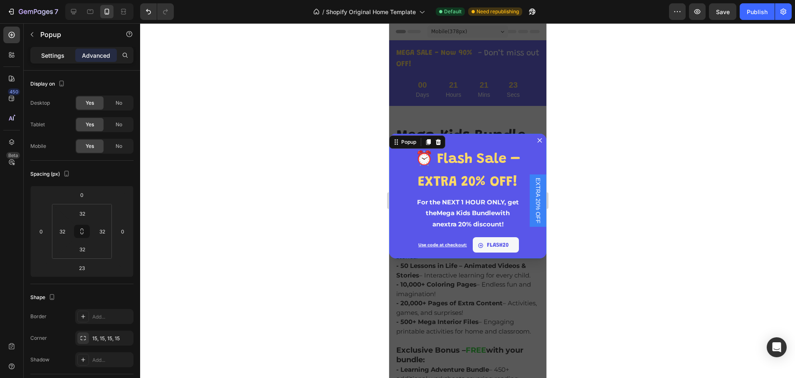
click at [58, 54] on p "Settings" at bounding box center [52, 55] width 23 height 9
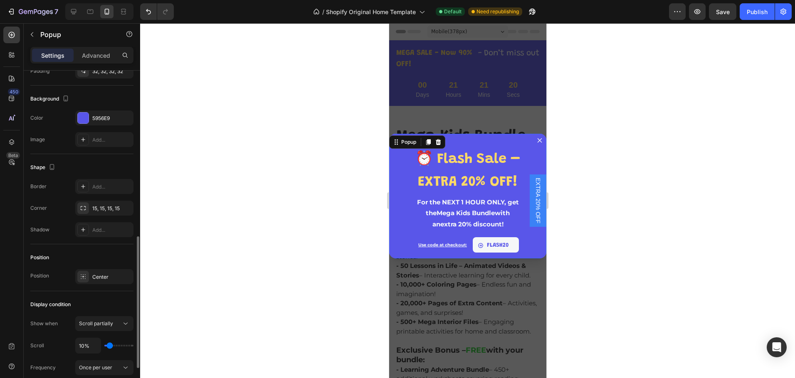
scroll to position [500, 0]
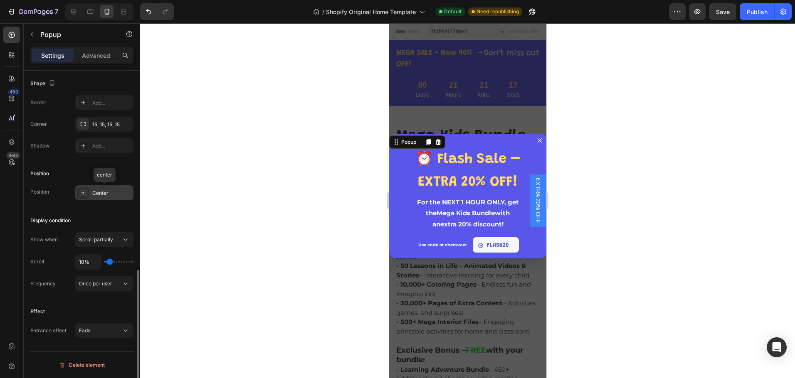
click at [102, 191] on div "Center" at bounding box center [111, 193] width 39 height 7
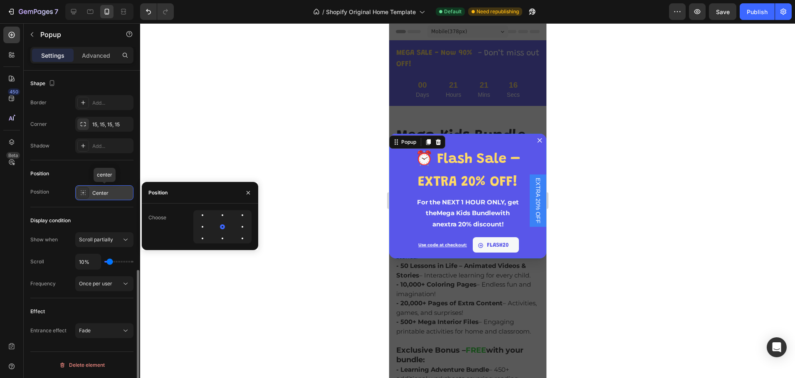
click at [102, 191] on div "Center" at bounding box center [111, 193] width 39 height 7
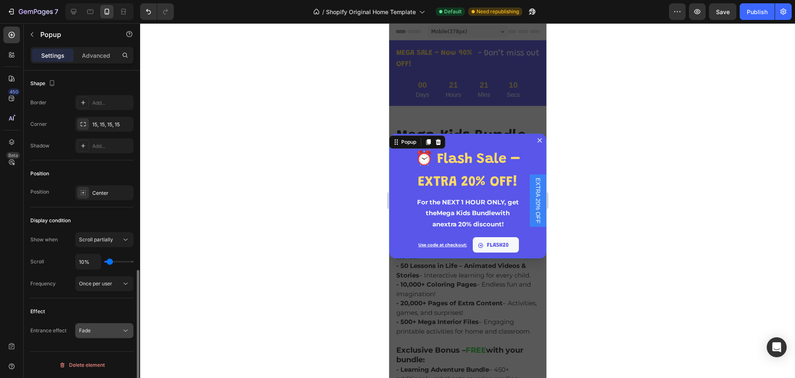
click at [122, 333] on icon at bounding box center [125, 331] width 8 height 8
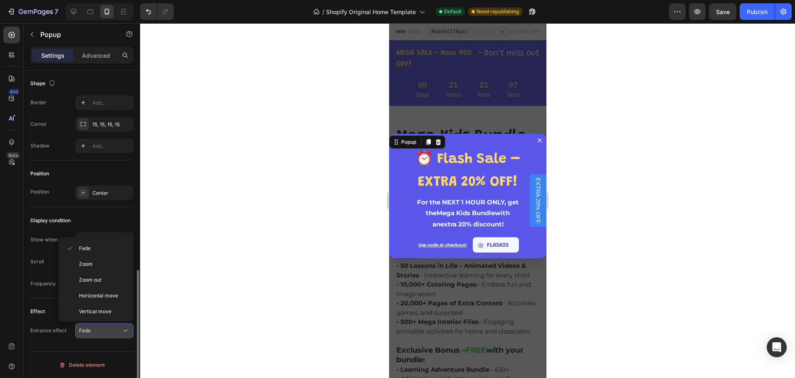
click at [122, 331] on icon at bounding box center [125, 331] width 8 height 8
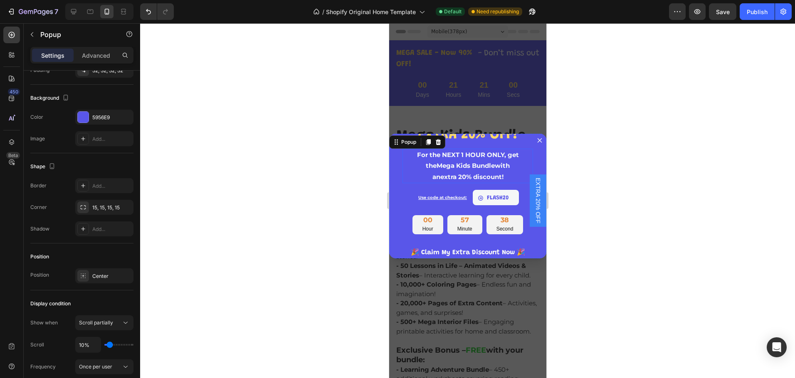
scroll to position [60, 0]
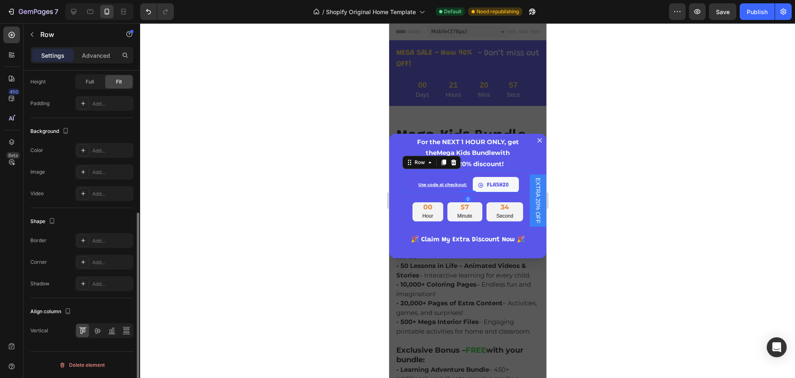
click at [509, 173] on div "FLASH20 Button" at bounding box center [499, 182] width 65 height 22
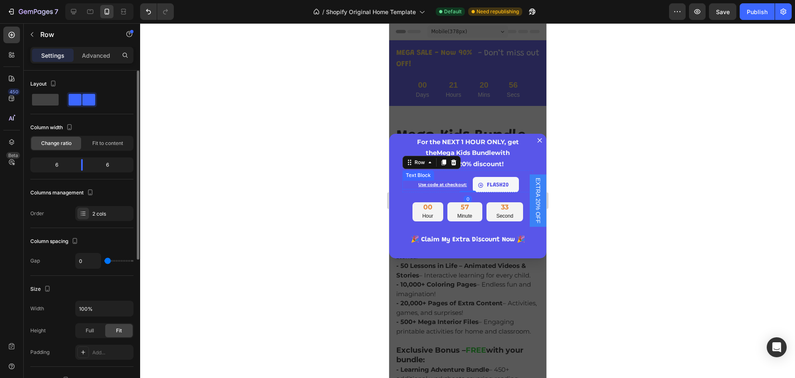
click at [435, 185] on p "Use code at checkout:" at bounding box center [435, 184] width 64 height 7
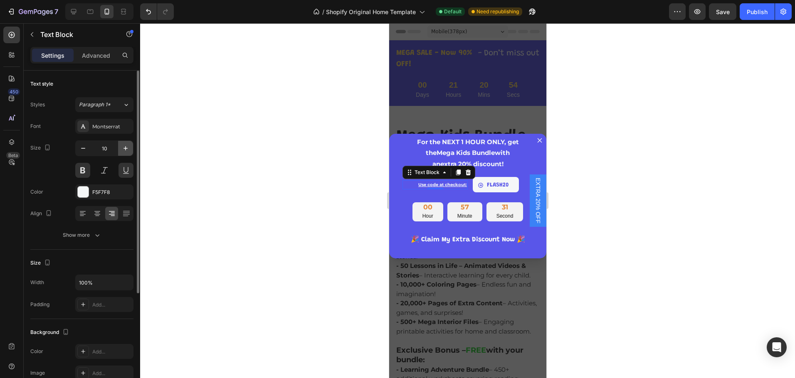
click at [123, 145] on icon "button" at bounding box center [125, 148] width 8 height 8
type input "11"
click at [334, 206] on div at bounding box center [467, 200] width 655 height 355
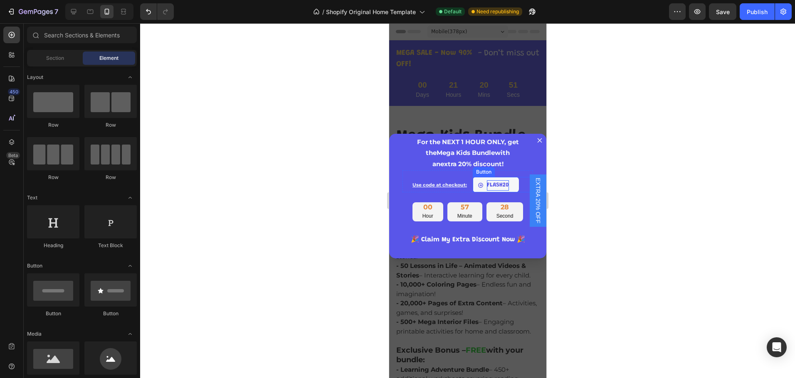
click at [497, 182] on p "FLASH20" at bounding box center [498, 186] width 22 height 10
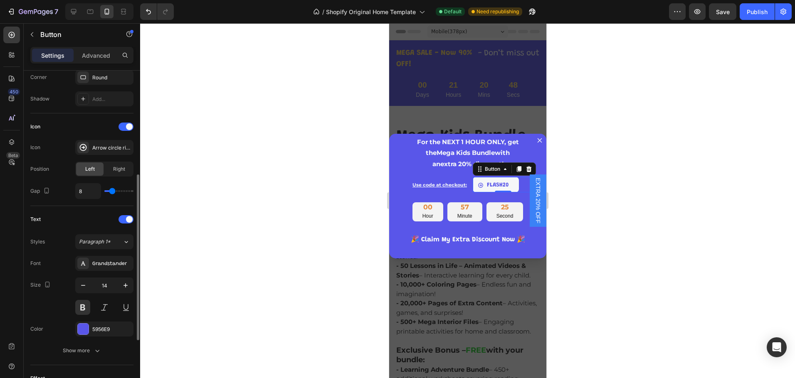
scroll to position [250, 0]
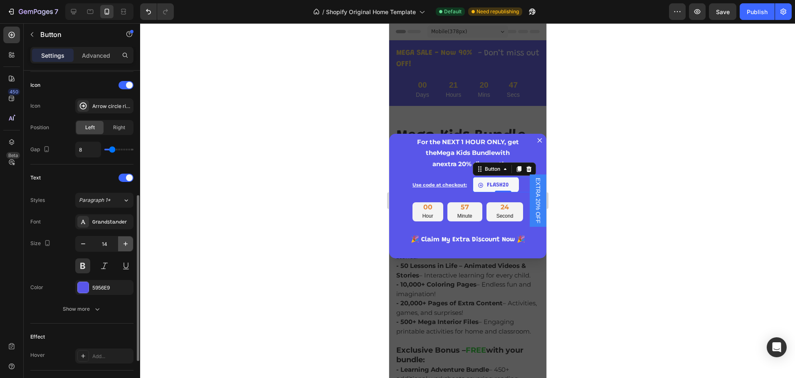
click at [130, 242] on button "button" at bounding box center [125, 244] width 15 height 15
click at [125, 245] on icon "button" at bounding box center [125, 244] width 8 height 8
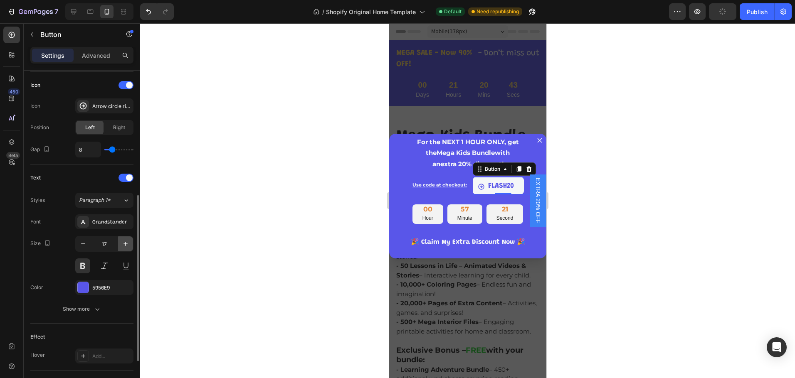
click at [125, 245] on icon "button" at bounding box center [125, 244] width 8 height 8
type input "18"
click at [262, 237] on div at bounding box center [467, 200] width 655 height 355
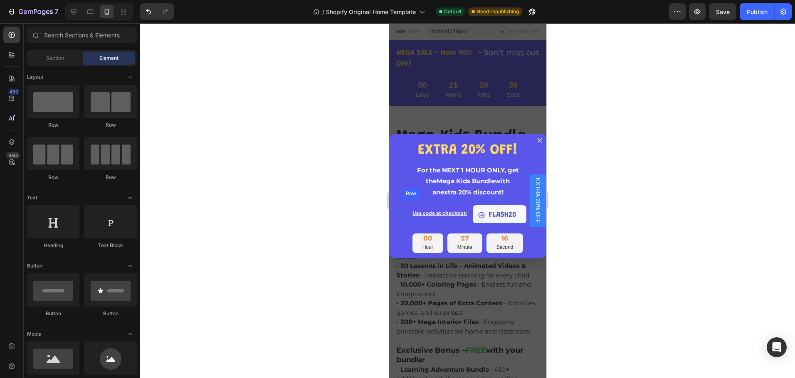
scroll to position [0, 0]
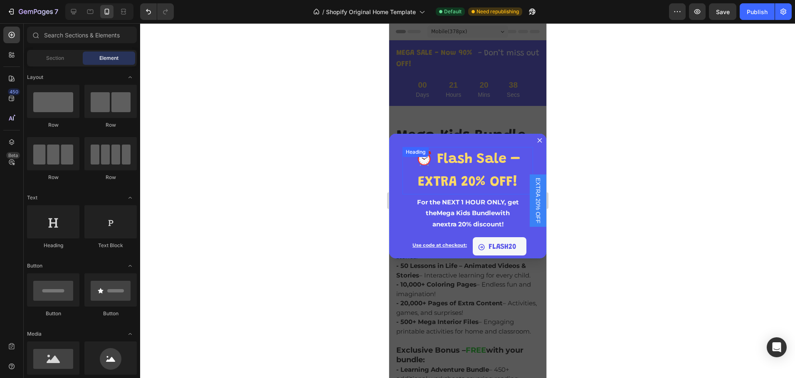
click at [480, 151] on h2 "⏰ Flash Sale – EXTRA 20% OFF!" at bounding box center [467, 171] width 131 height 48
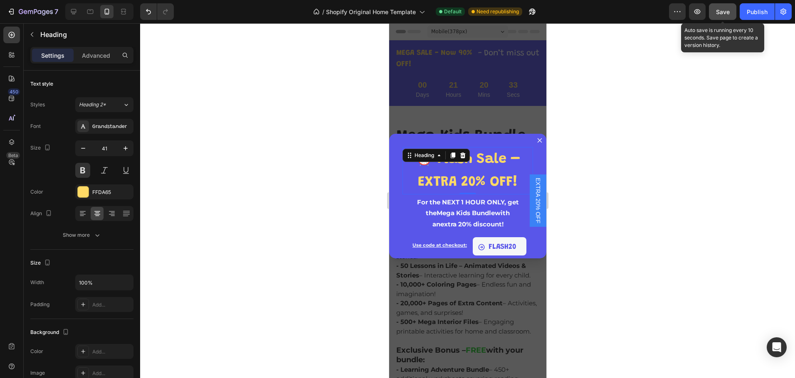
click at [720, 10] on span "Save" at bounding box center [723, 11] width 14 height 7
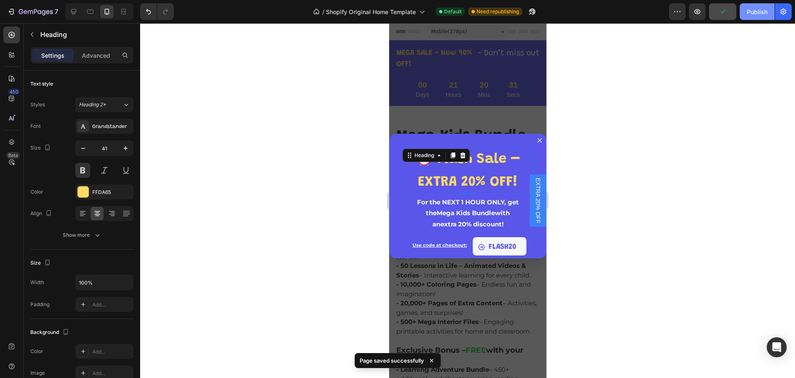
click at [752, 5] on button "Publish" at bounding box center [757, 11] width 35 height 17
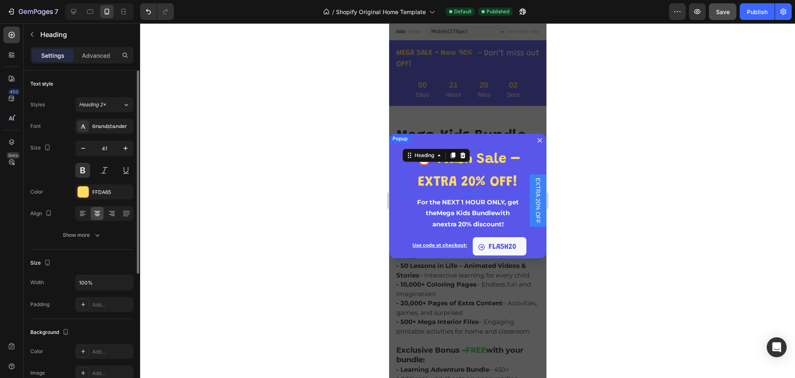
click at [406, 137] on div "Popup" at bounding box center [400, 138] width 18 height 7
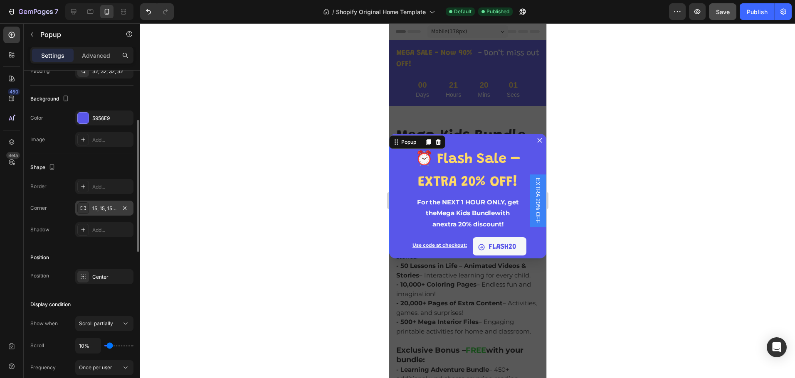
scroll to position [500, 0]
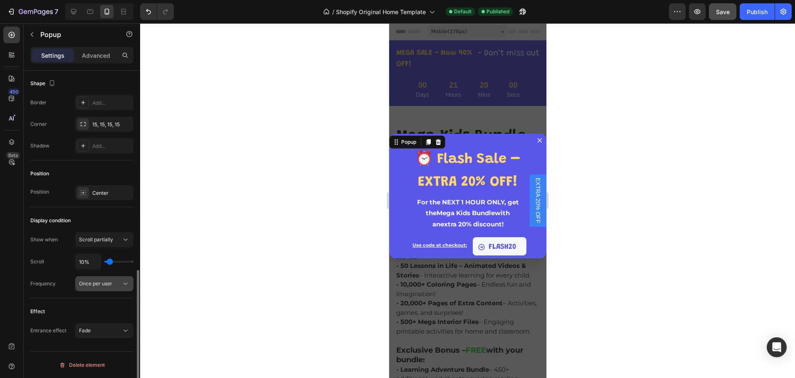
click at [119, 284] on div "Once per user" at bounding box center [100, 283] width 42 height 7
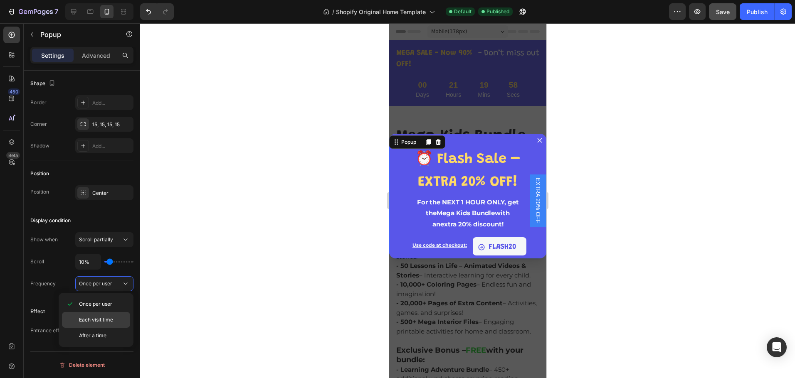
click at [119, 320] on p "Each visit time" at bounding box center [102, 320] width 47 height 7
click at [203, 307] on div at bounding box center [467, 200] width 655 height 355
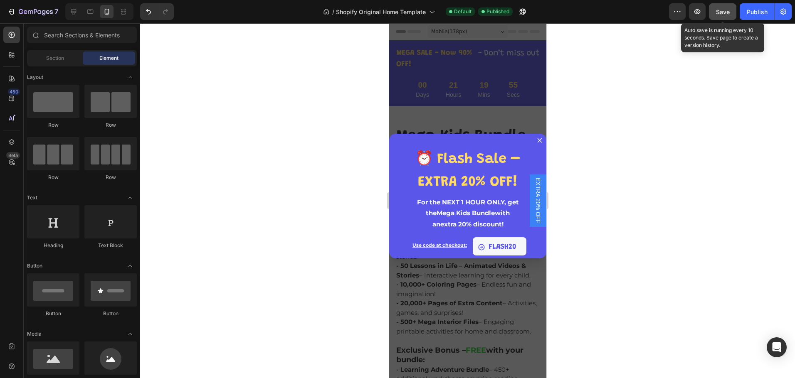
click at [724, 16] on div "Save" at bounding box center [723, 11] width 14 height 9
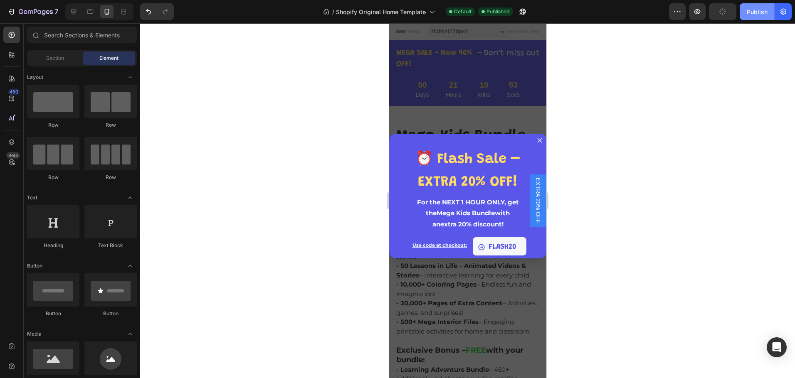
click at [758, 14] on div "Publish" at bounding box center [757, 11] width 21 height 9
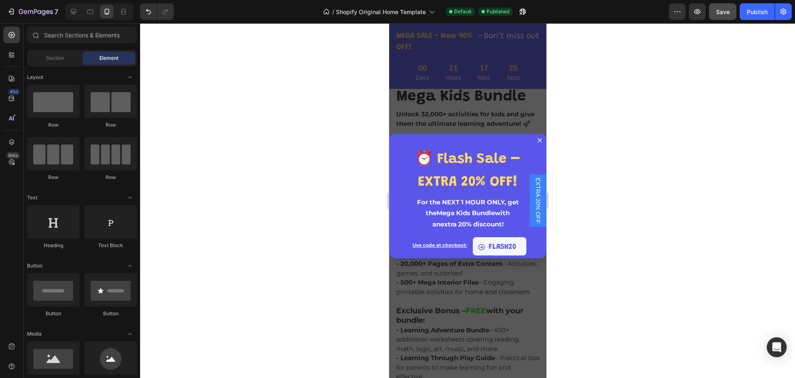
scroll to position [42, 0]
click at [636, 269] on div at bounding box center [467, 200] width 655 height 355
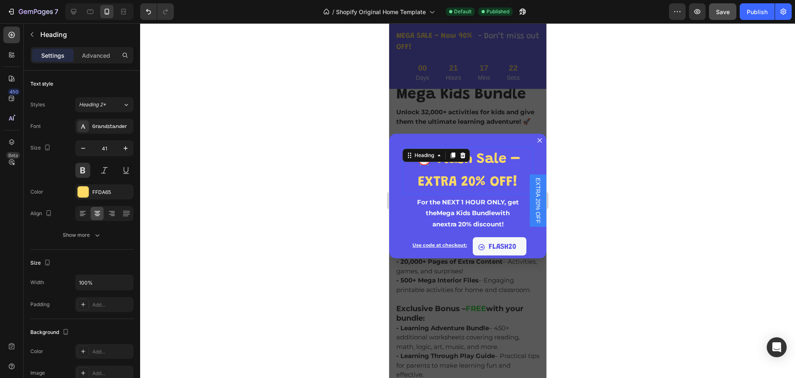
click at [475, 148] on h2 "⏰ Flash Sale – EXTRA 20% OFF!" at bounding box center [467, 171] width 131 height 48
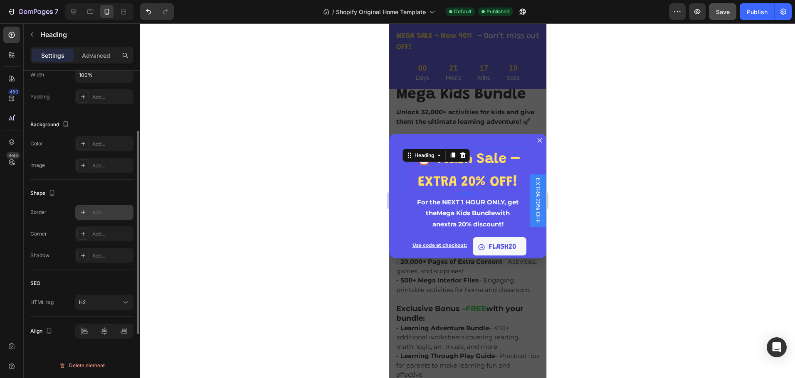
scroll to position [208, 0]
click at [201, 277] on div at bounding box center [467, 200] width 655 height 355
